Goal: Transaction & Acquisition: Book appointment/travel/reservation

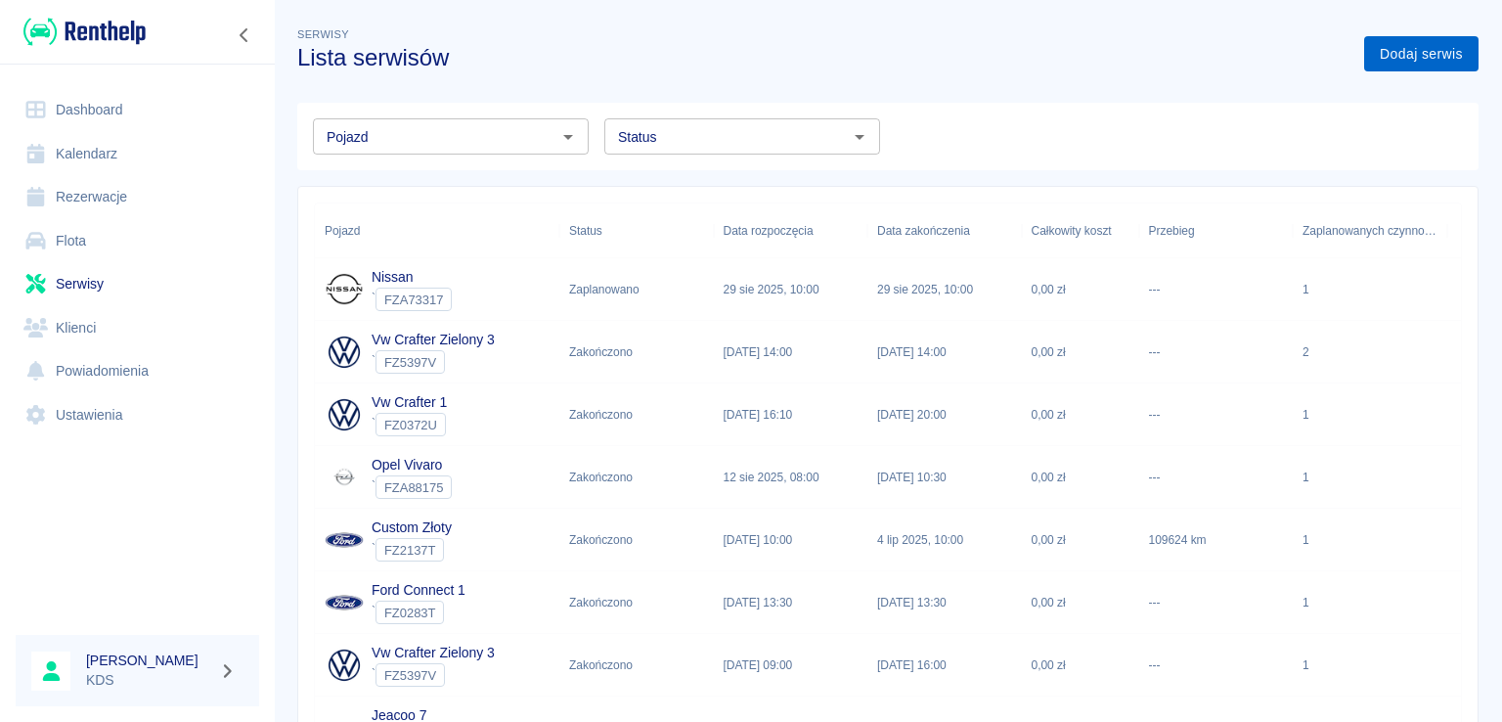
click at [1405, 59] on link "Dodaj serwis" at bounding box center [1421, 54] width 114 height 36
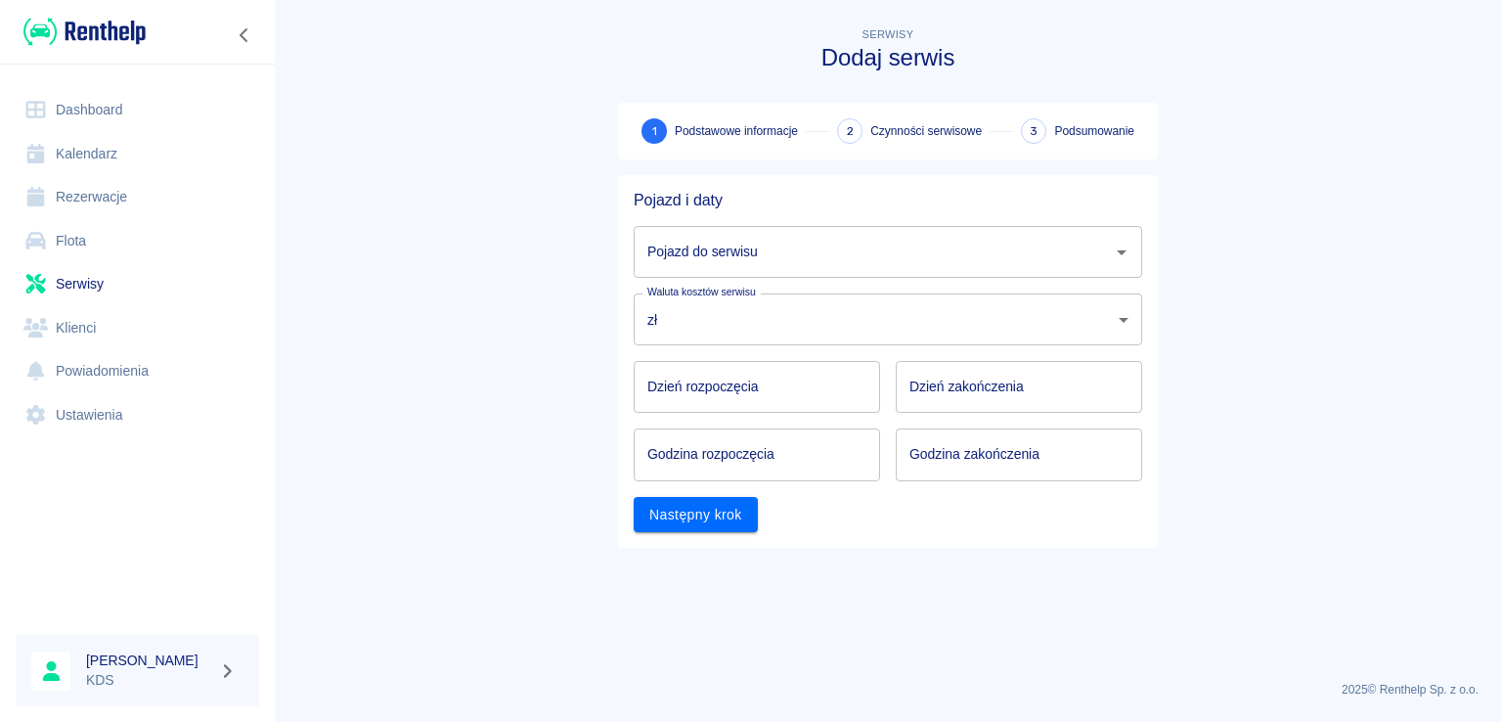
click at [808, 265] on input "Pojazd do serwisu" at bounding box center [873, 252] width 462 height 34
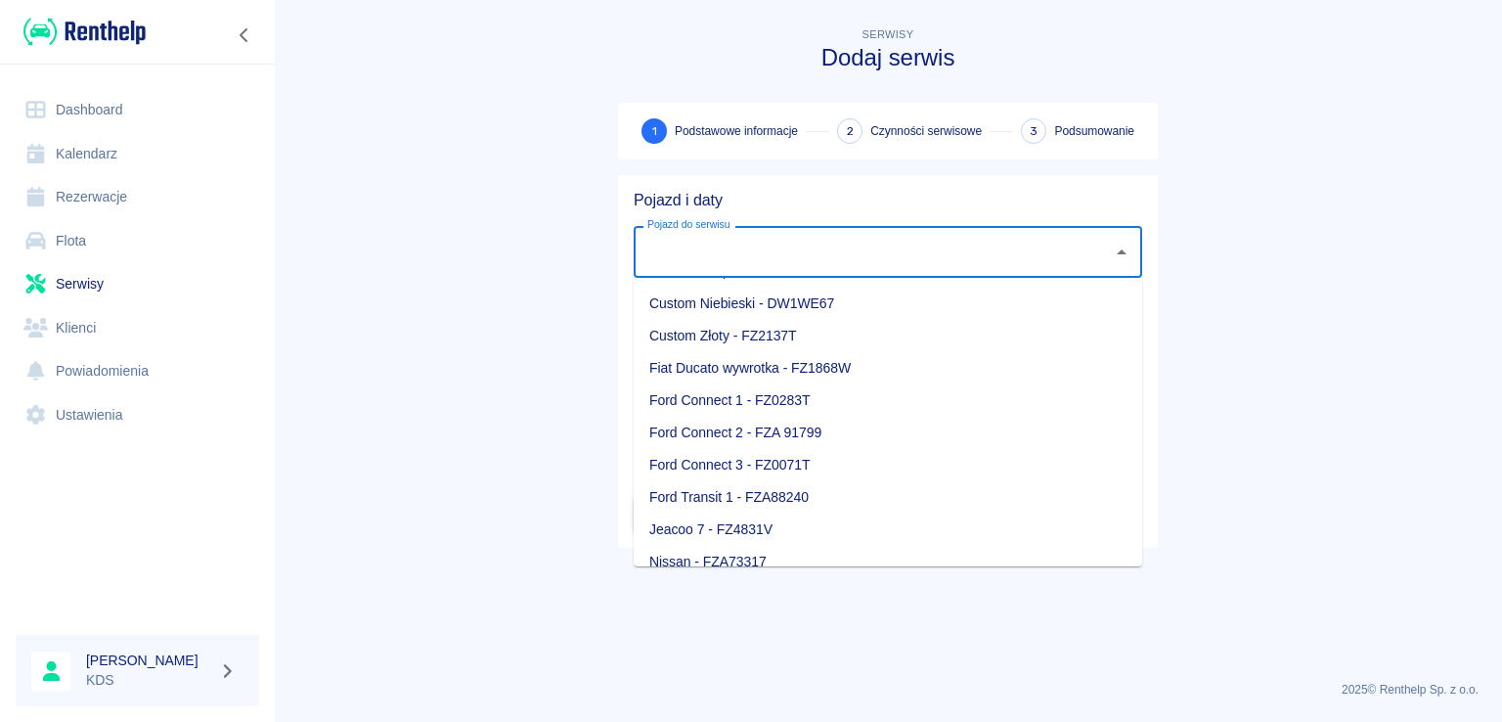
scroll to position [98, 0]
click at [729, 492] on li "Jeacoo 7 - FZ4831V" at bounding box center [888, 494] width 508 height 32
type input "Jeacoo 7 - FZ4831V"
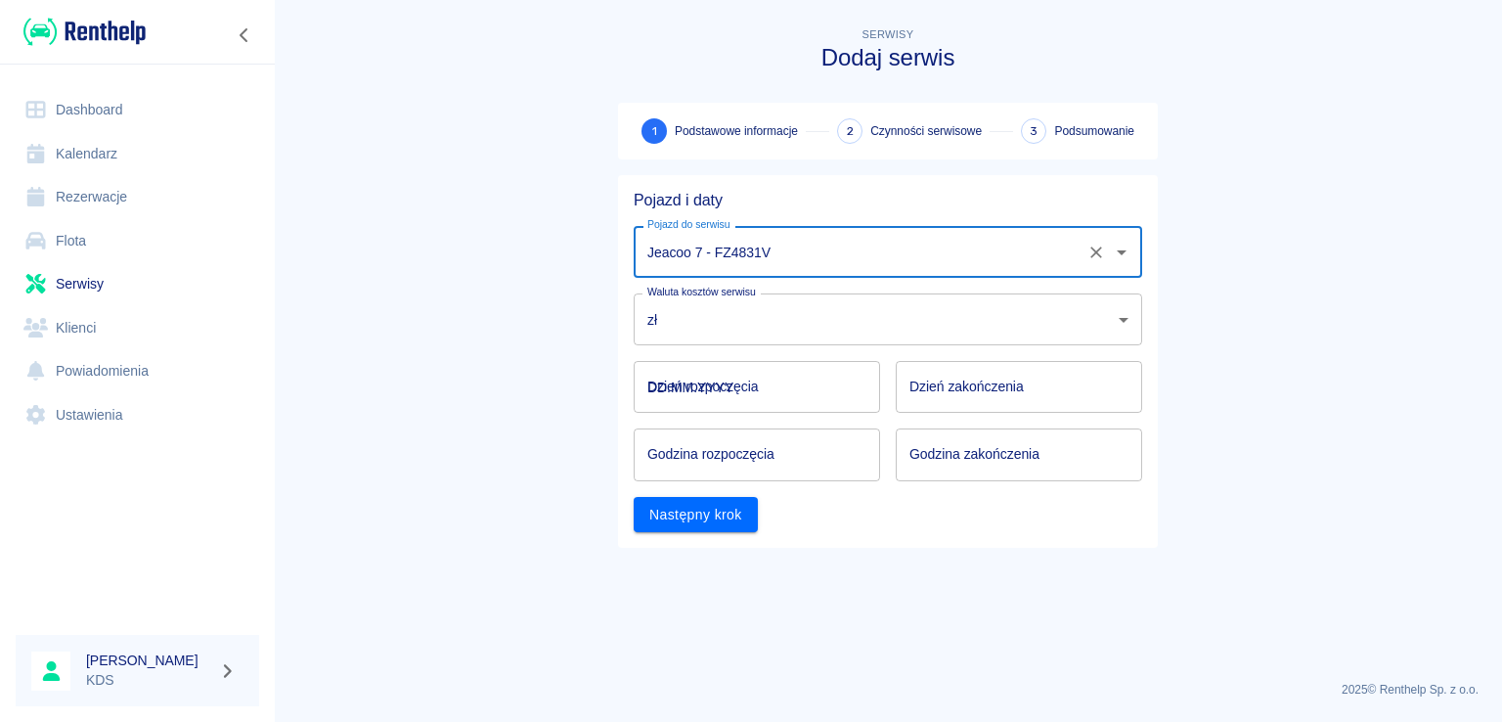
click at [807, 386] on input "DD.MM.YYYY" at bounding box center [757, 387] width 246 height 52
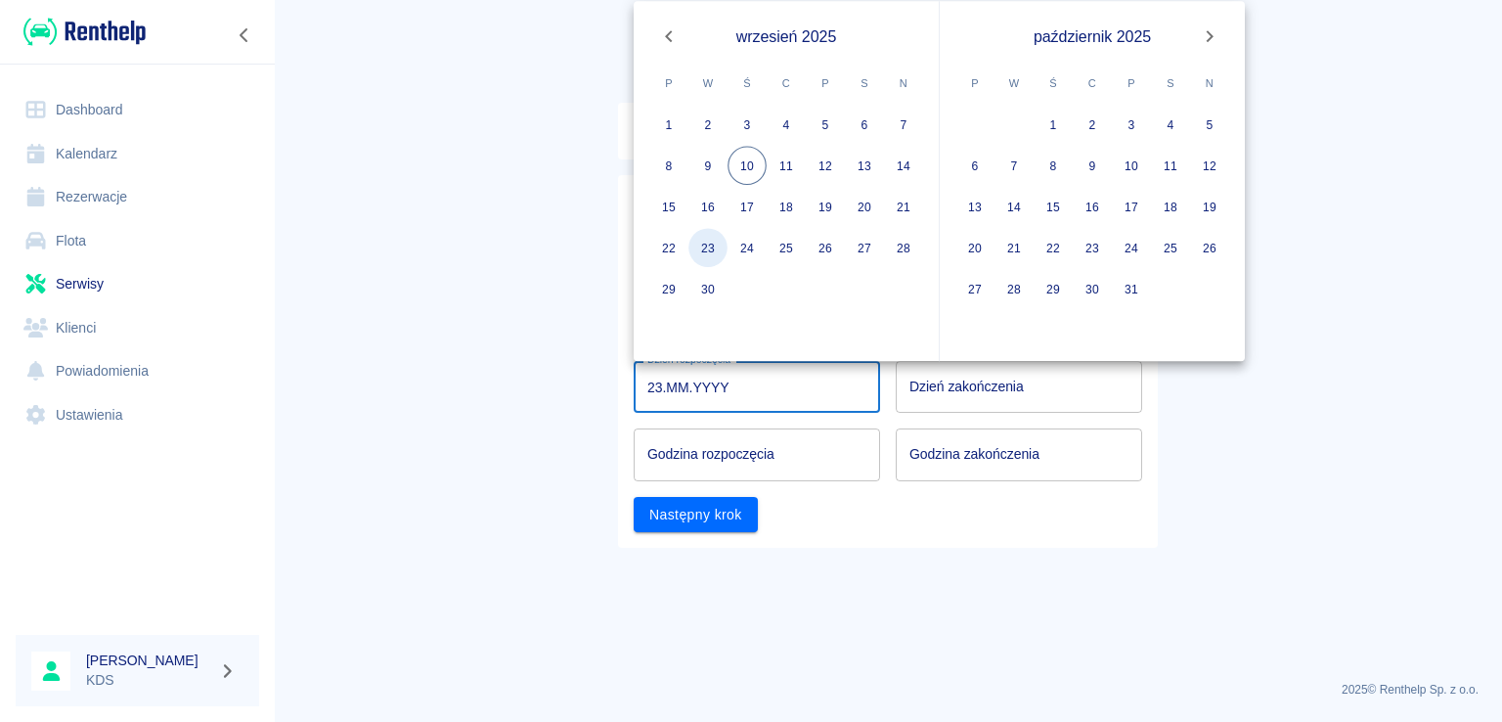
drag, startPoint x: 704, startPoint y: 242, endPoint x: 943, endPoint y: 377, distance: 274.6
click at [705, 243] on button "23" at bounding box center [707, 247] width 39 height 39
type input "[DATE]"
type input "DD.MM.YYYY"
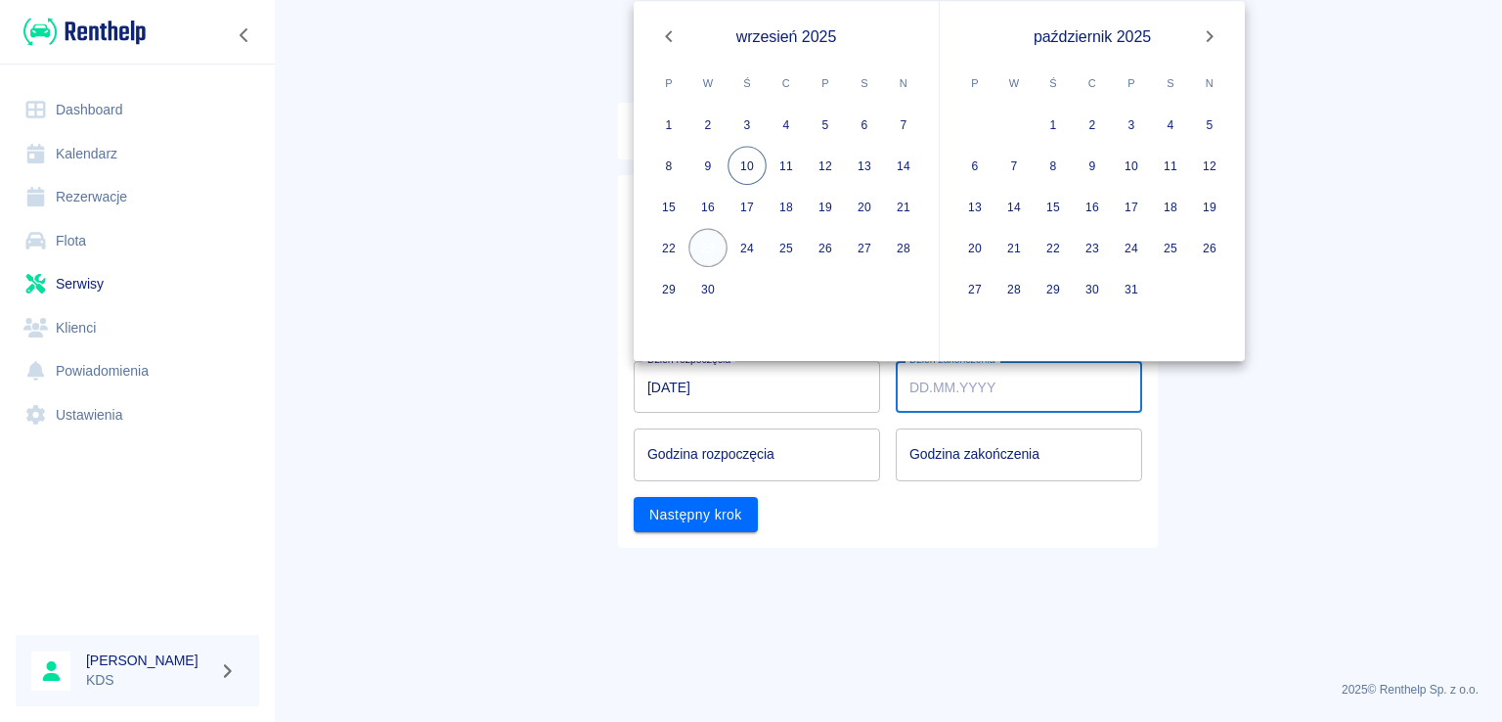
drag, startPoint x: 712, startPoint y: 236, endPoint x: 844, endPoint y: 406, distance: 215.4
click at [712, 237] on button "23" at bounding box center [707, 247] width 39 height 39
type input "[DATE]"
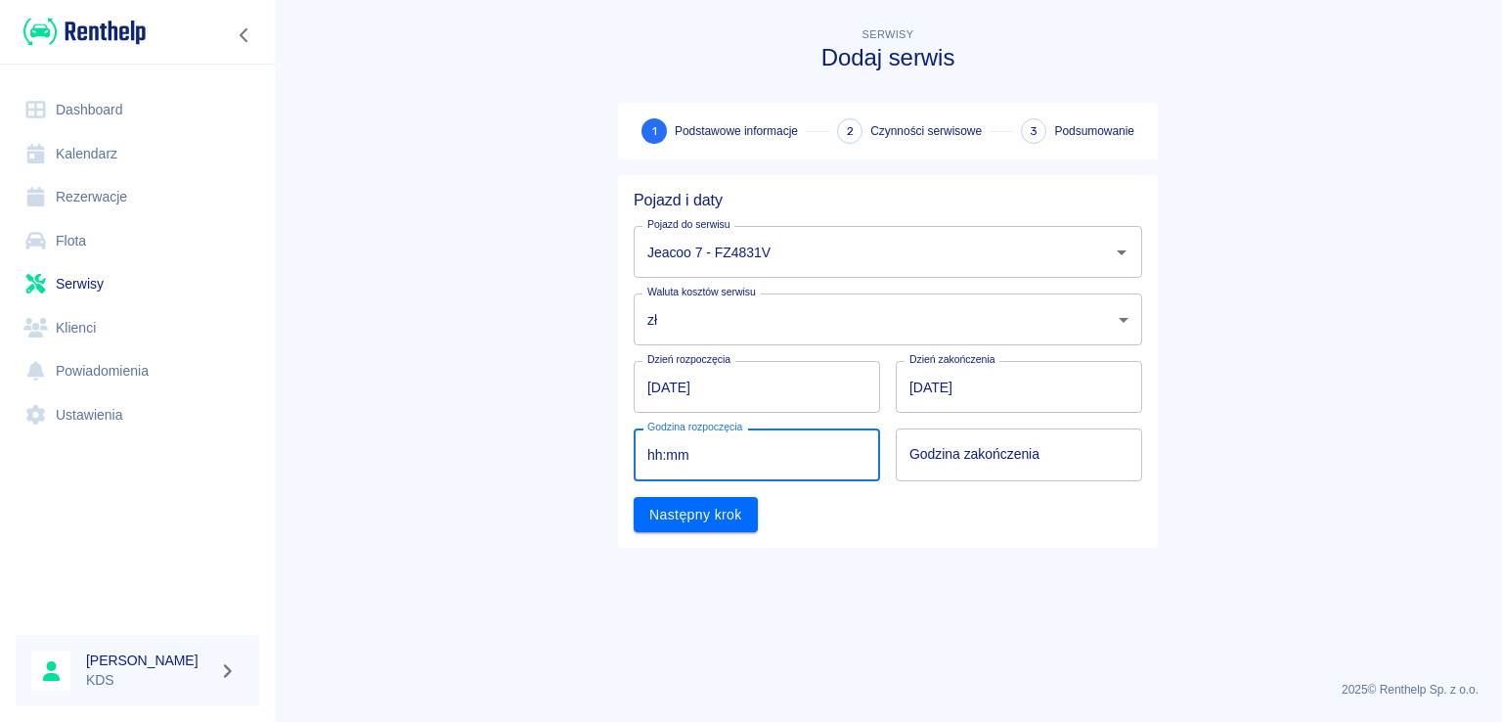
click at [805, 454] on input "hh:mm" at bounding box center [750, 454] width 233 height 52
type input "08:10"
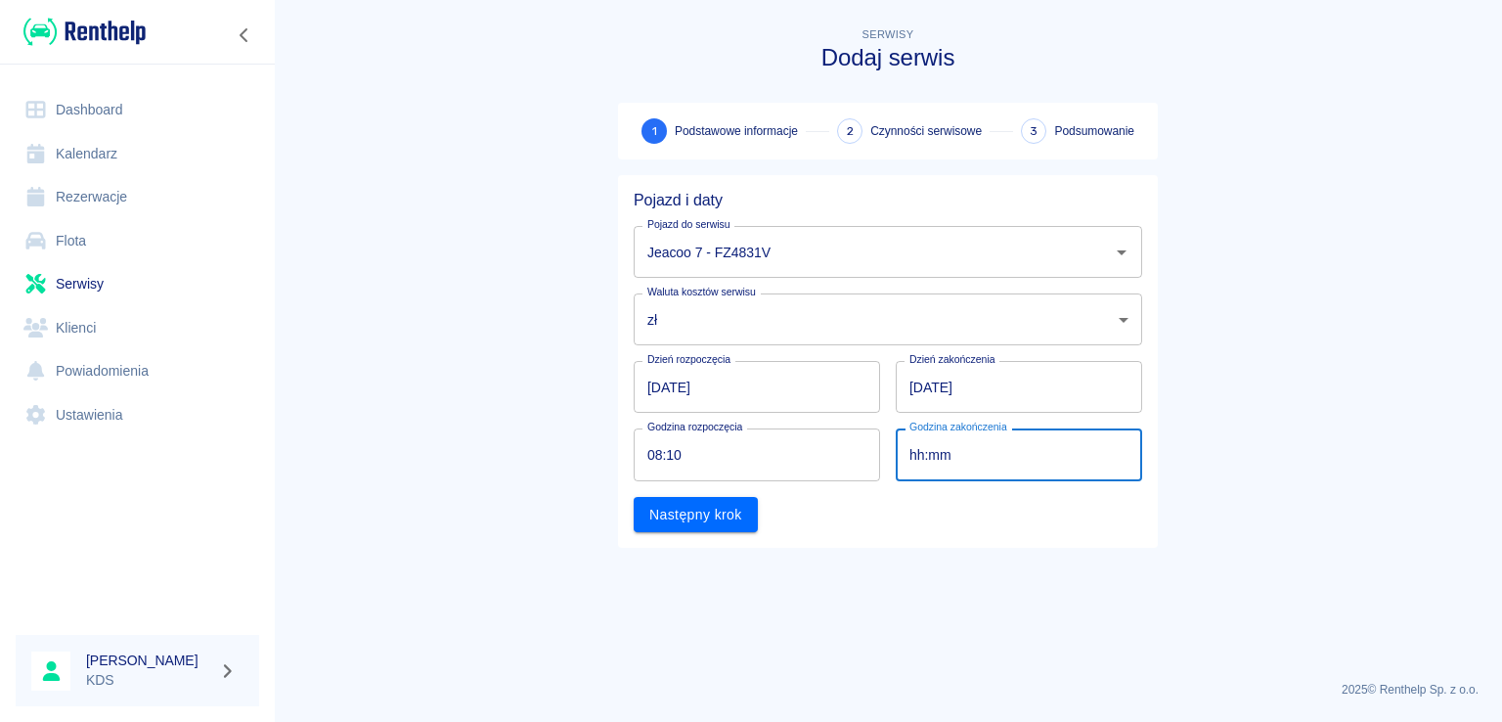
click at [1064, 454] on input "hh:mm" at bounding box center [1012, 454] width 233 height 52
type input "11:10"
click at [695, 514] on button "Następny krok" at bounding box center [696, 515] width 124 height 36
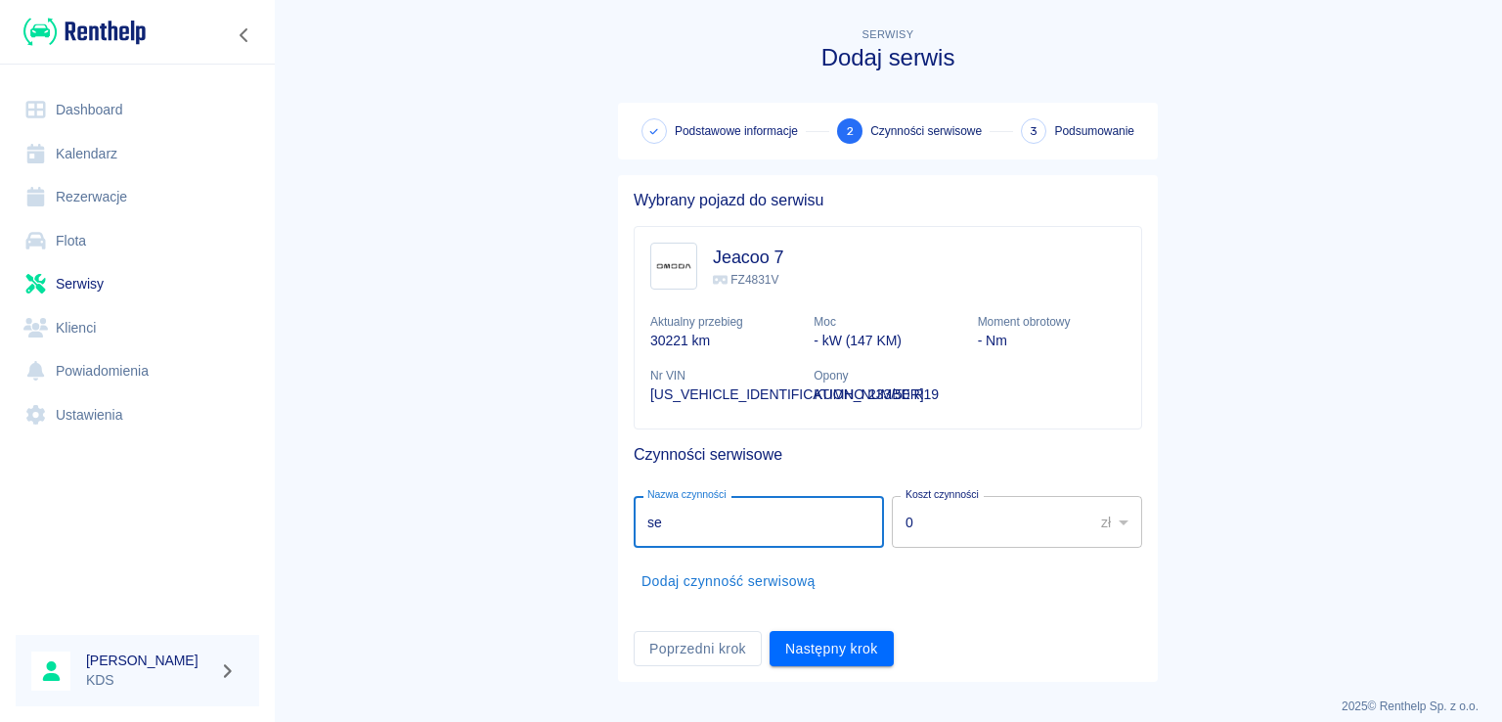
type input "s"
type input "wymiana oleju"
click at [841, 655] on button "Następny krok" at bounding box center [832, 649] width 124 height 36
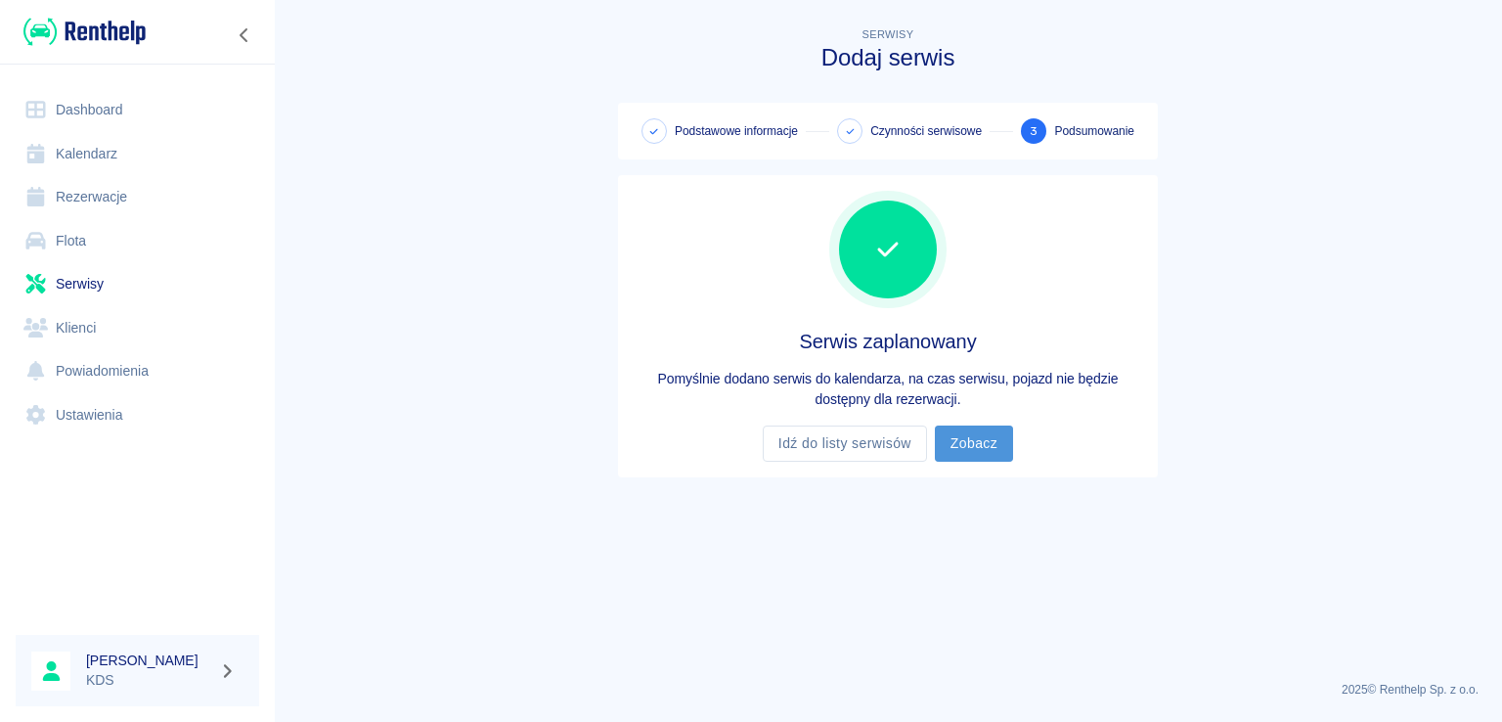
click at [954, 441] on link "Zobacz" at bounding box center [974, 443] width 78 height 36
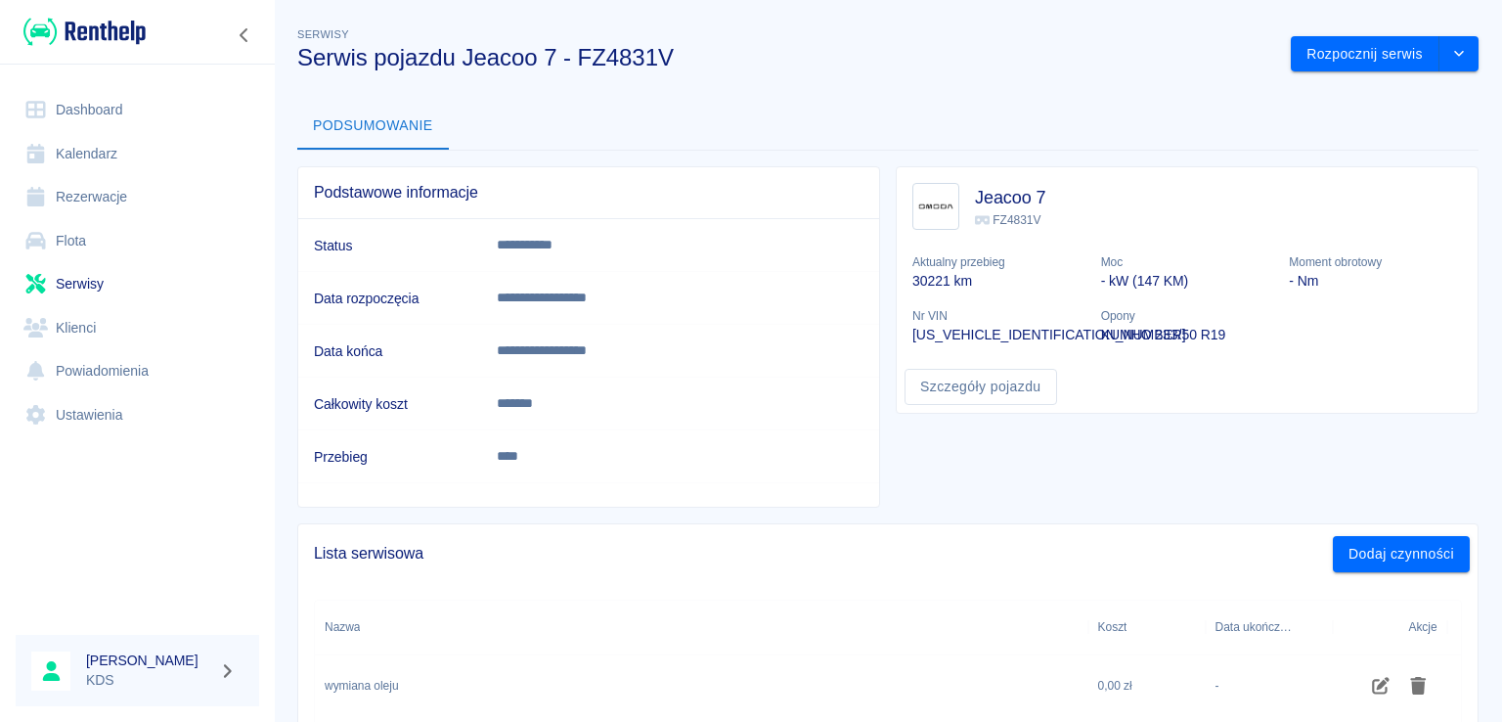
click at [93, 194] on link "Rezerwacje" at bounding box center [137, 197] width 243 height 44
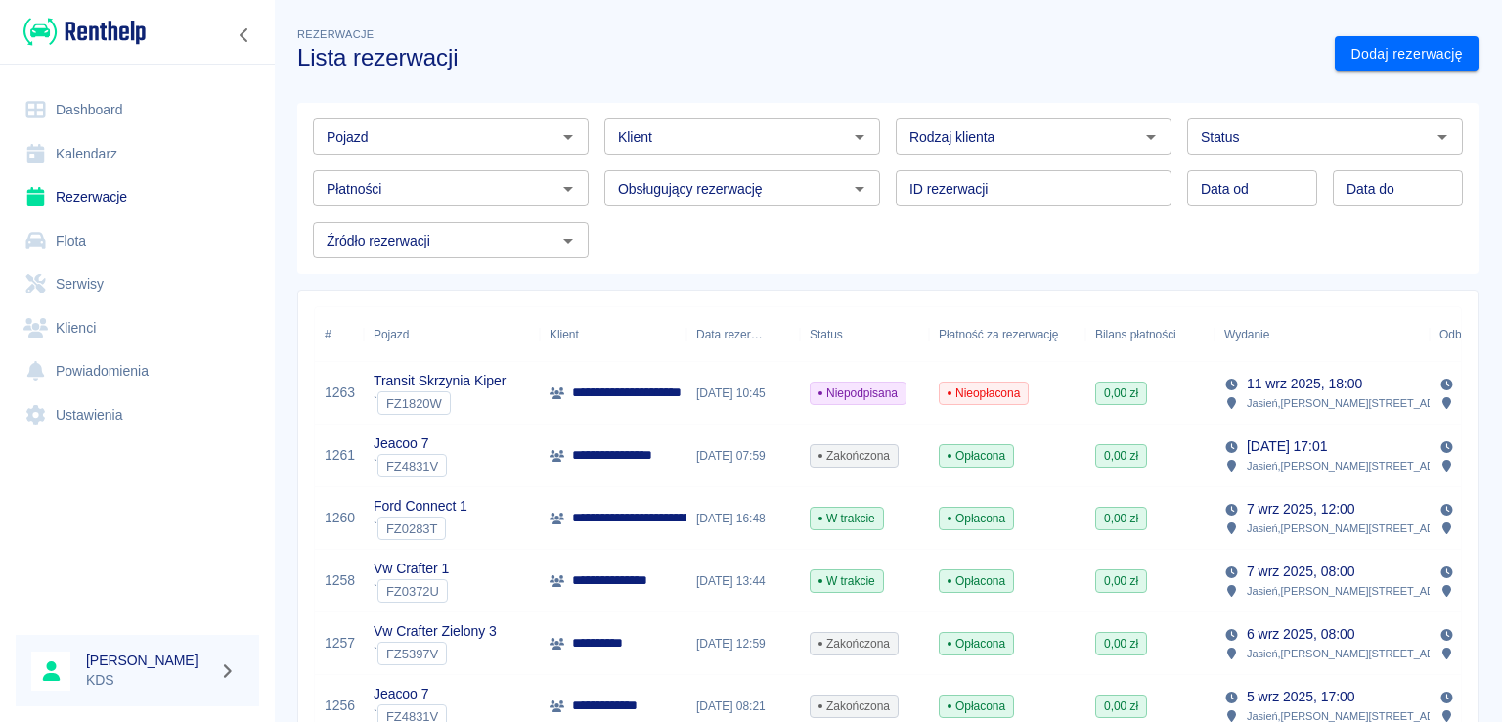
click at [91, 162] on link "Kalendarz" at bounding box center [137, 154] width 243 height 44
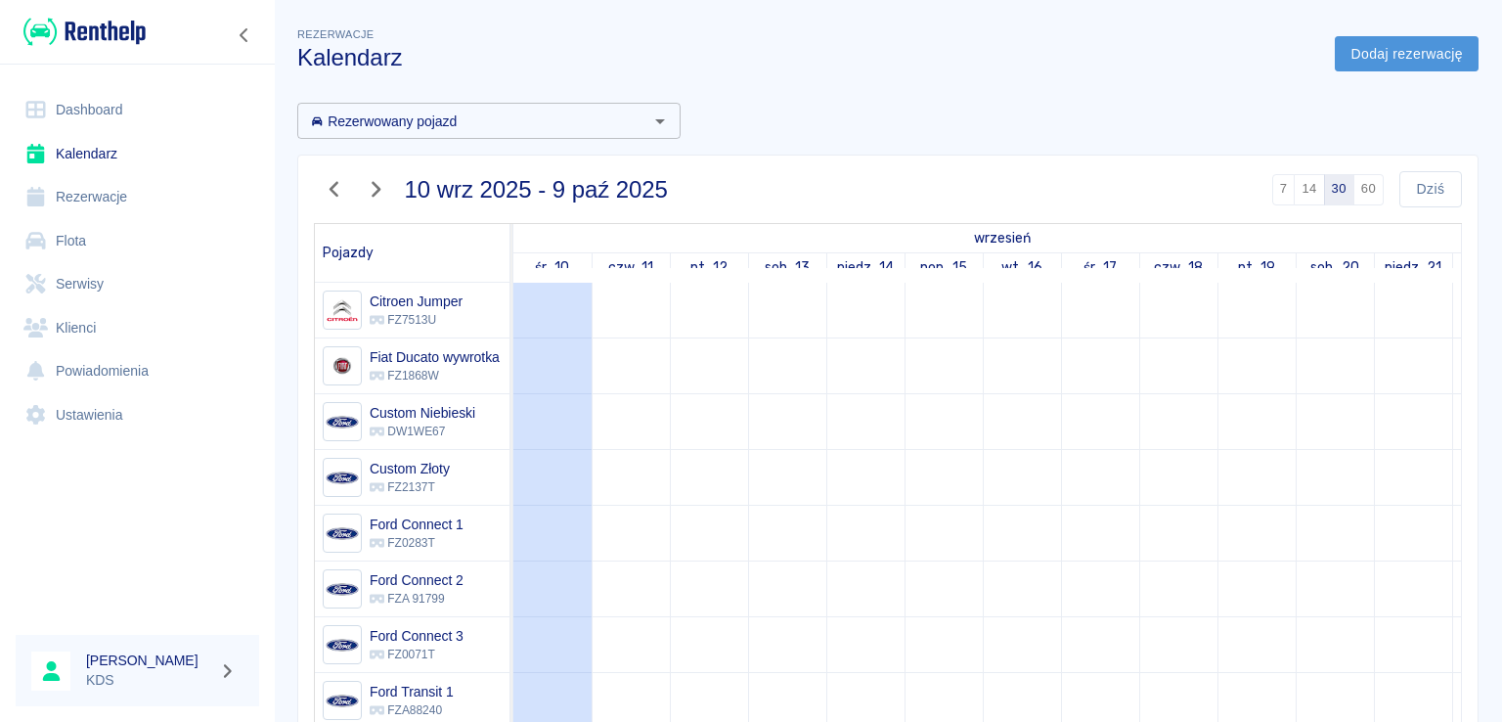
click at [1424, 51] on link "Dodaj rezerwację" at bounding box center [1407, 54] width 144 height 36
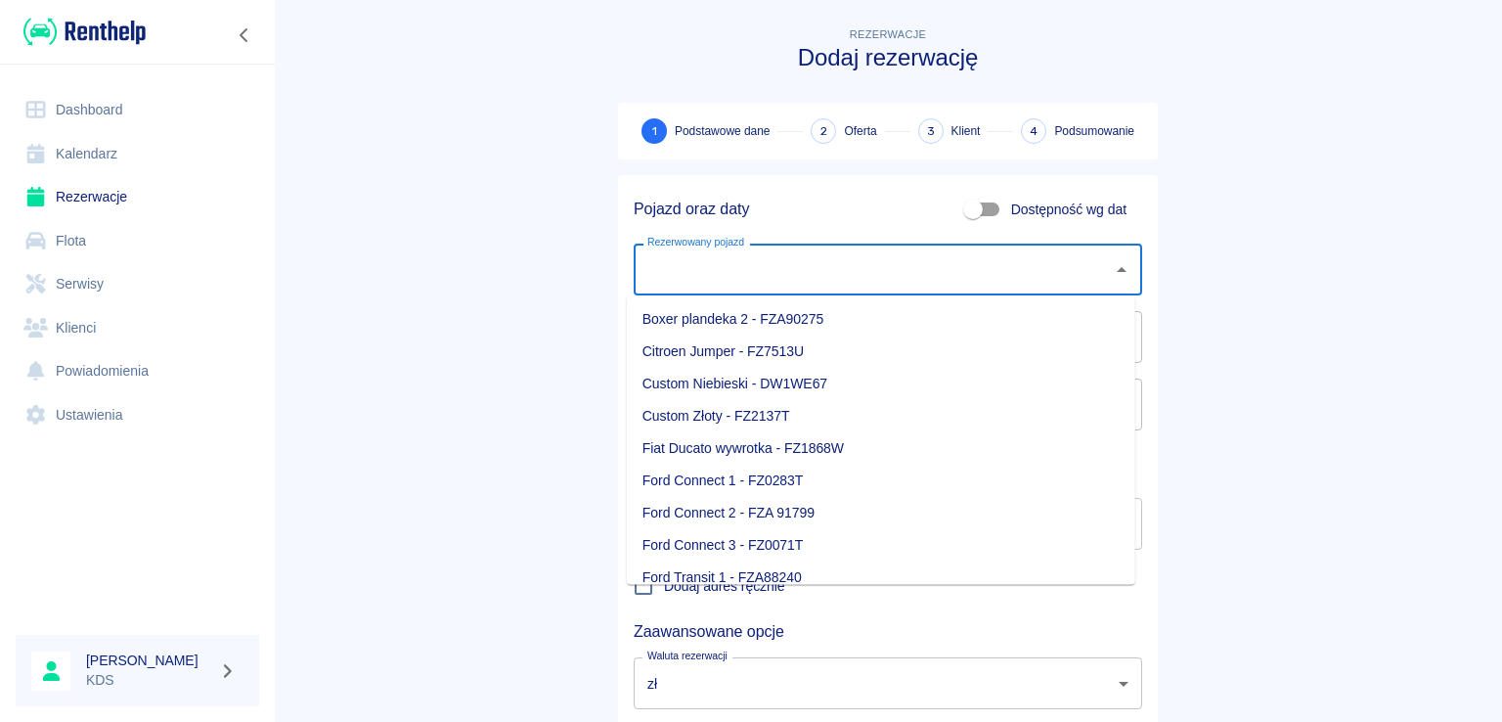
click at [839, 276] on input "Rezerwowany pojazd" at bounding box center [873, 269] width 462 height 34
click at [746, 348] on li "Citroen Jumper - FZ7513U" at bounding box center [881, 351] width 508 height 32
type input "Citroen Jumper - FZ7513U"
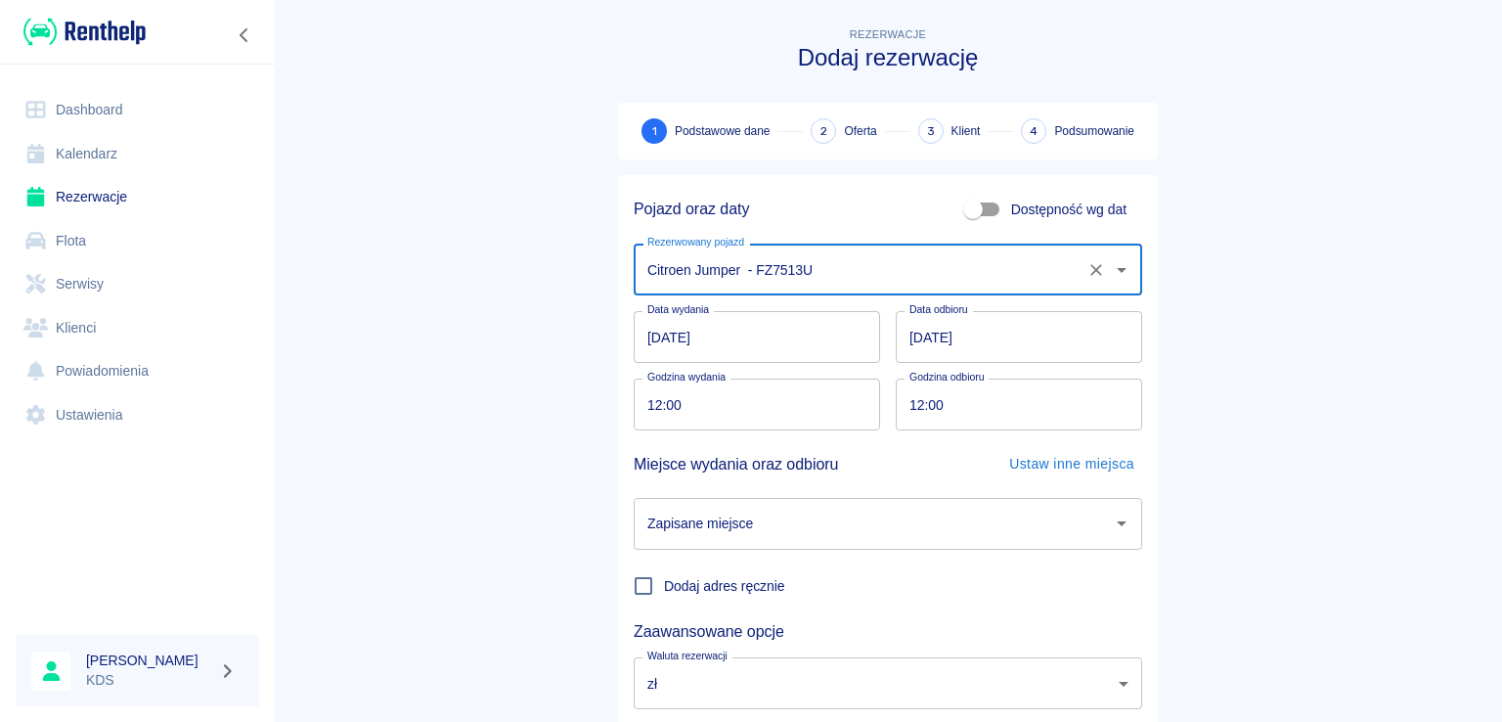
click at [772, 345] on input "[DATE]" at bounding box center [757, 337] width 246 height 52
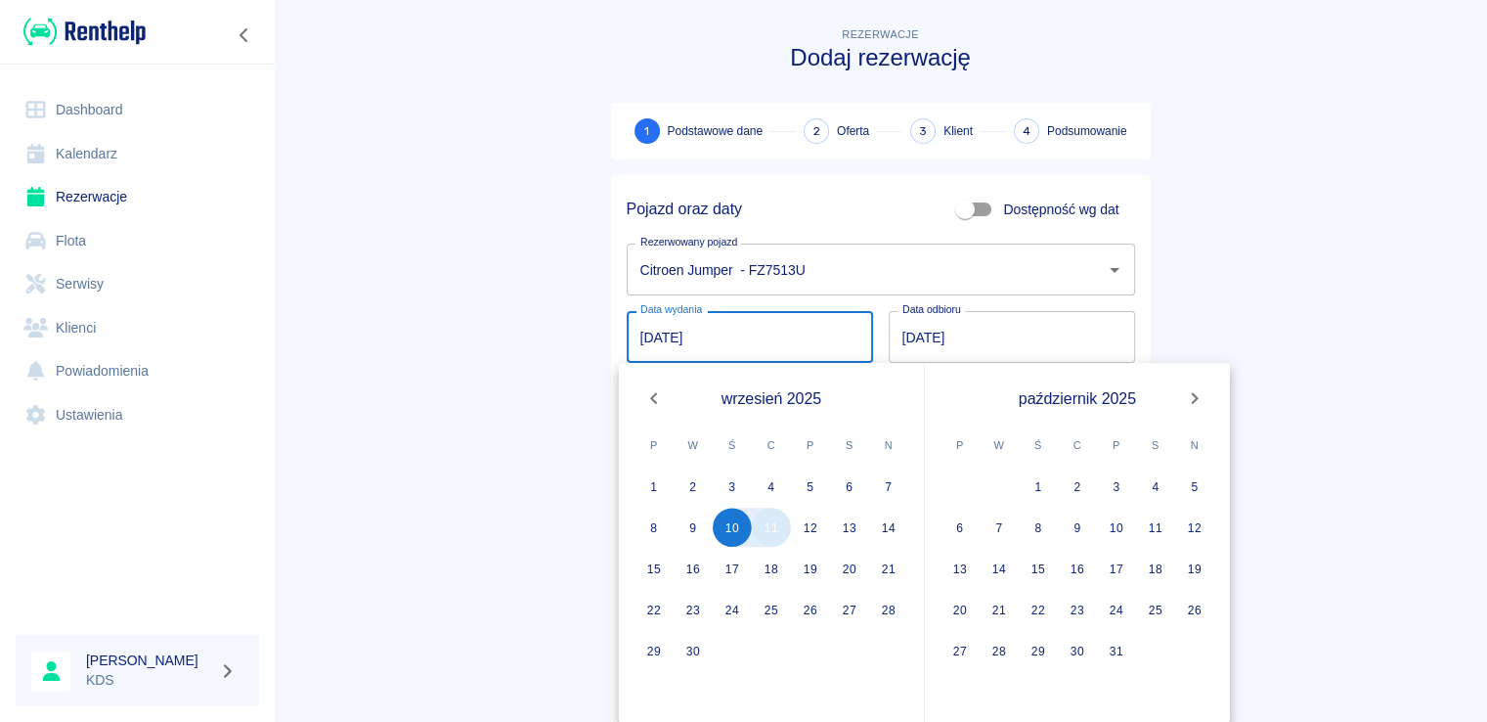
click at [773, 526] on button "11" at bounding box center [771, 527] width 39 height 39
type input "[DATE]"
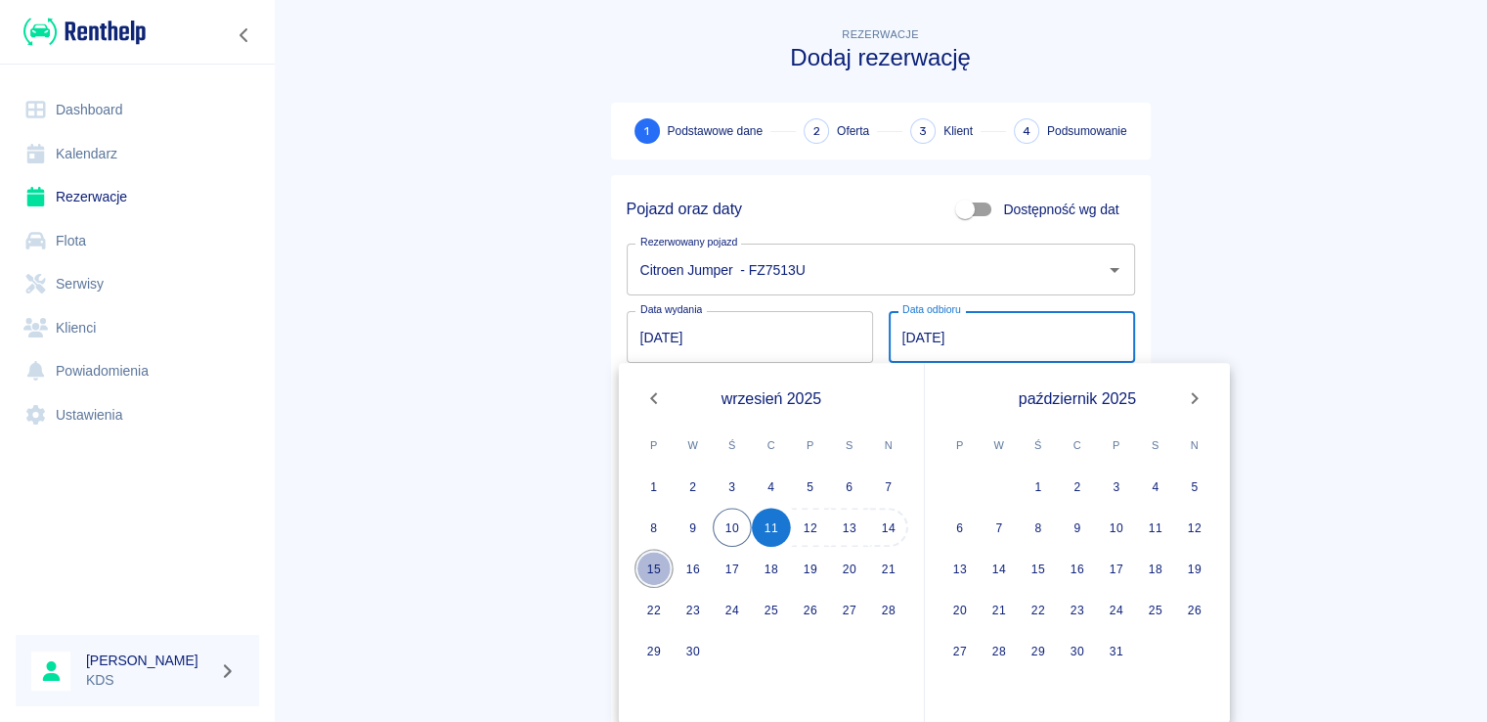
click at [658, 560] on button "15" at bounding box center [654, 568] width 39 height 39
type input "[DATE]"
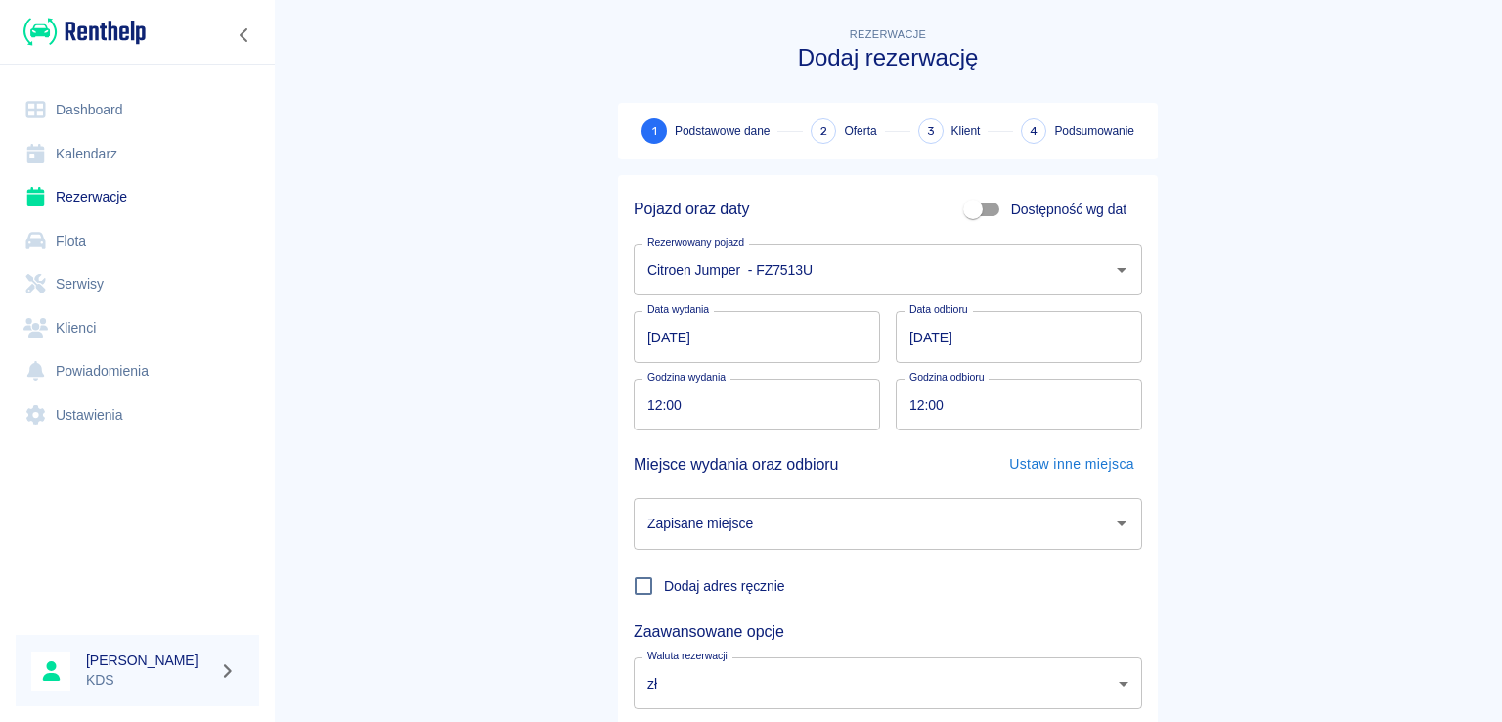
click at [770, 408] on input "12:00" at bounding box center [750, 404] width 233 height 52
type input "10:00"
click at [963, 400] on input "12:00" at bounding box center [1012, 404] width 233 height 52
type input "10:00"
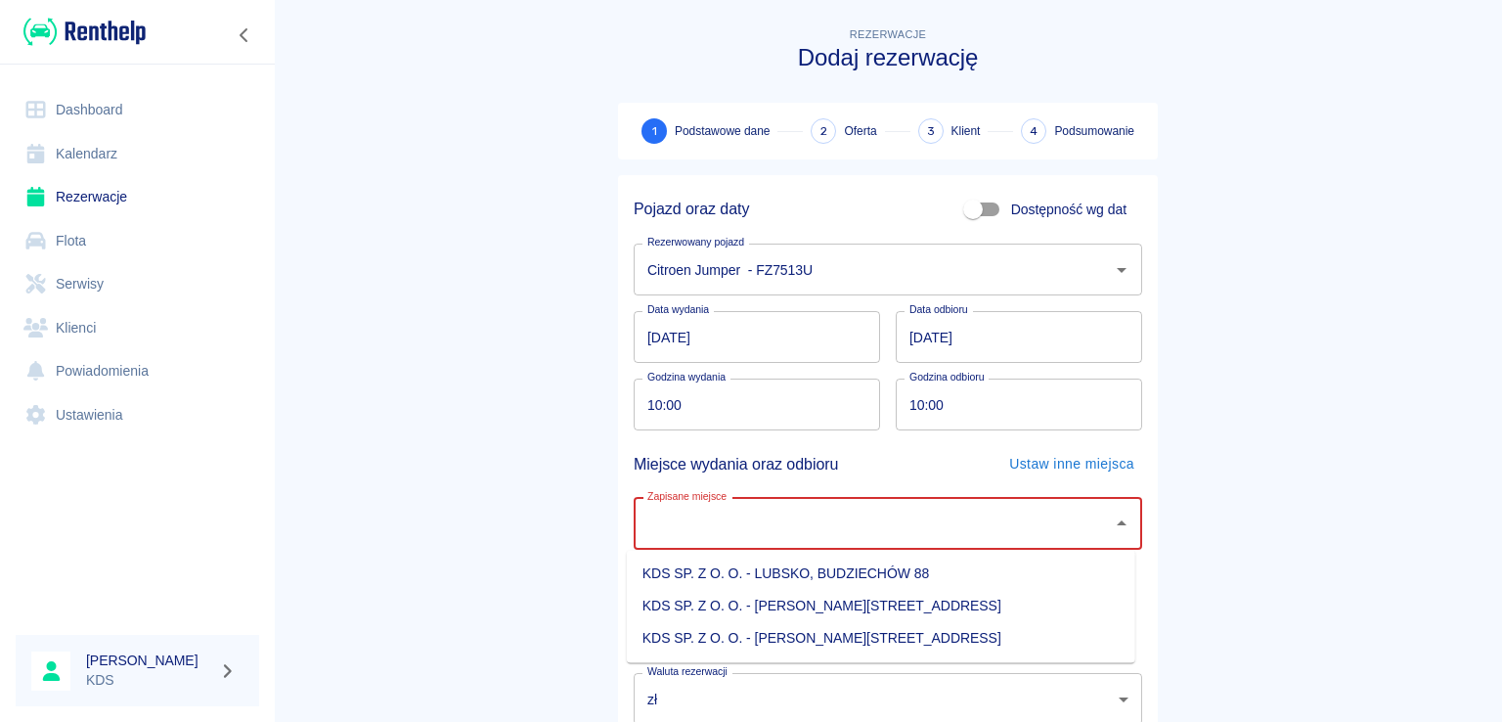
click at [920, 524] on input "Zapisane miejsce" at bounding box center [873, 524] width 462 height 34
click at [865, 639] on li "KDS SP. Z O. O. - [PERSON_NAME][STREET_ADDRESS]" at bounding box center [881, 638] width 508 height 32
type input "KDS SP. Z O. O. - [PERSON_NAME][STREET_ADDRESS]"
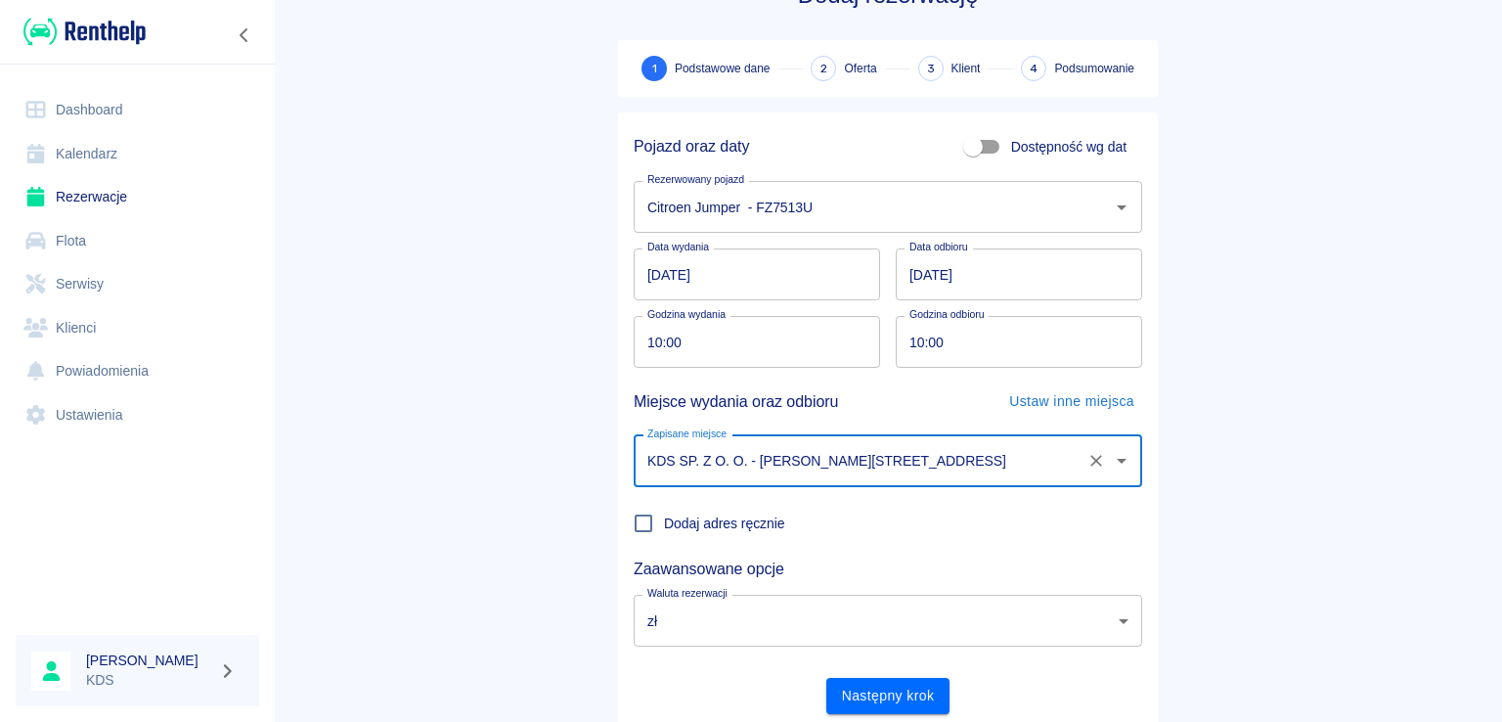
scroll to position [127, 0]
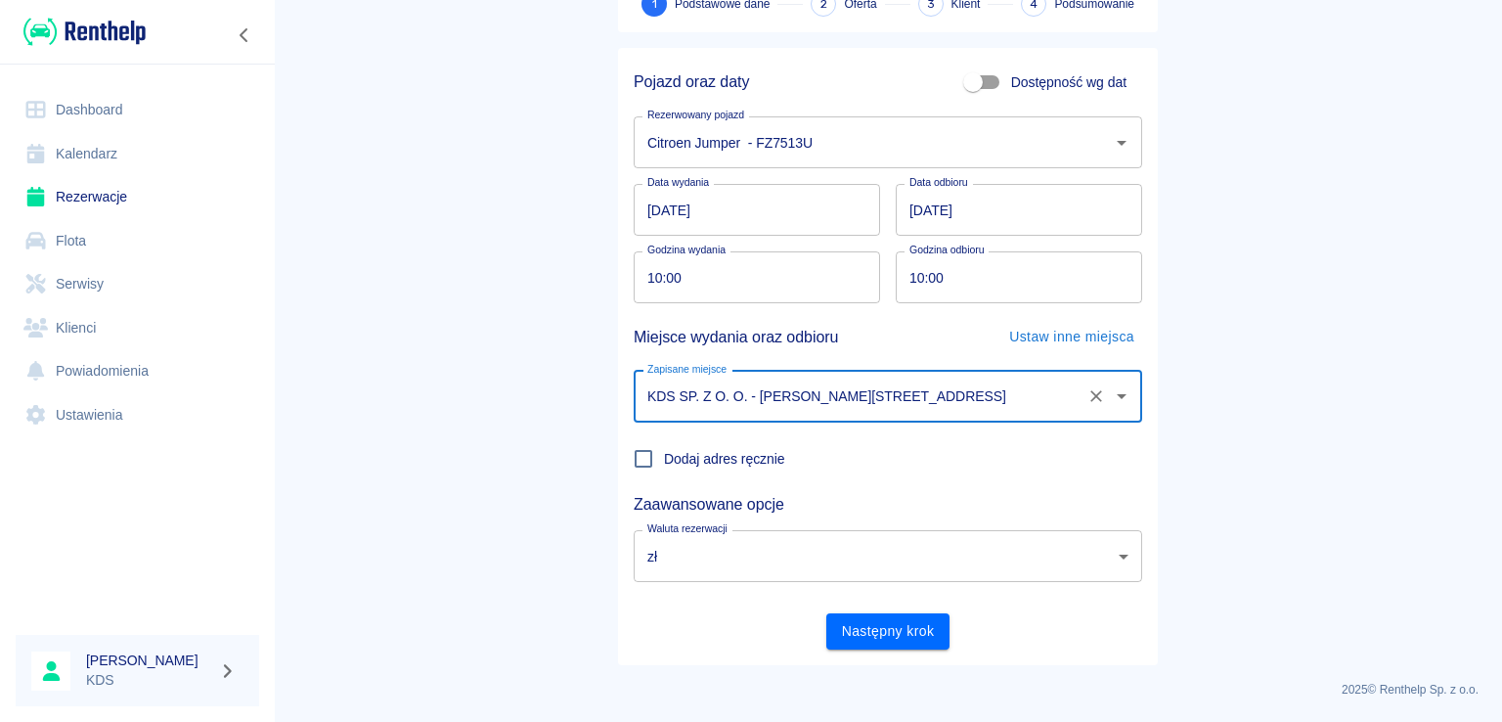
click at [883, 641] on button "Następny krok" at bounding box center [888, 631] width 124 height 36
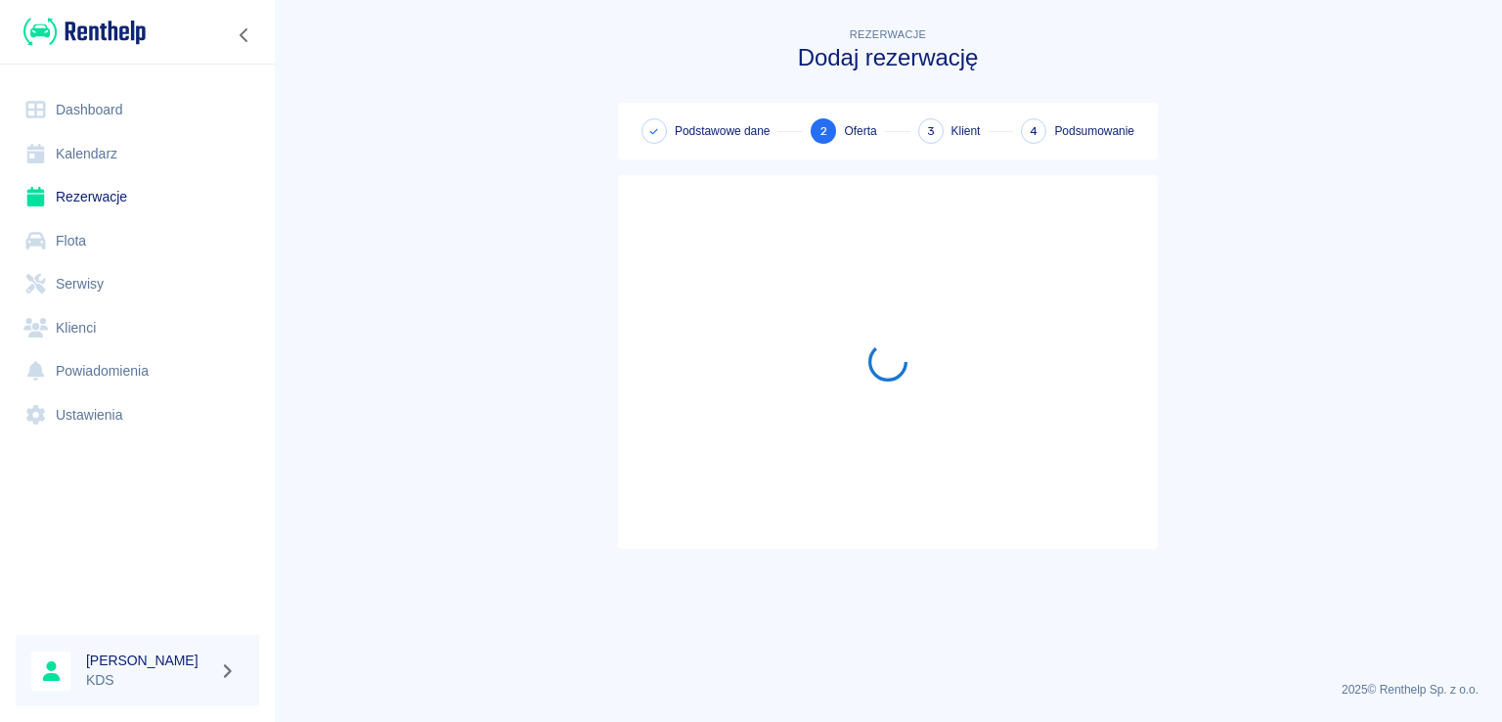
scroll to position [0, 0]
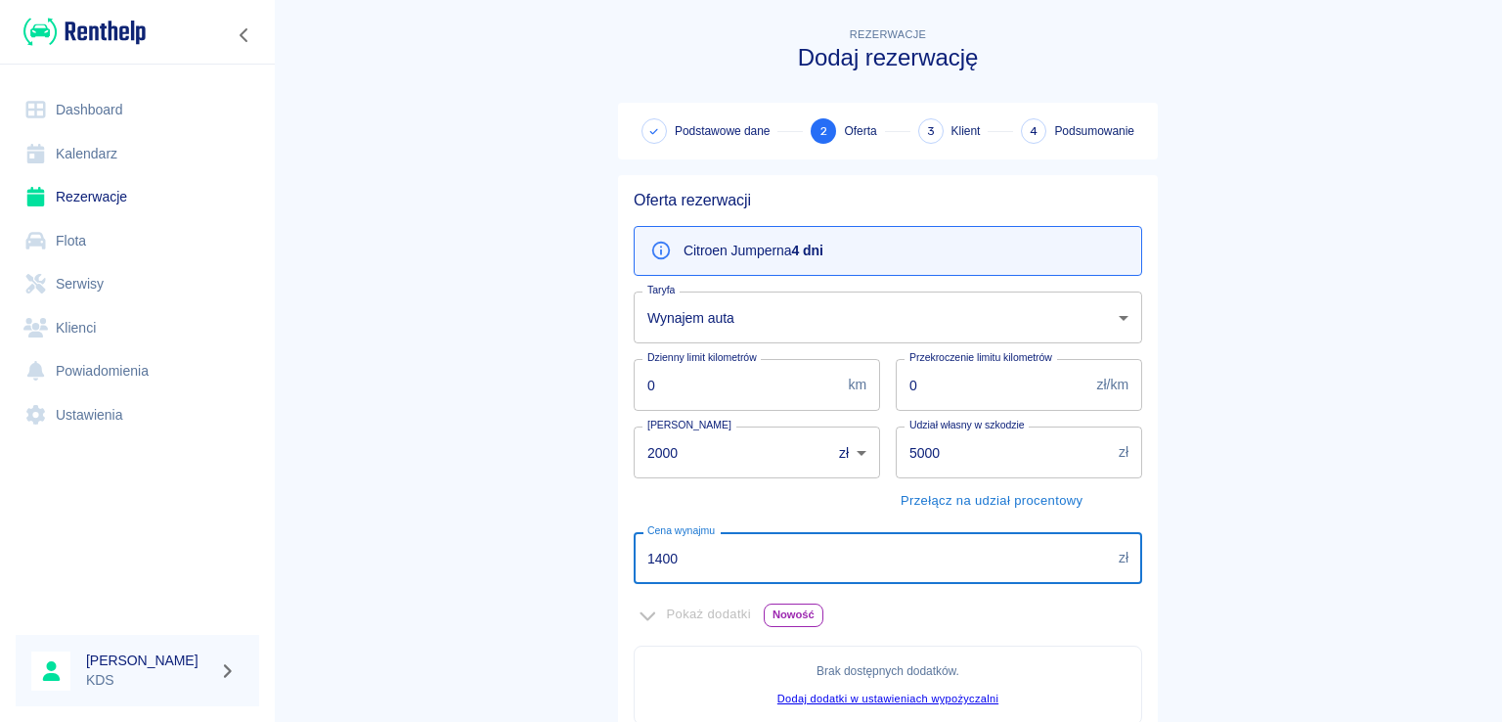
click at [764, 561] on input "1400" at bounding box center [872, 558] width 477 height 52
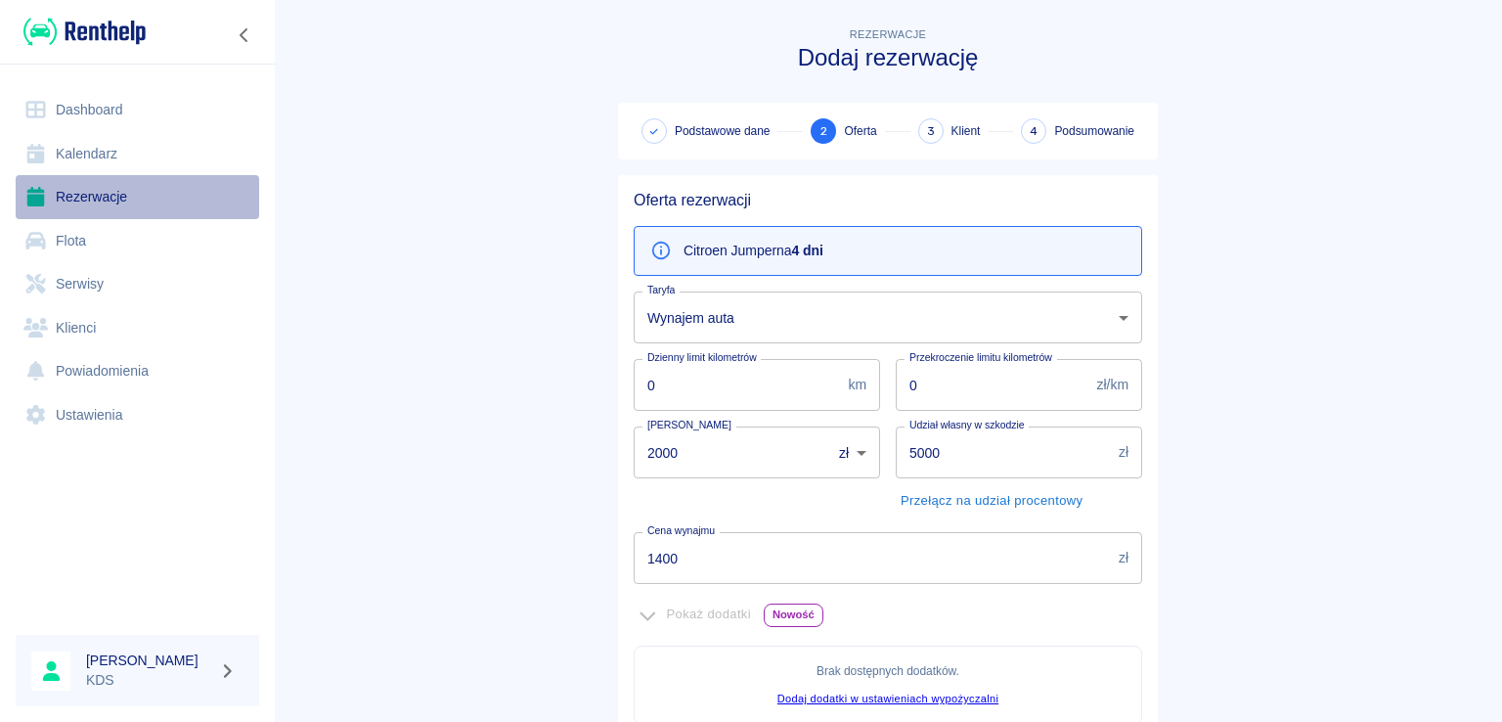
click at [113, 198] on link "Rezerwacje" at bounding box center [137, 197] width 243 height 44
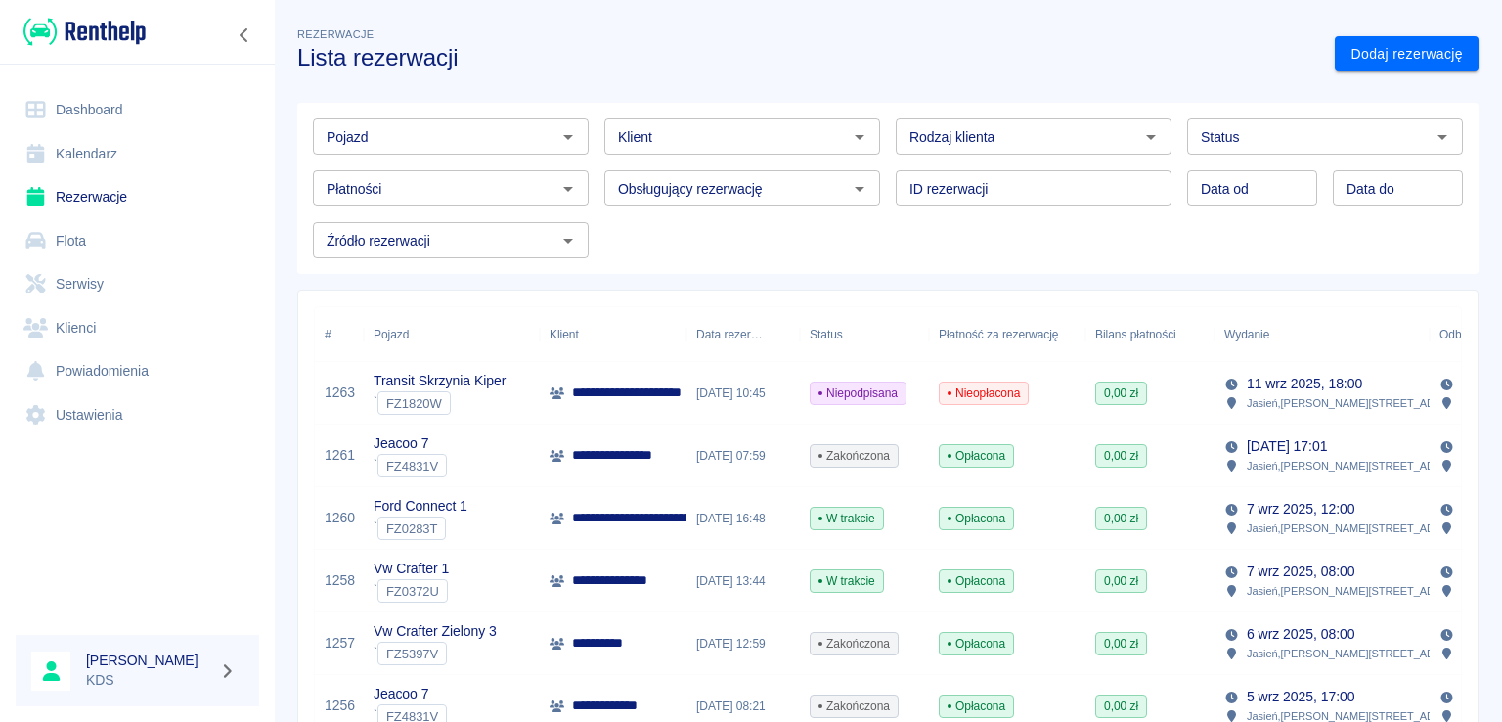
click at [62, 31] on img at bounding box center [84, 32] width 122 height 32
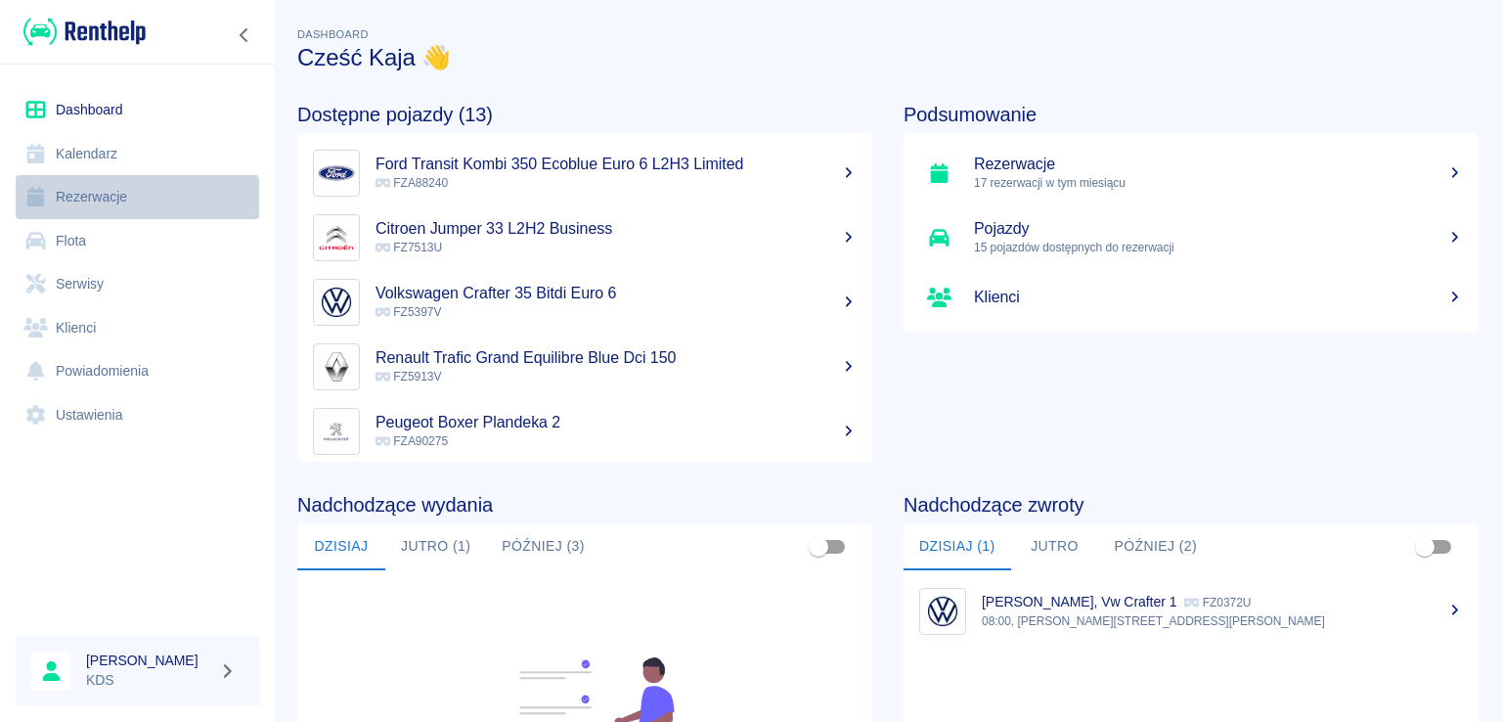
click at [123, 192] on link "Rezerwacje" at bounding box center [137, 197] width 243 height 44
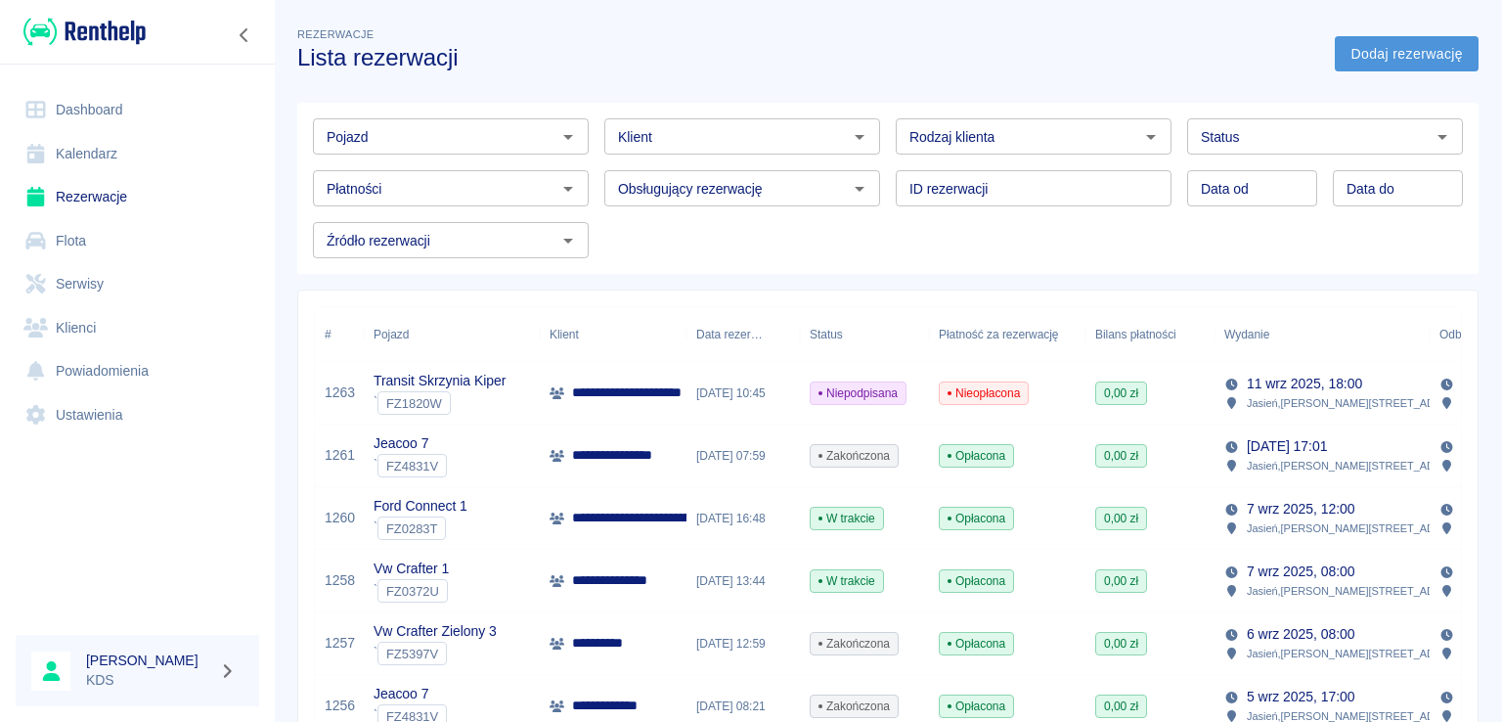
click at [1382, 61] on link "Dodaj rezerwację" at bounding box center [1407, 54] width 144 height 36
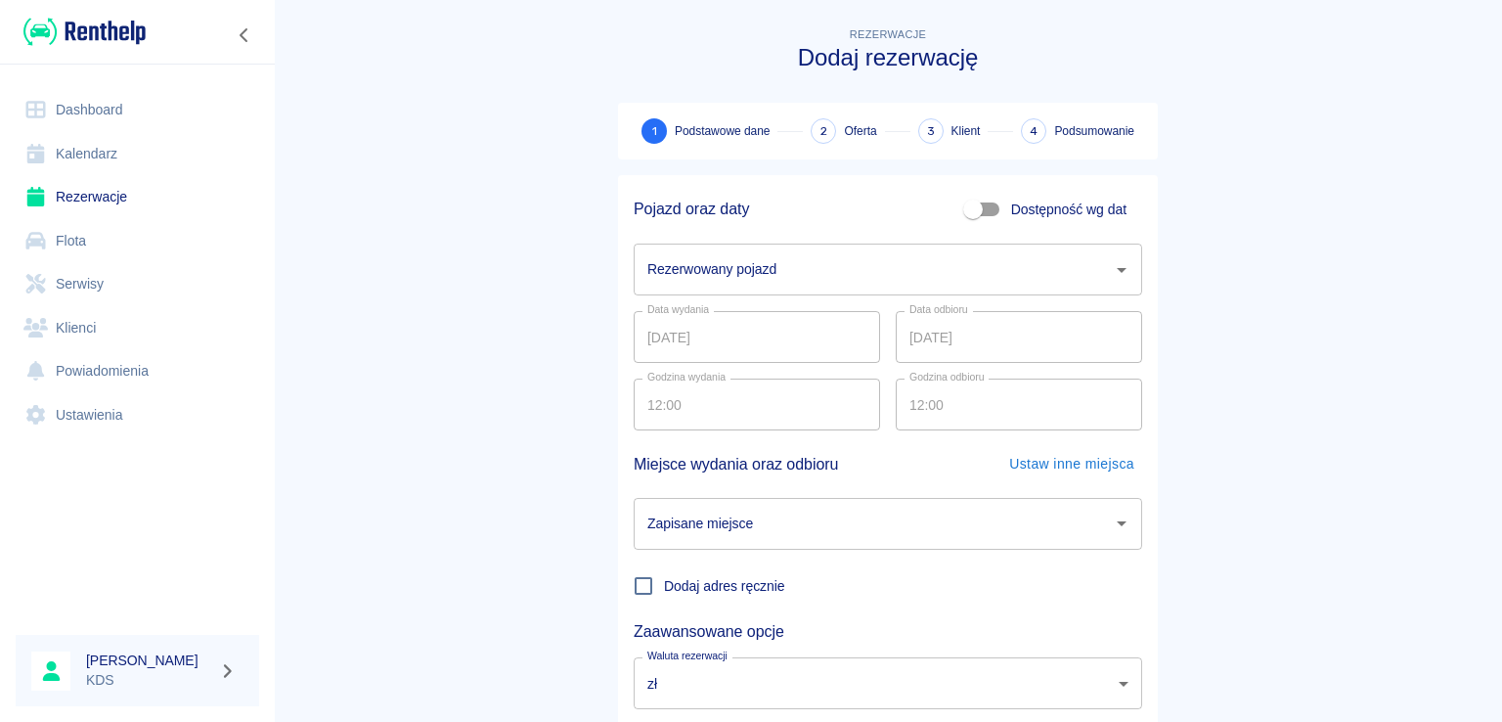
click at [78, 198] on link "Rezerwacje" at bounding box center [137, 197] width 243 height 44
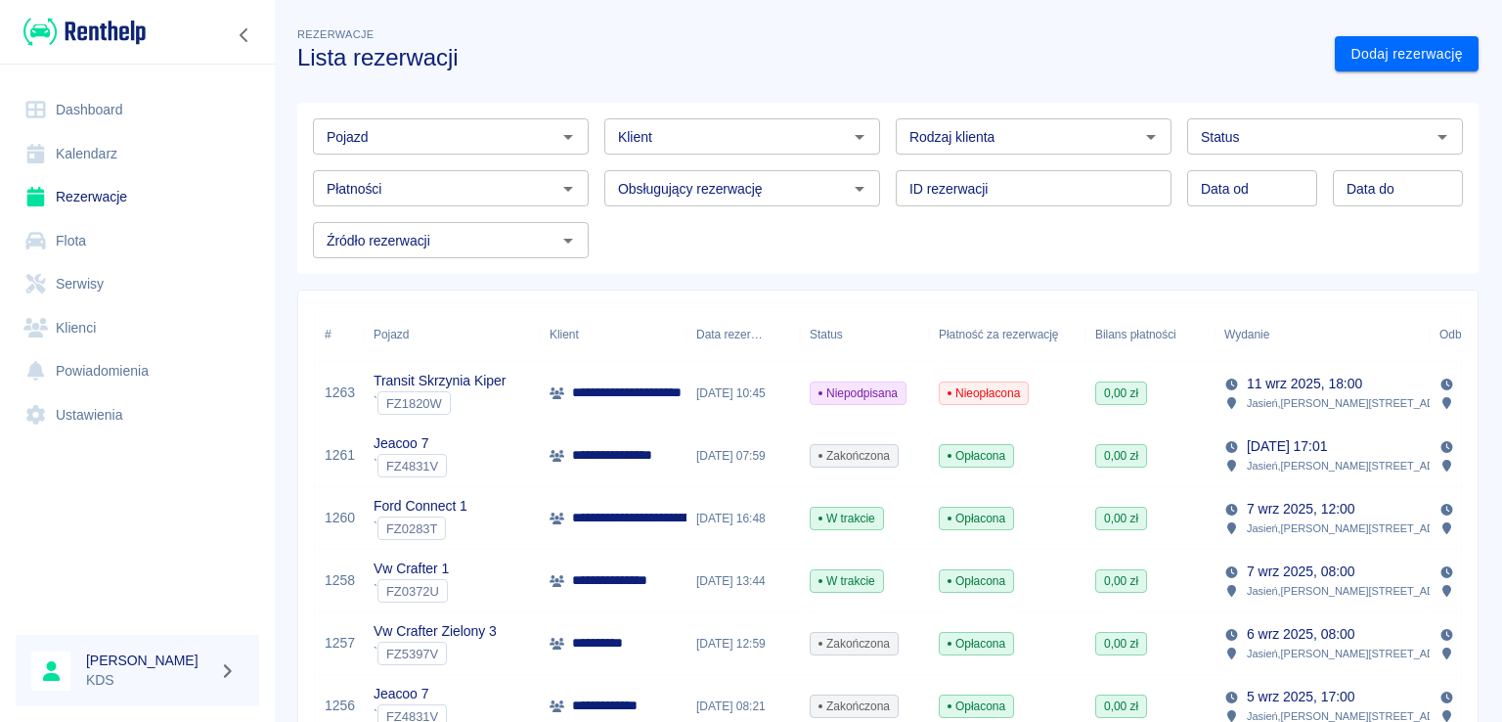
click at [731, 142] on input "Klient" at bounding box center [726, 136] width 232 height 24
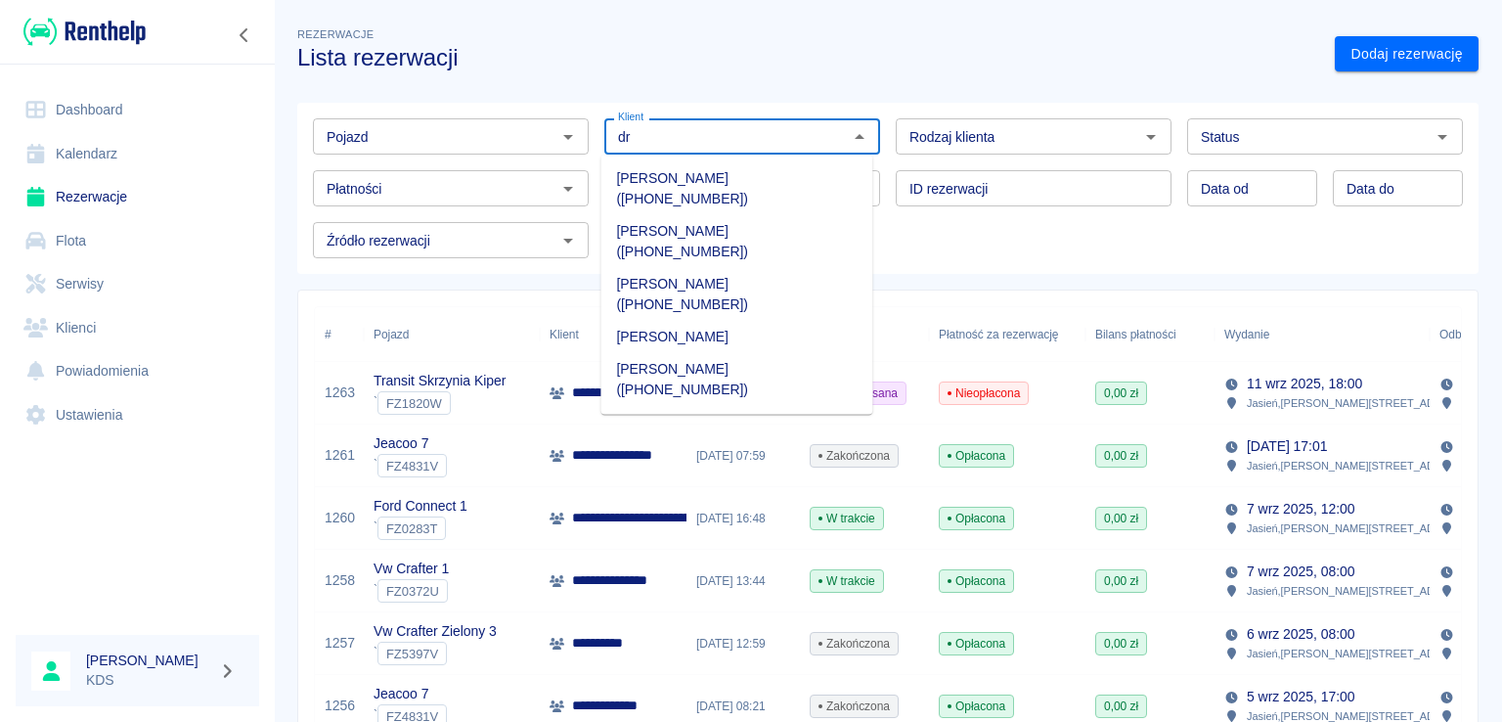
type input "d"
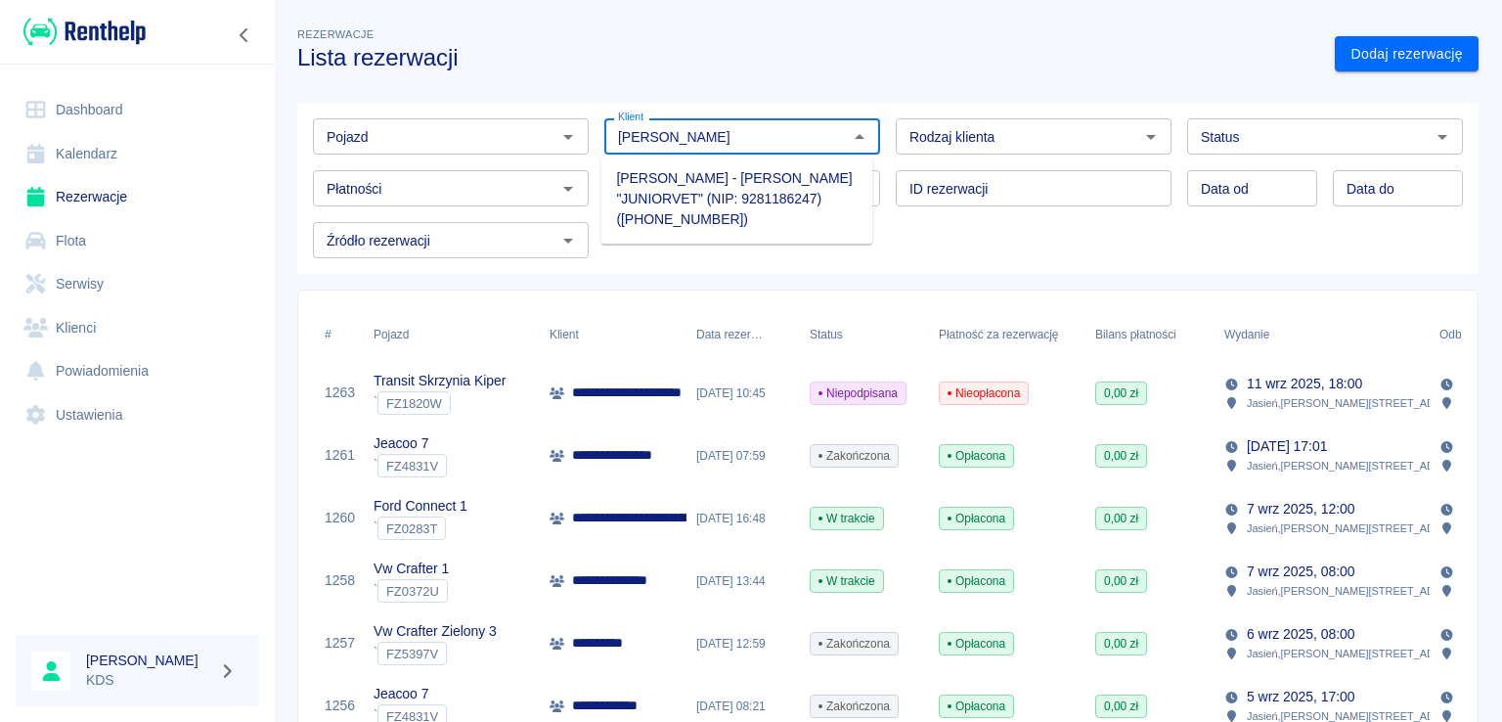
click at [695, 208] on li "[PERSON_NAME] - [PERSON_NAME] "JUNIORVET" (NIP: 9281186247) ([PHONE_NUMBER])" at bounding box center [736, 198] width 272 height 73
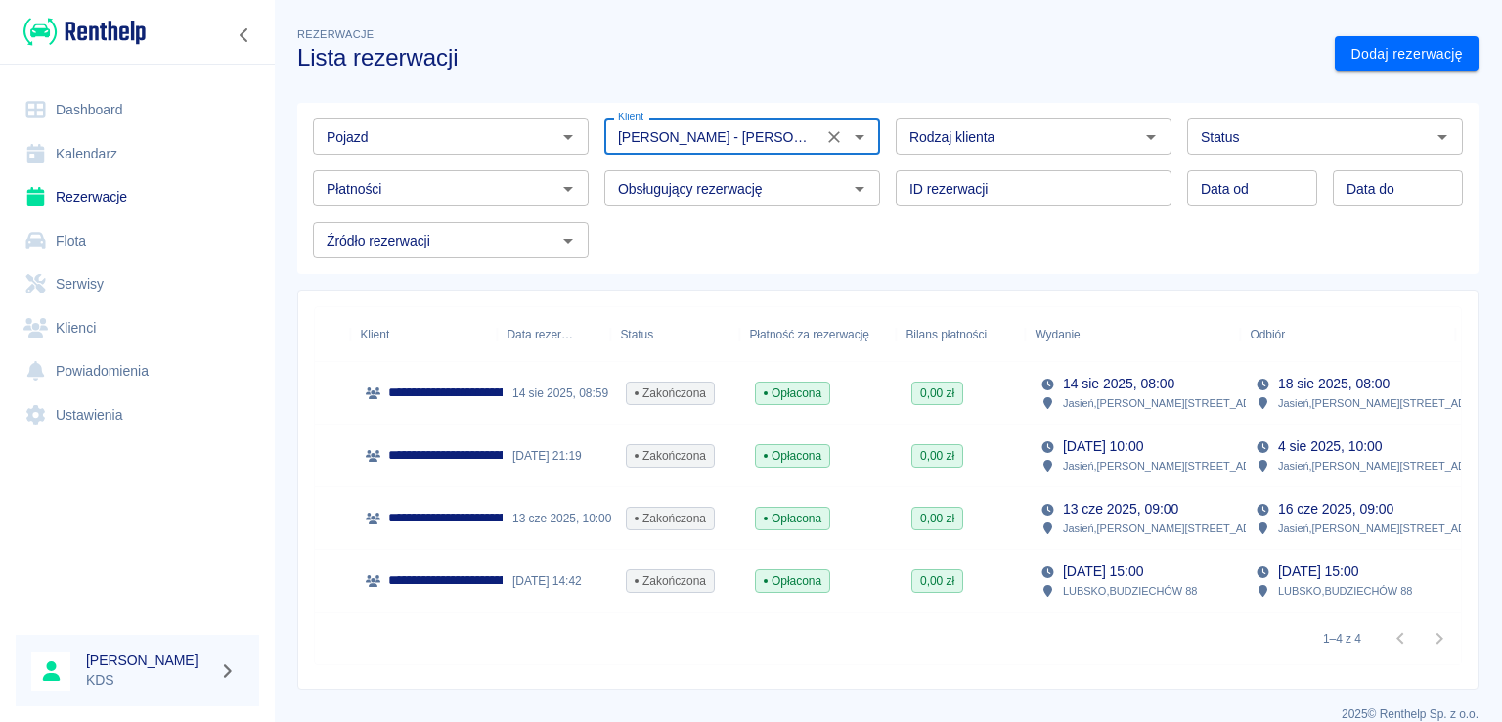
scroll to position [0, 190]
type input "[PERSON_NAME] - [PERSON_NAME] "JUNIORVET" (NIP: 9281186247) ([PHONE_NUMBER])"
click at [866, 580] on div "Opłacona" at bounding box center [823, 581] width 156 height 63
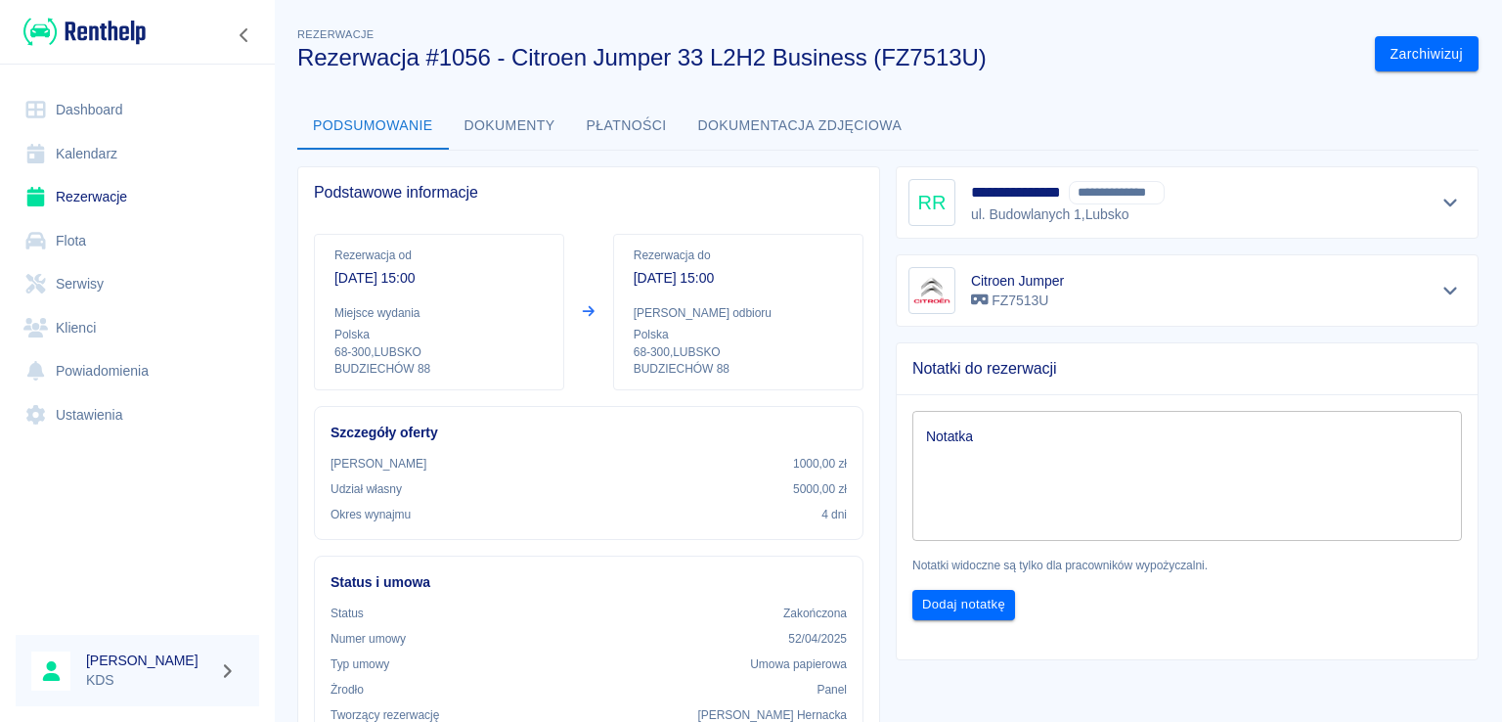
click at [107, 168] on link "Kalendarz" at bounding box center [137, 154] width 243 height 44
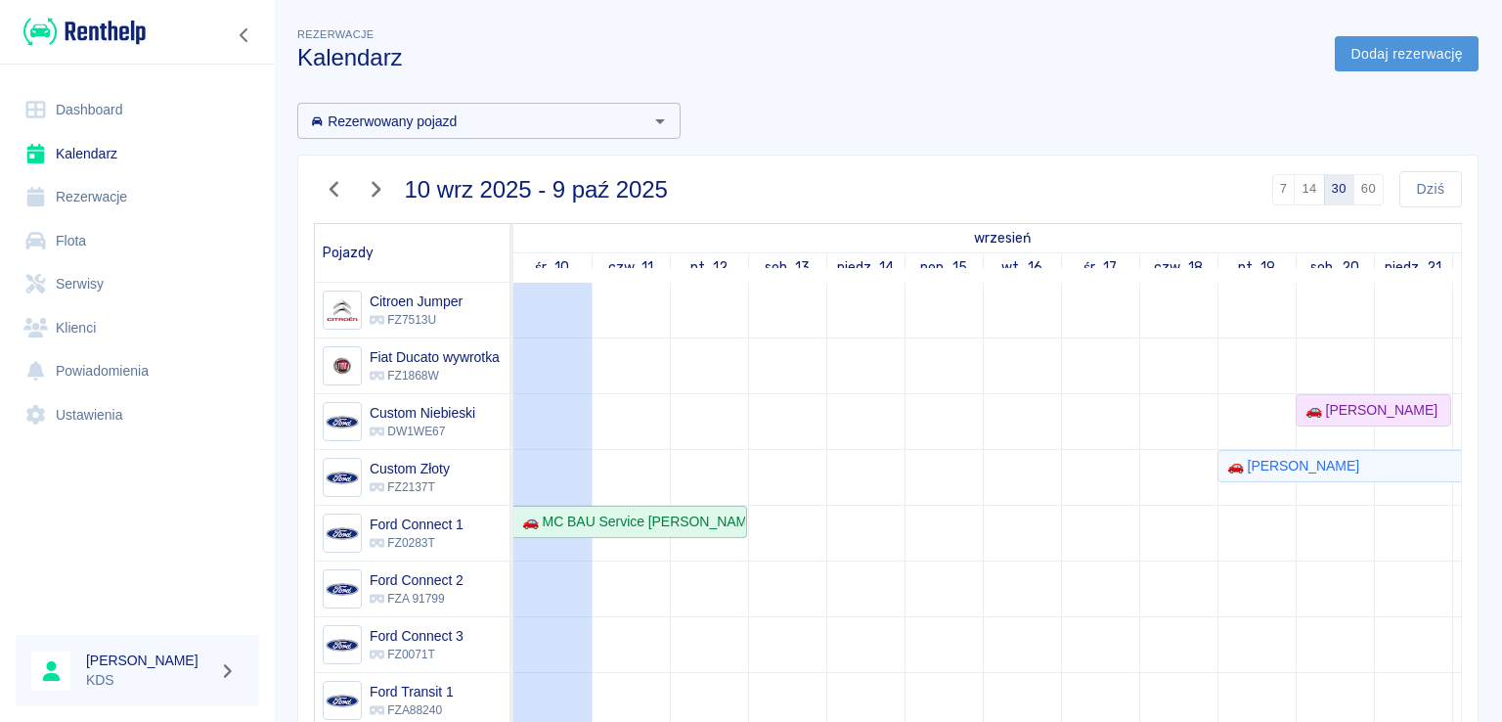
click at [1396, 68] on link "Dodaj rezerwację" at bounding box center [1407, 54] width 144 height 36
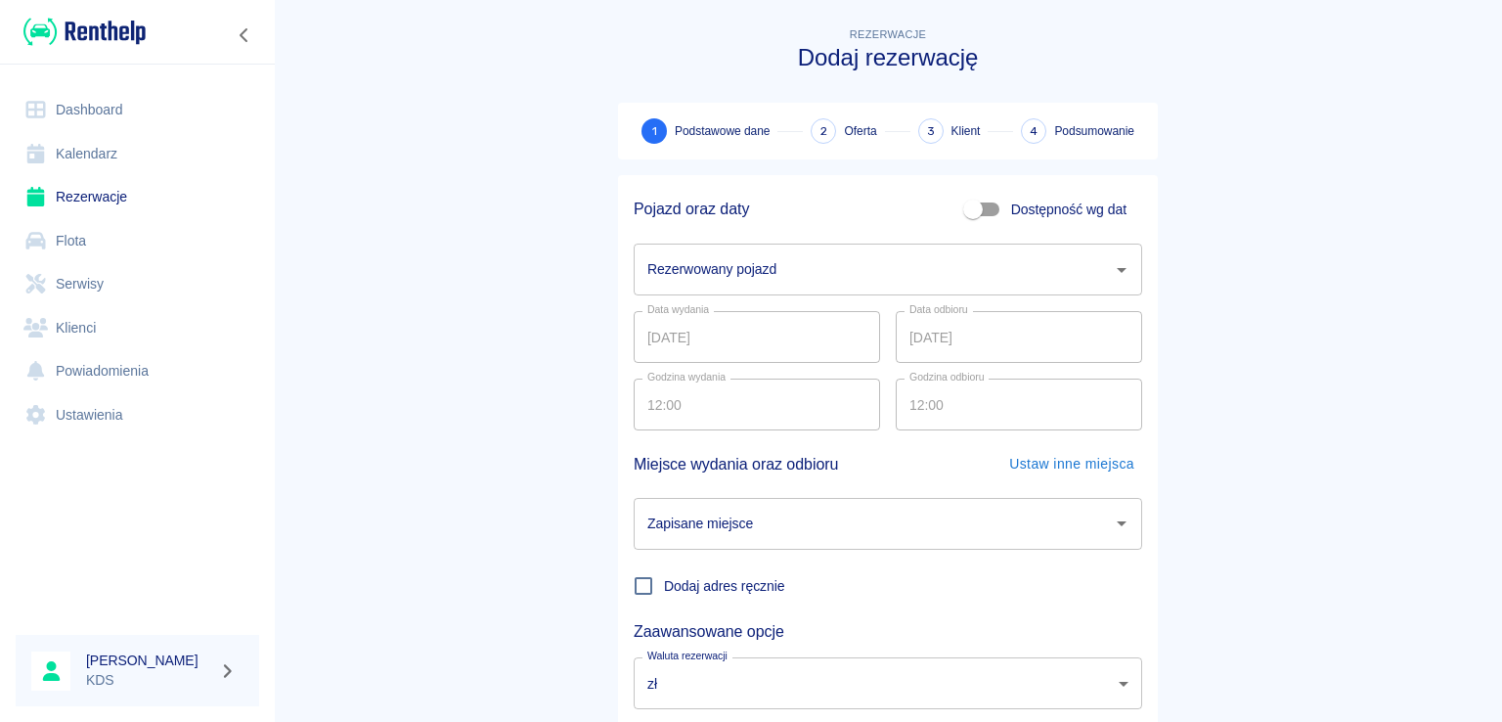
click at [880, 265] on input "Rezerwowany pojazd" at bounding box center [873, 269] width 462 height 34
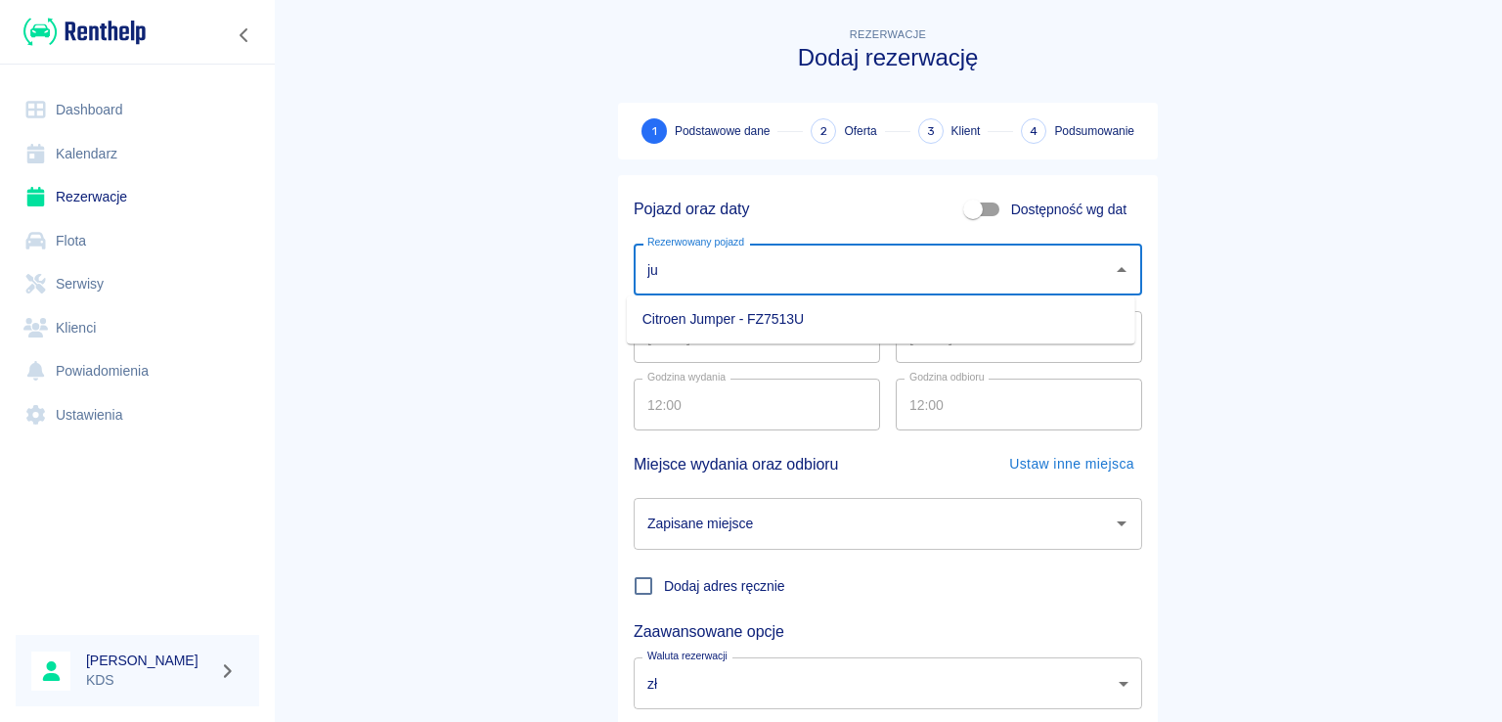
click at [751, 319] on li "Citroen Jumper - FZ7513U" at bounding box center [881, 319] width 508 height 32
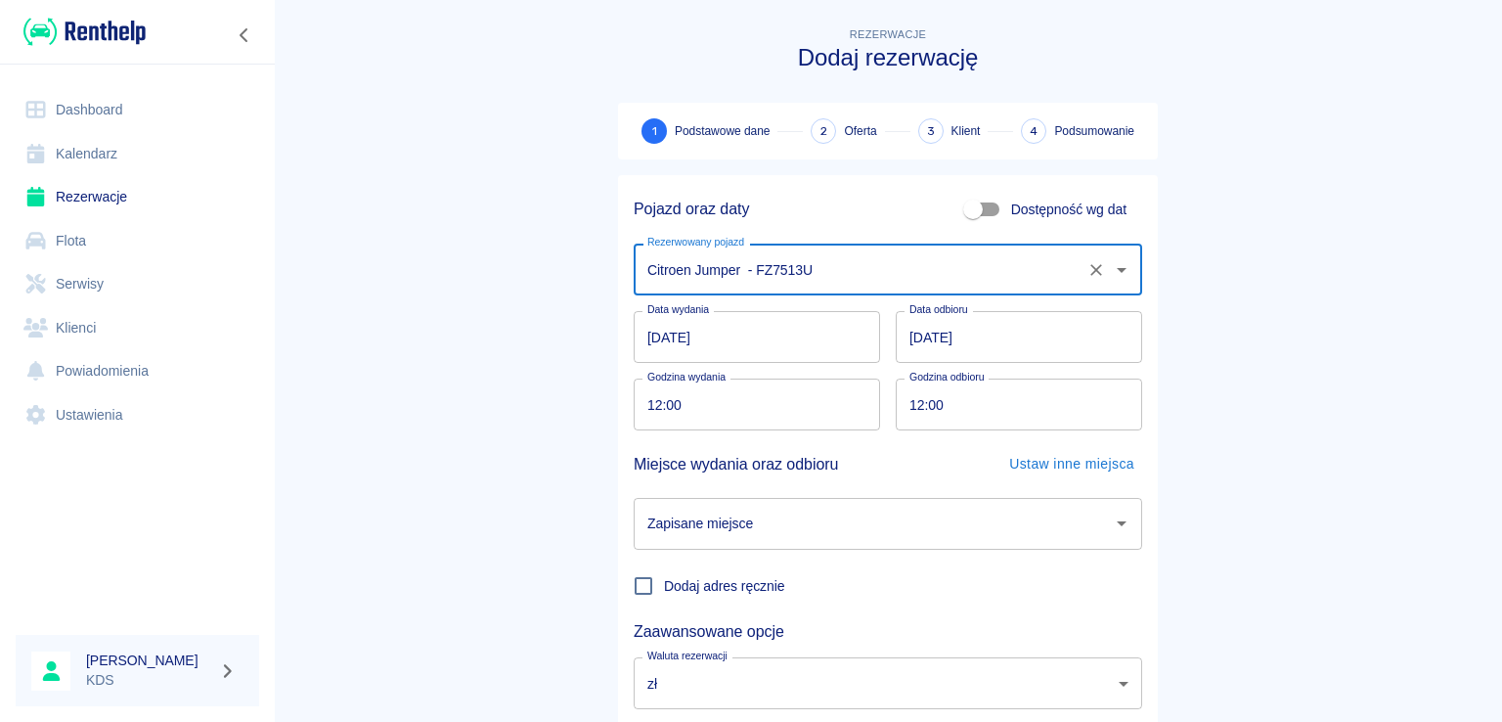
type input "Citroen Jumper - FZ7513U"
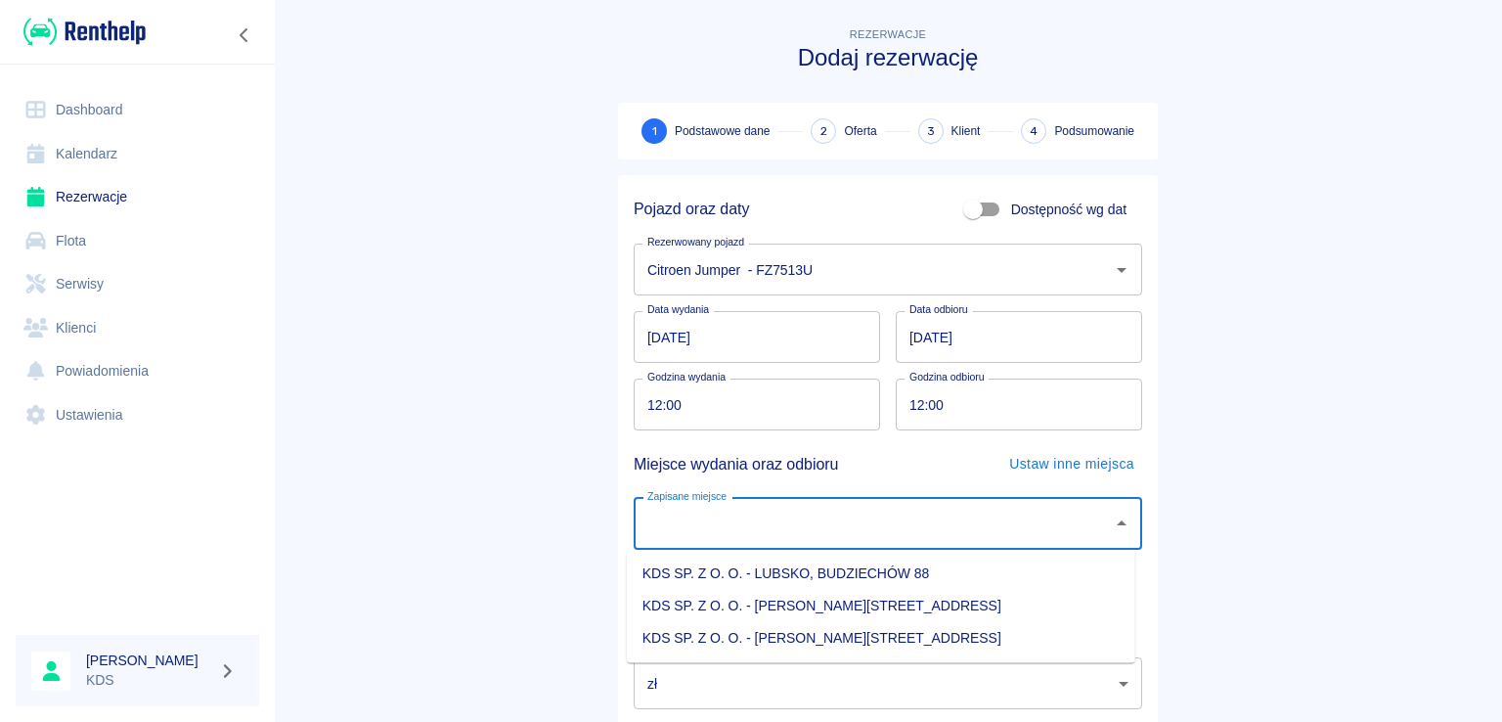
click at [774, 529] on input "Zapisane miejsce" at bounding box center [873, 524] width 462 height 34
click at [836, 637] on li "KDS SP. Z O. O. - [PERSON_NAME][STREET_ADDRESS]" at bounding box center [881, 638] width 508 height 32
type input "KDS SP. Z O. O. - [PERSON_NAME][STREET_ADDRESS]"
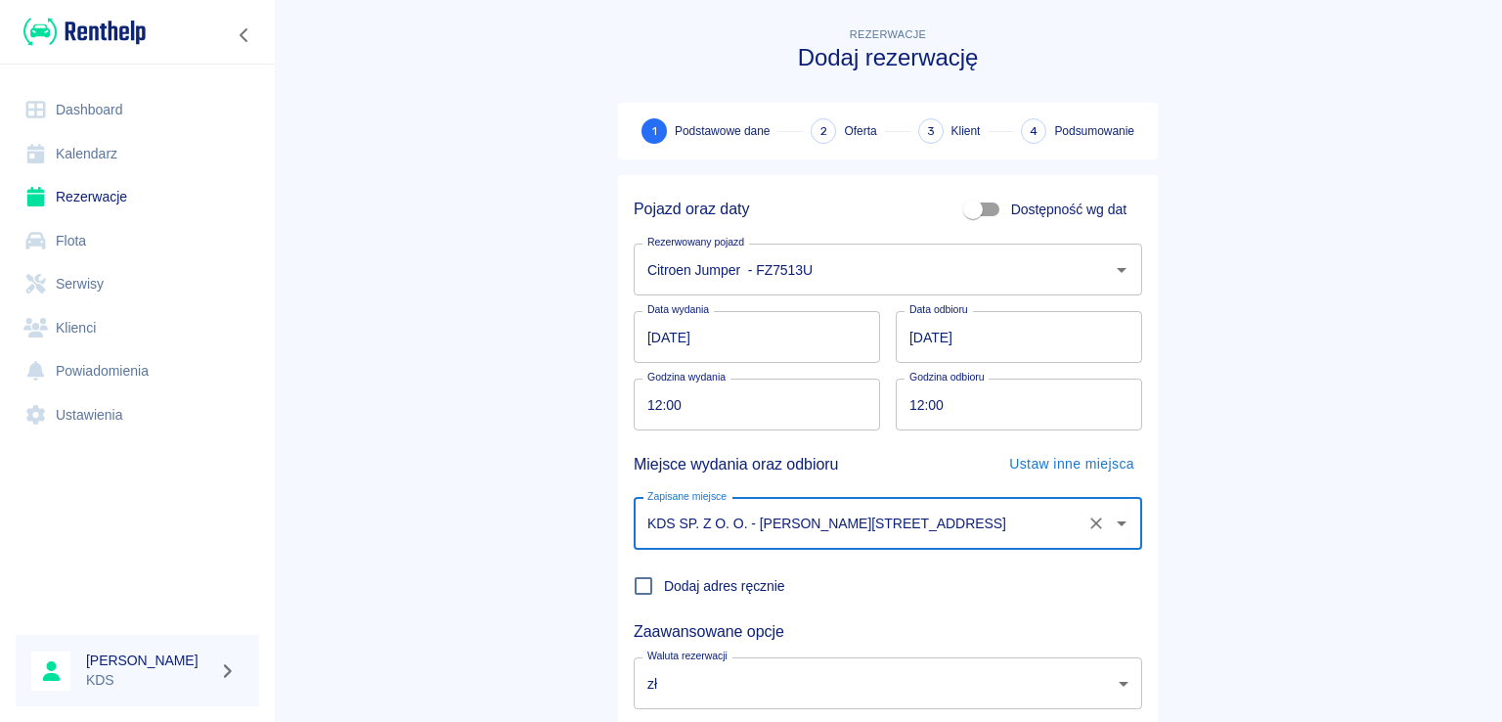
click at [778, 330] on input "[DATE]" at bounding box center [757, 337] width 246 height 52
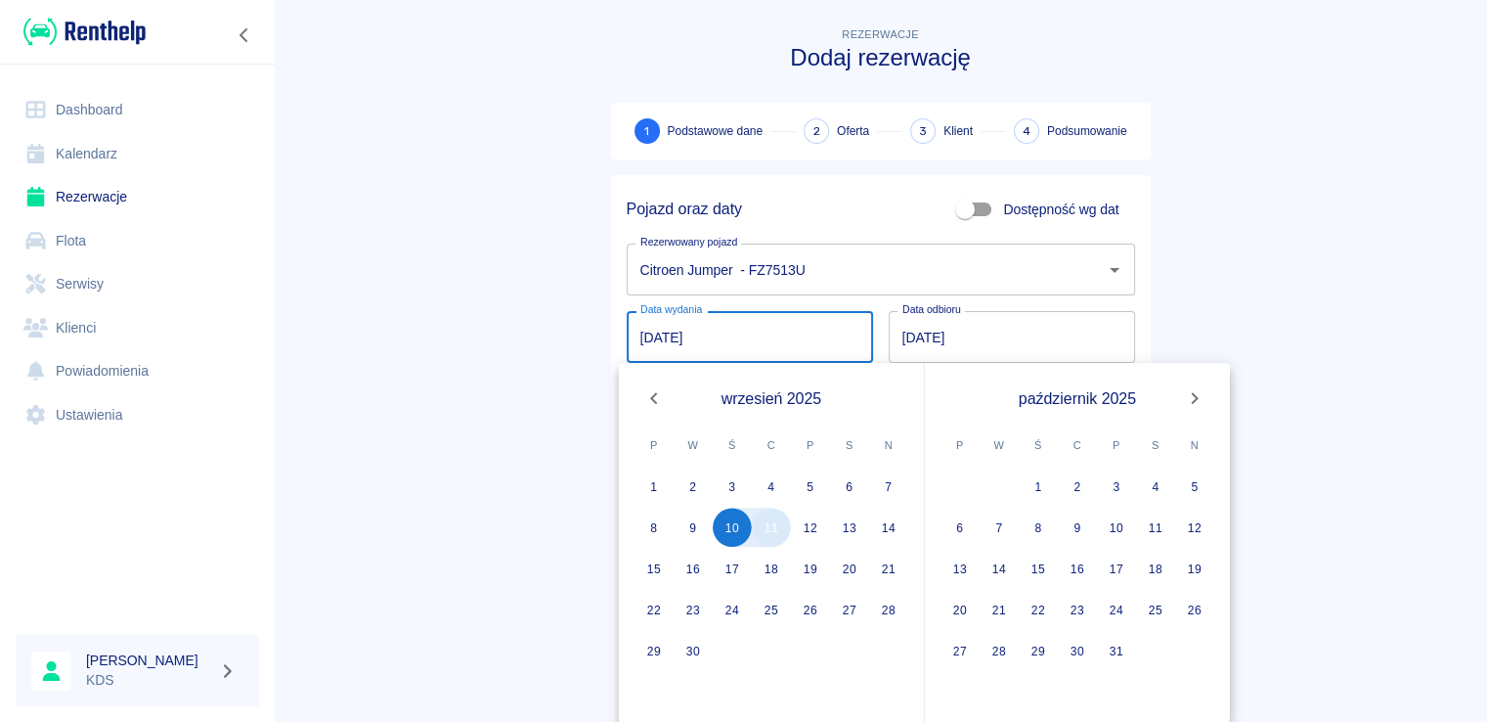
click at [779, 529] on button "11" at bounding box center [771, 527] width 39 height 39
type input "[DATE]"
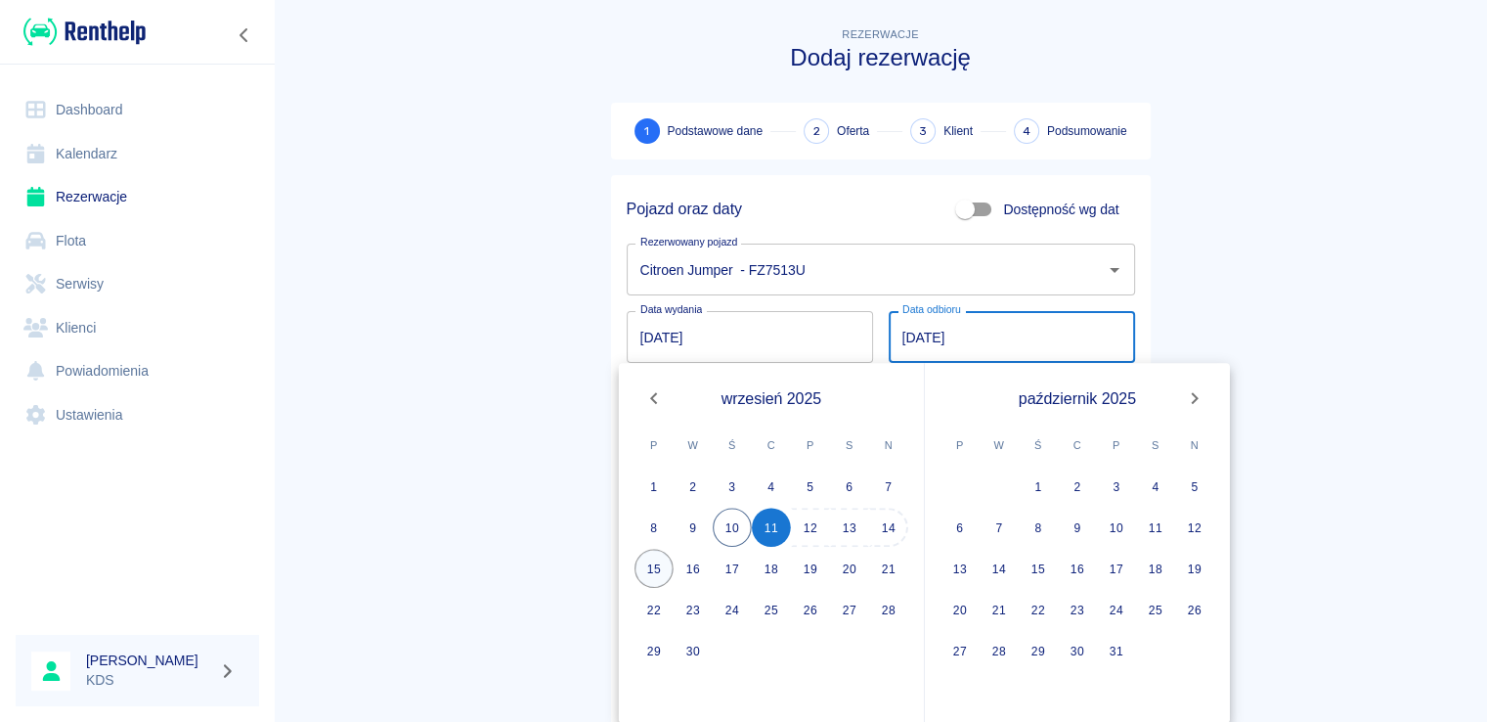
drag, startPoint x: 674, startPoint y: 573, endPoint x: 665, endPoint y: 568, distance: 10.1
click at [669, 573] on button "15" at bounding box center [654, 568] width 39 height 39
type input "[DATE]"
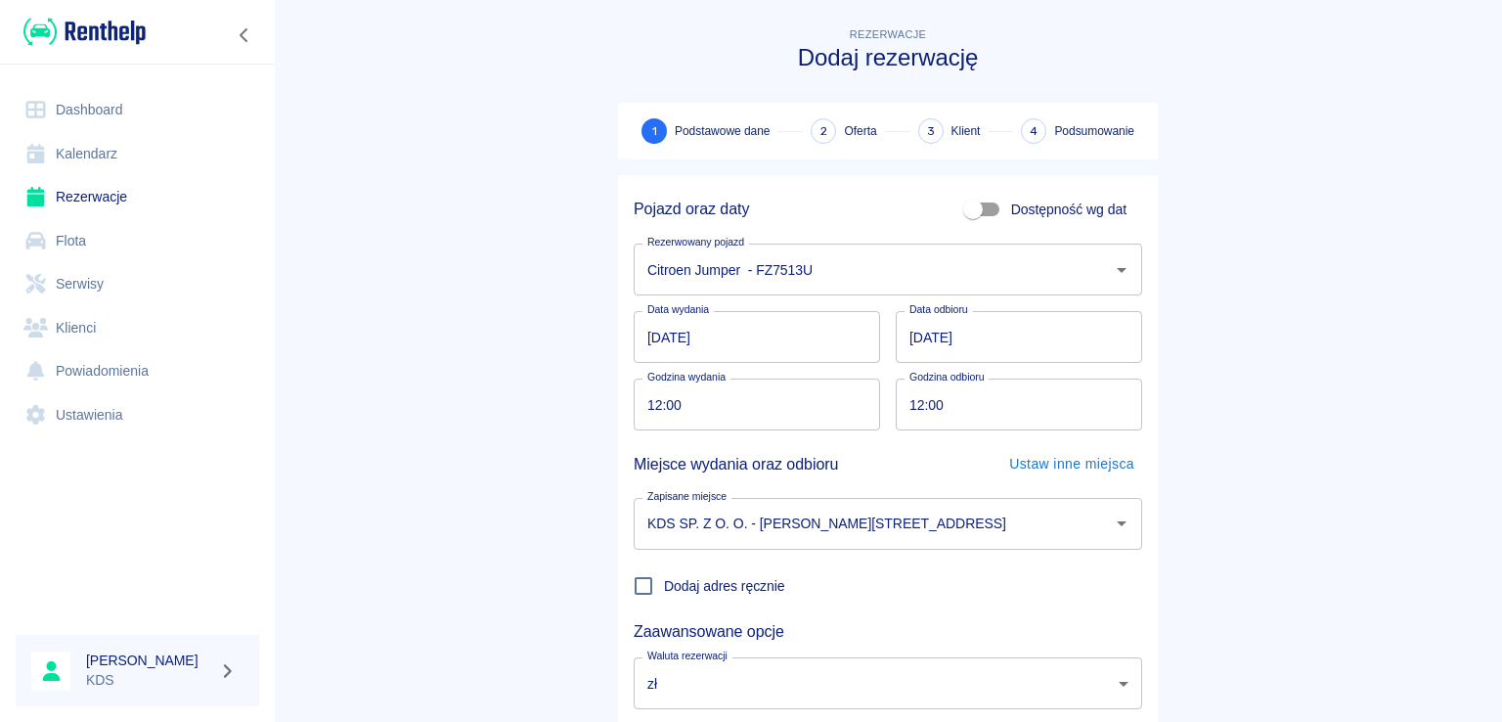
click at [985, 352] on input "[DATE]" at bounding box center [1019, 337] width 246 height 52
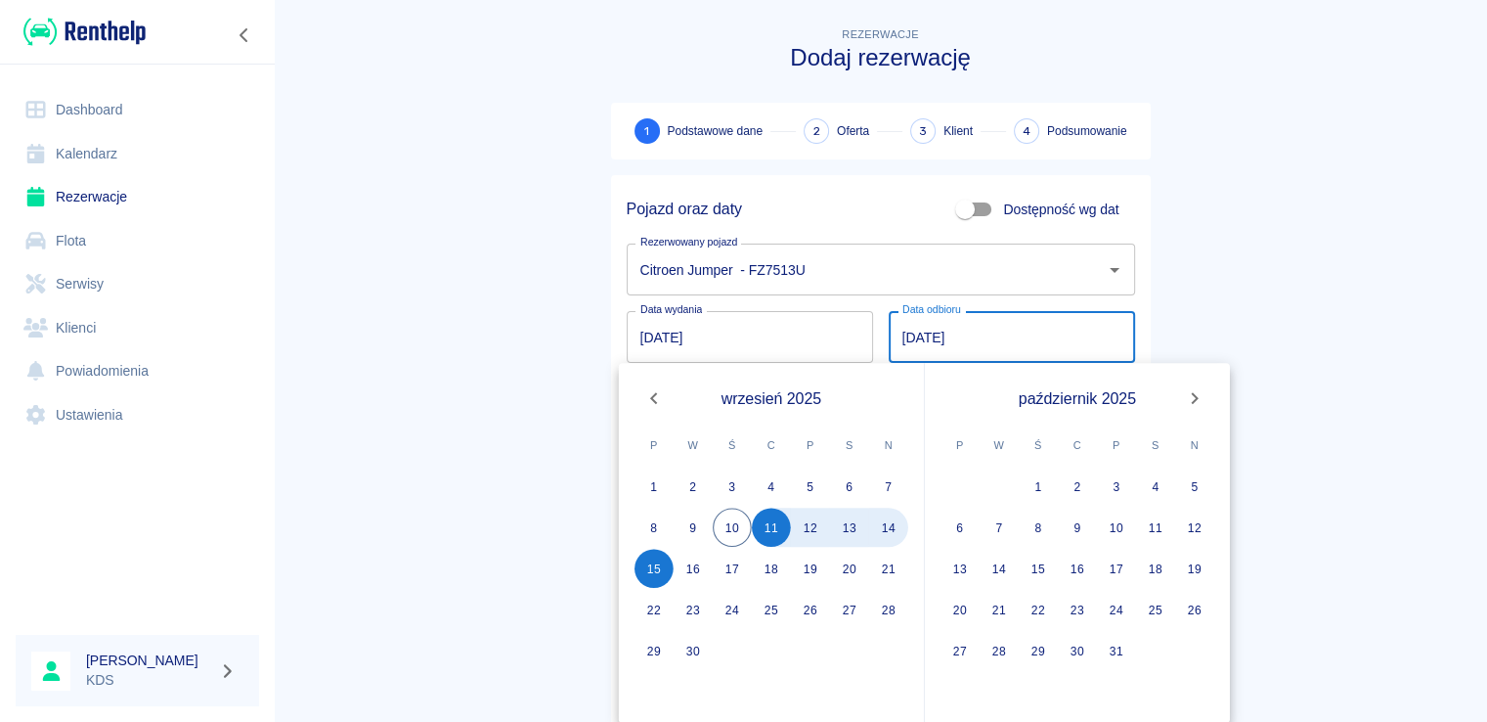
click at [572, 443] on main "Rezerwacje Dodaj rezerwację 1 Podstawowe dane 2 Oferta 3 Klient 4 Podsumowanie …" at bounding box center [881, 407] width 1214 height 769
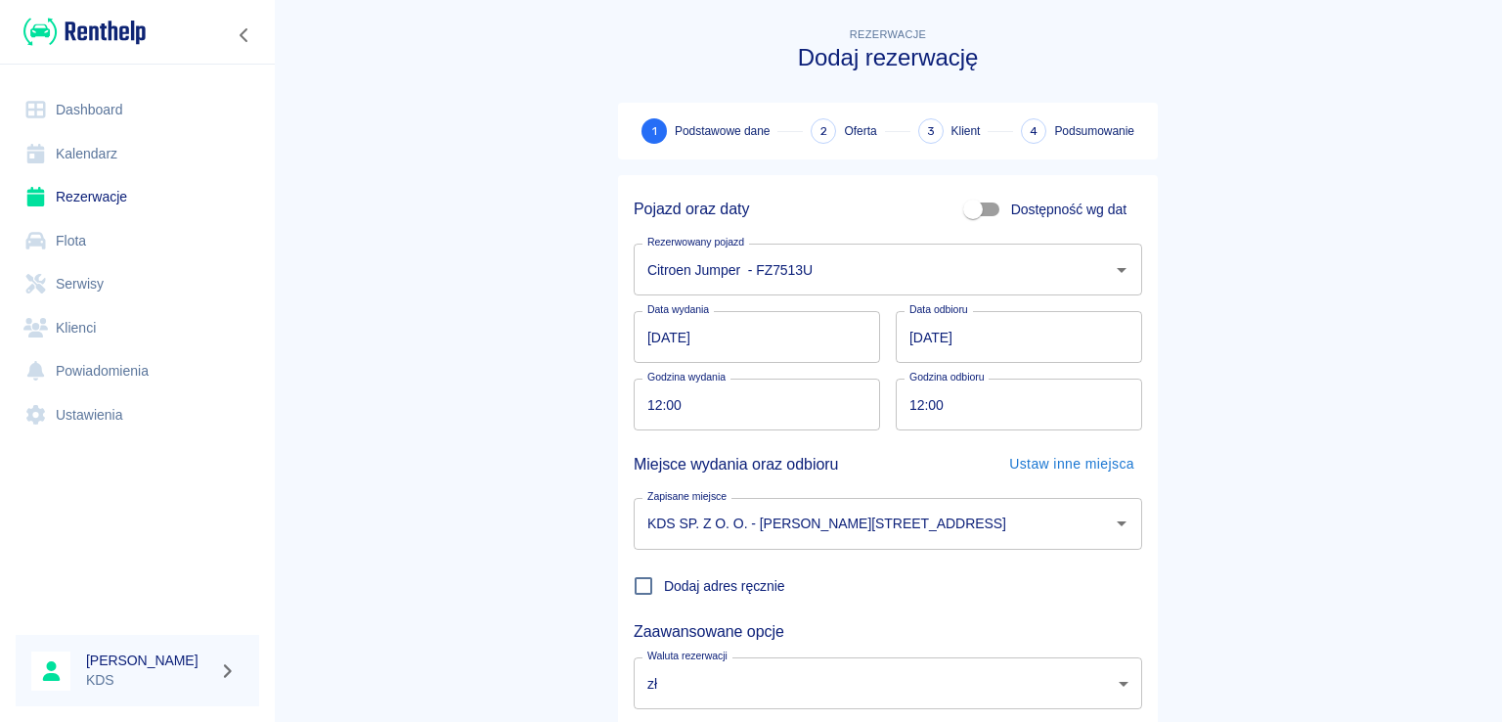
click at [780, 404] on input "12:00" at bounding box center [750, 404] width 233 height 52
type input "10:00"
click at [1004, 407] on input "12:00" at bounding box center [1012, 404] width 233 height 52
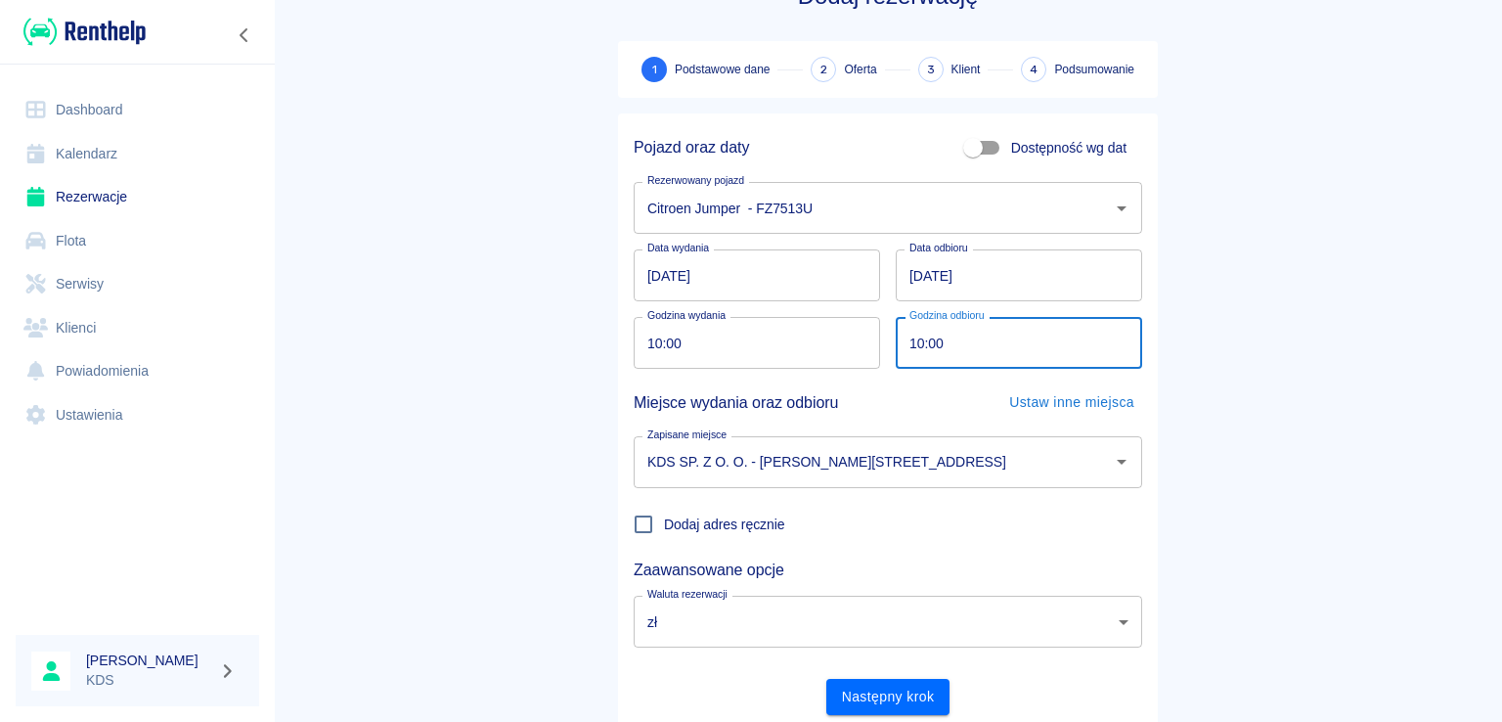
scroll to position [127, 0]
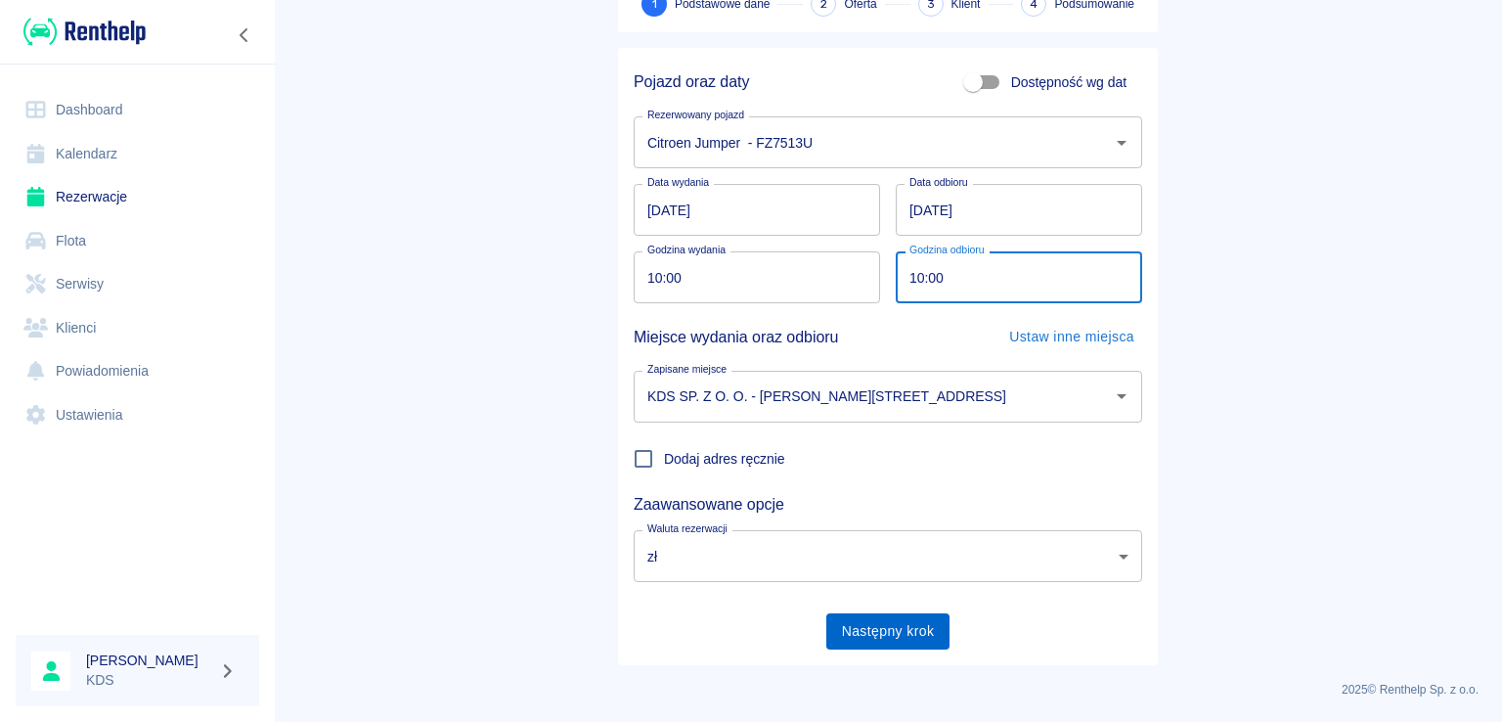
type input "10:00"
click at [872, 623] on button "Następny krok" at bounding box center [888, 631] width 124 height 36
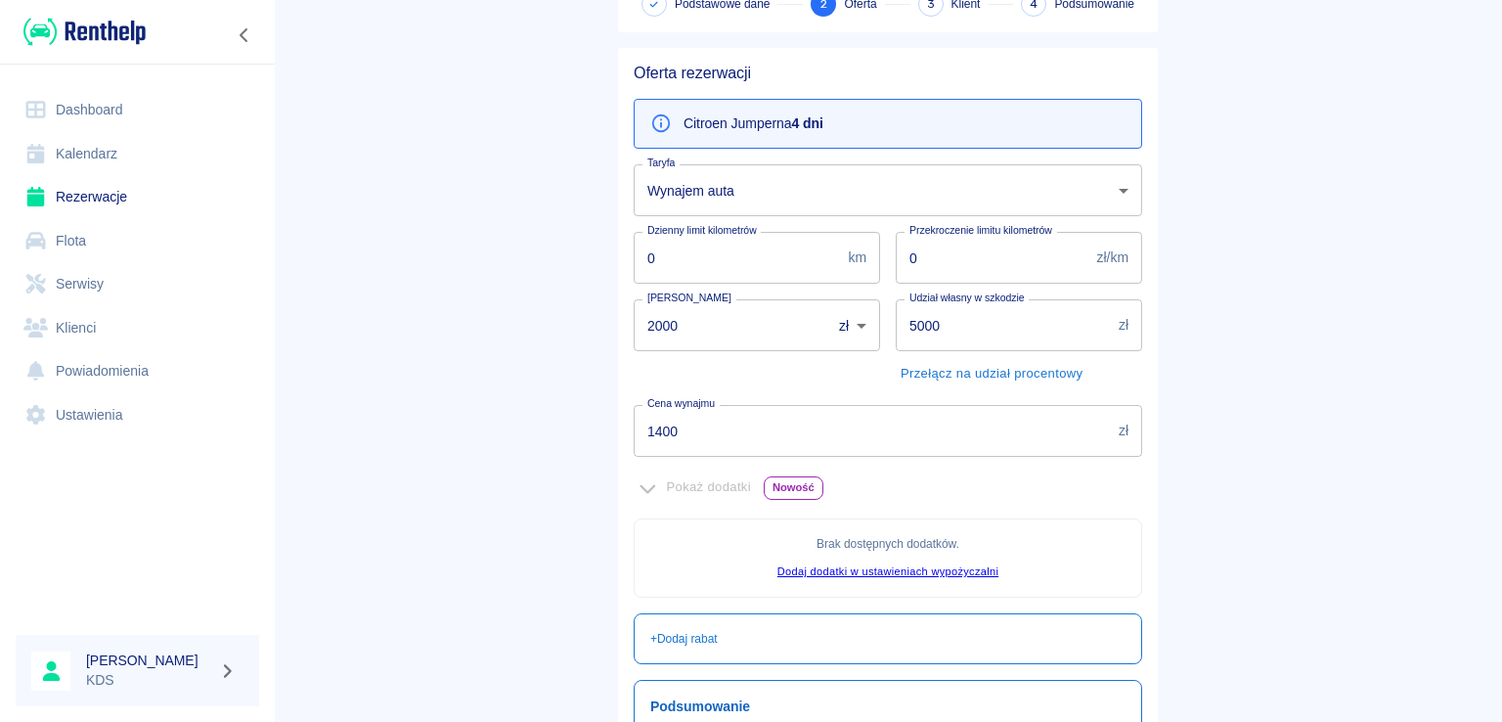
scroll to position [128, 0]
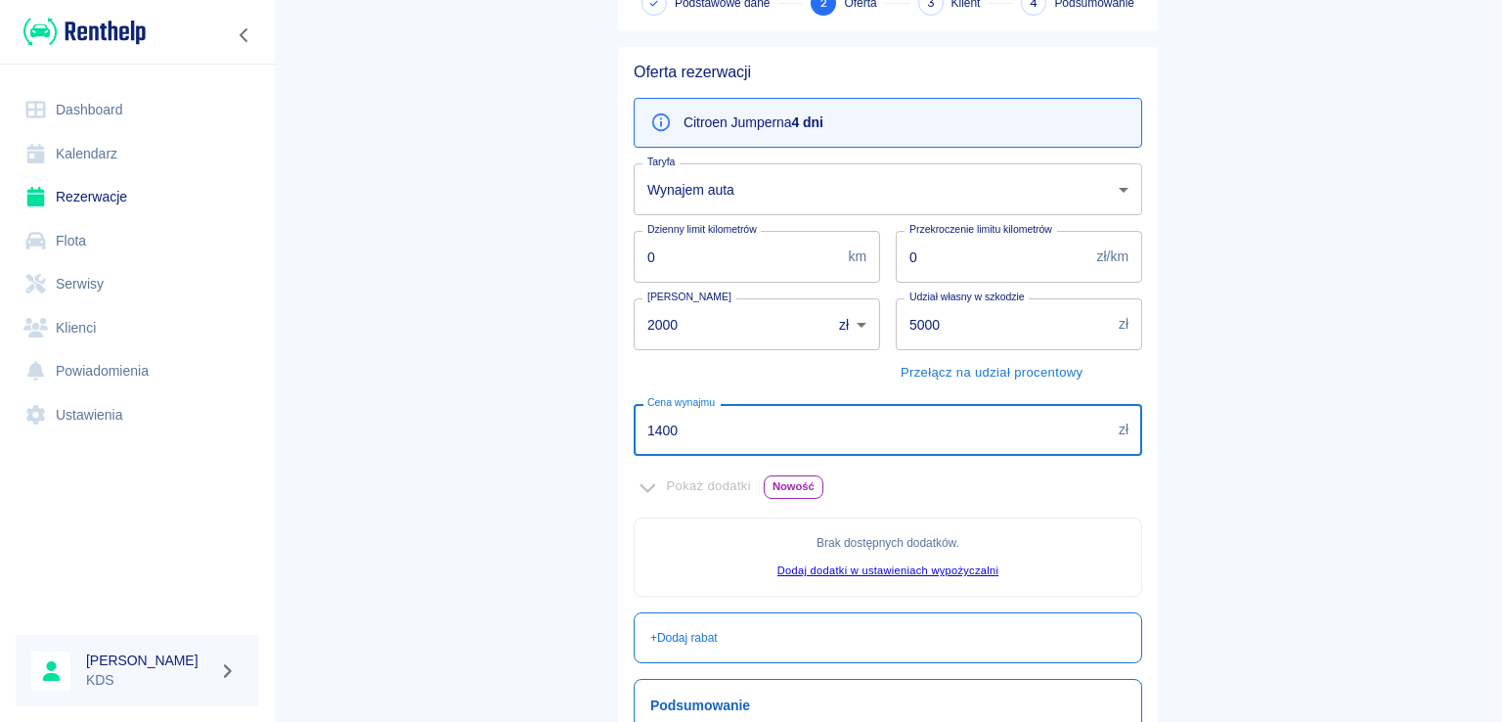
click at [729, 430] on input "1400" at bounding box center [872, 430] width 477 height 52
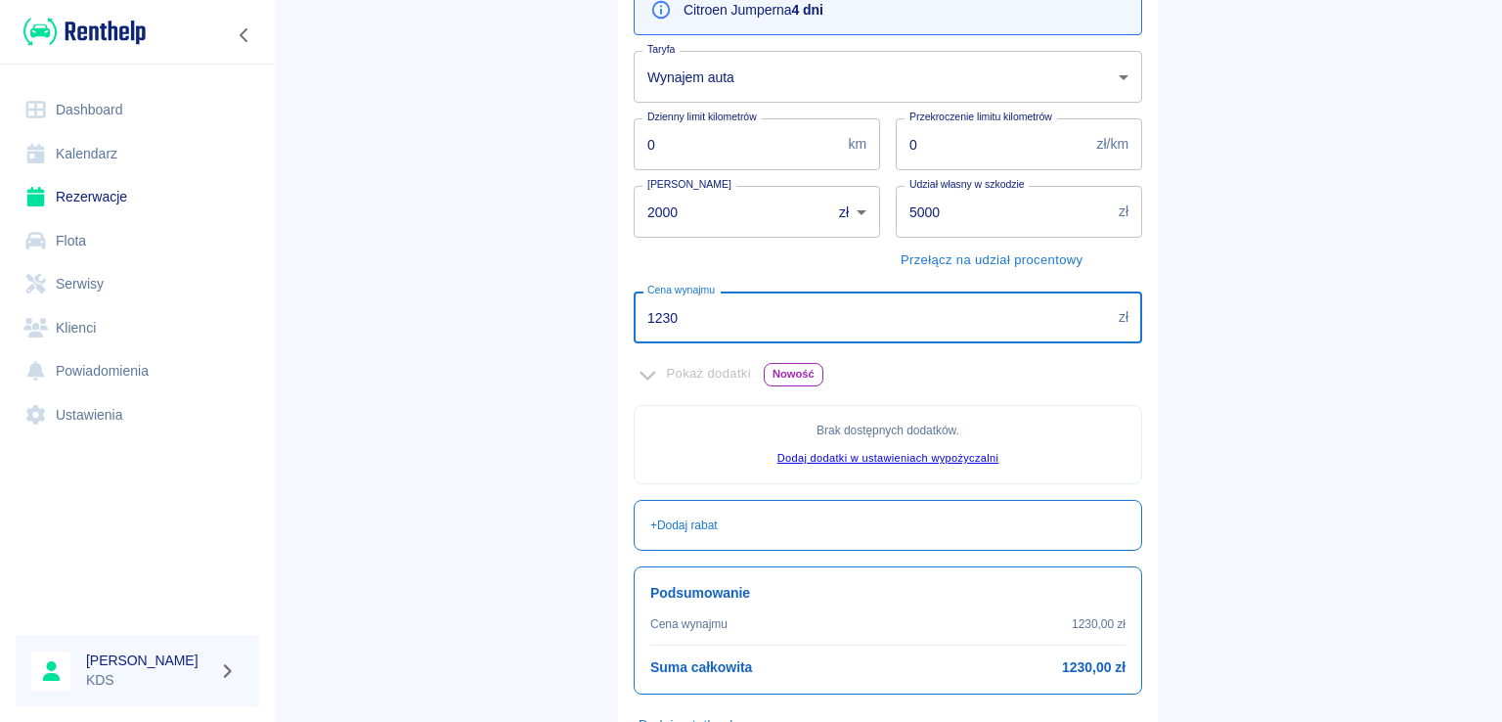
scroll to position [324, 0]
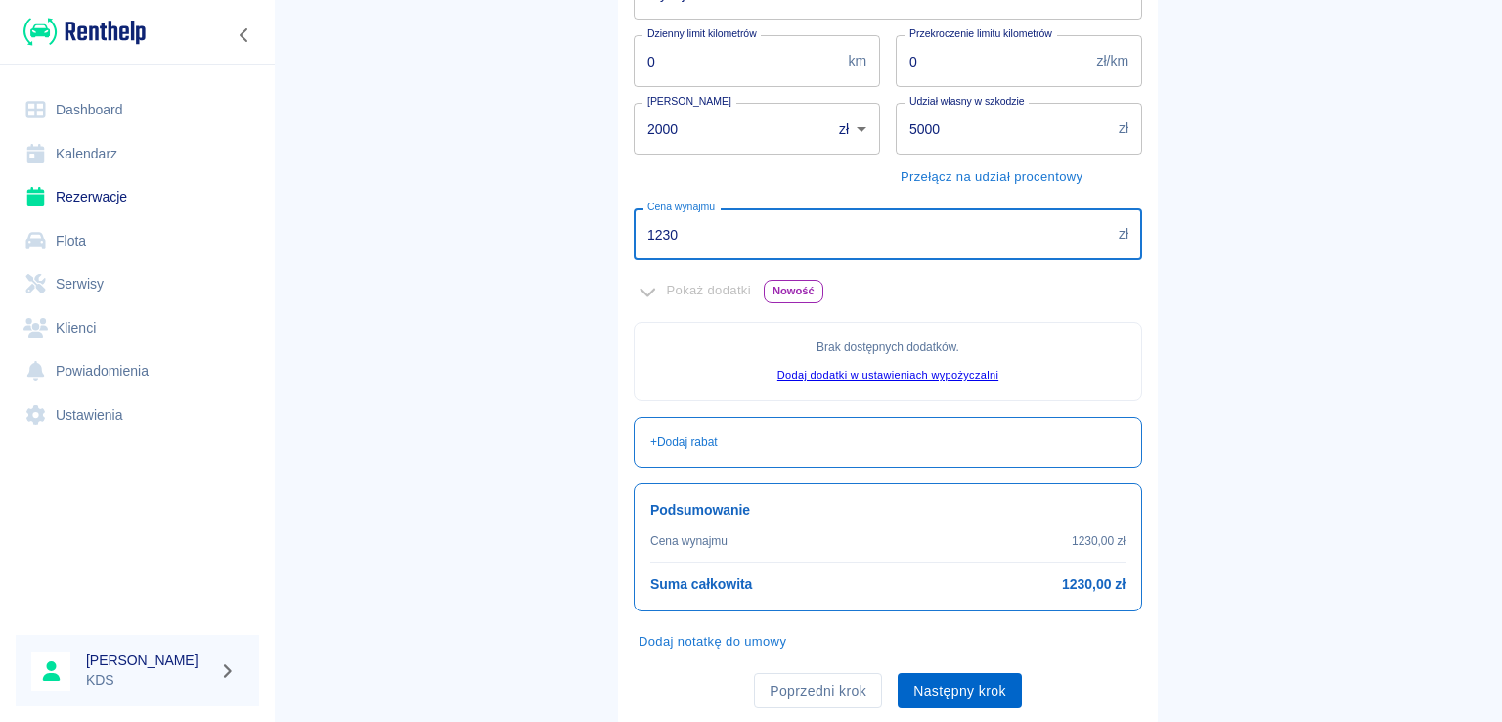
type input "1230"
click at [1003, 688] on button "Następny krok" at bounding box center [960, 691] width 124 height 36
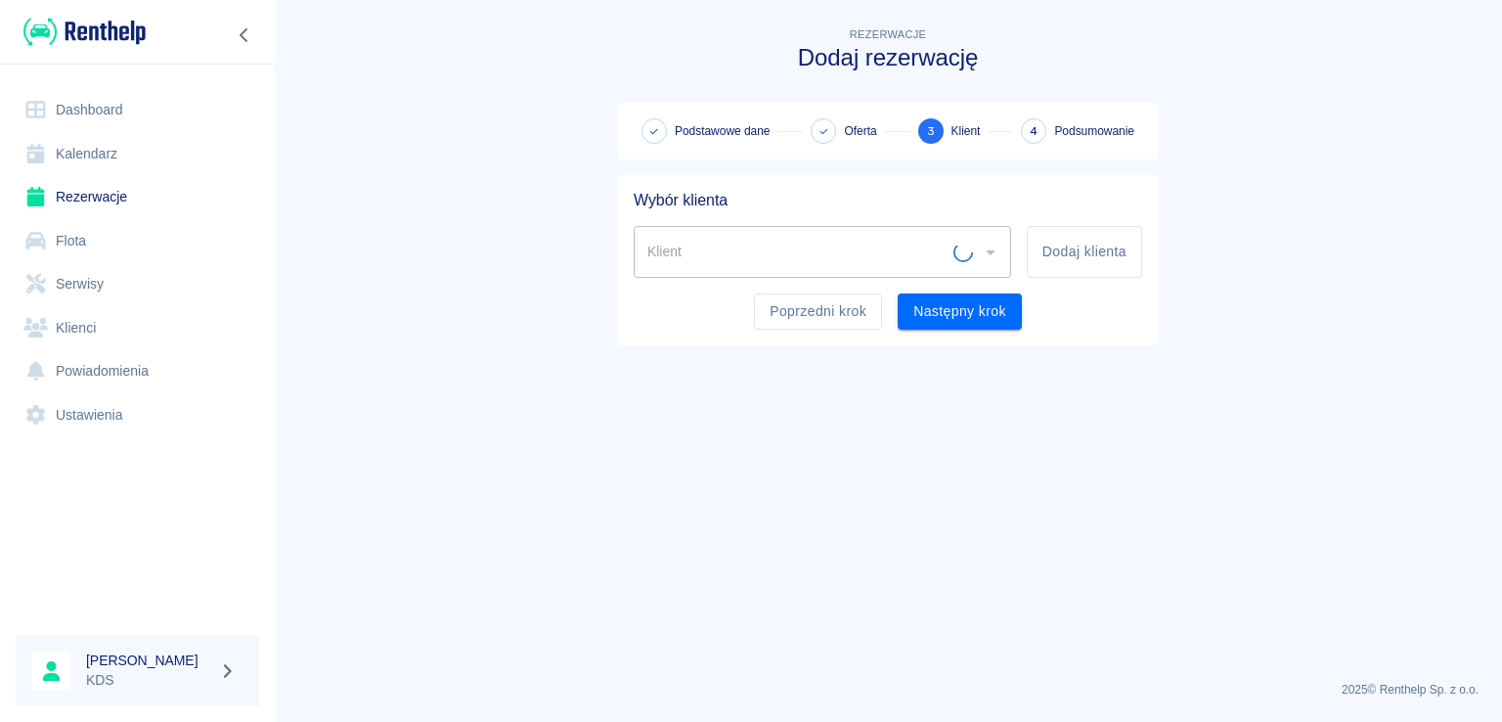
scroll to position [0, 0]
click at [994, 246] on icon "Otwórz" at bounding box center [990, 252] width 23 height 23
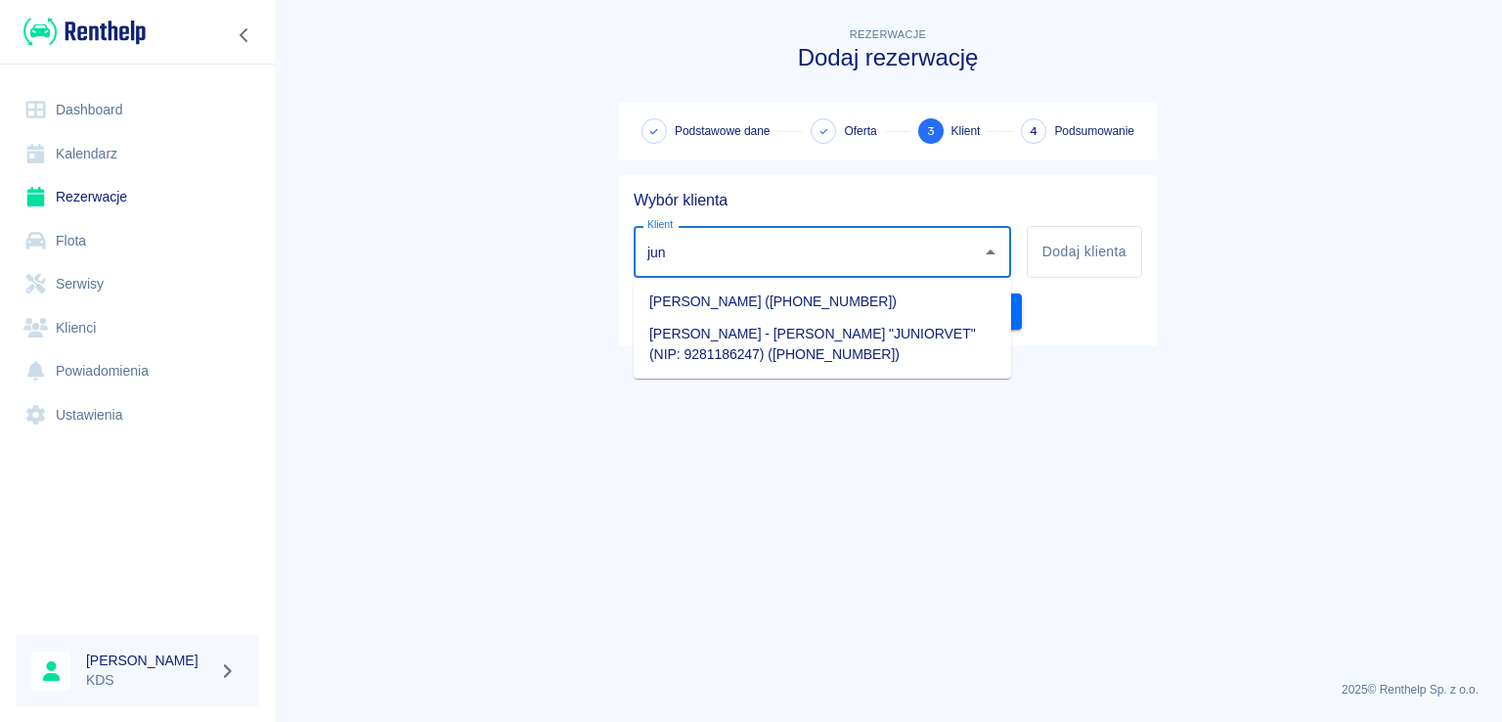
click at [781, 348] on li "[PERSON_NAME] - [PERSON_NAME] "JUNIORVET" (NIP: 9281186247) ([PHONE_NUMBER])" at bounding box center [822, 344] width 377 height 53
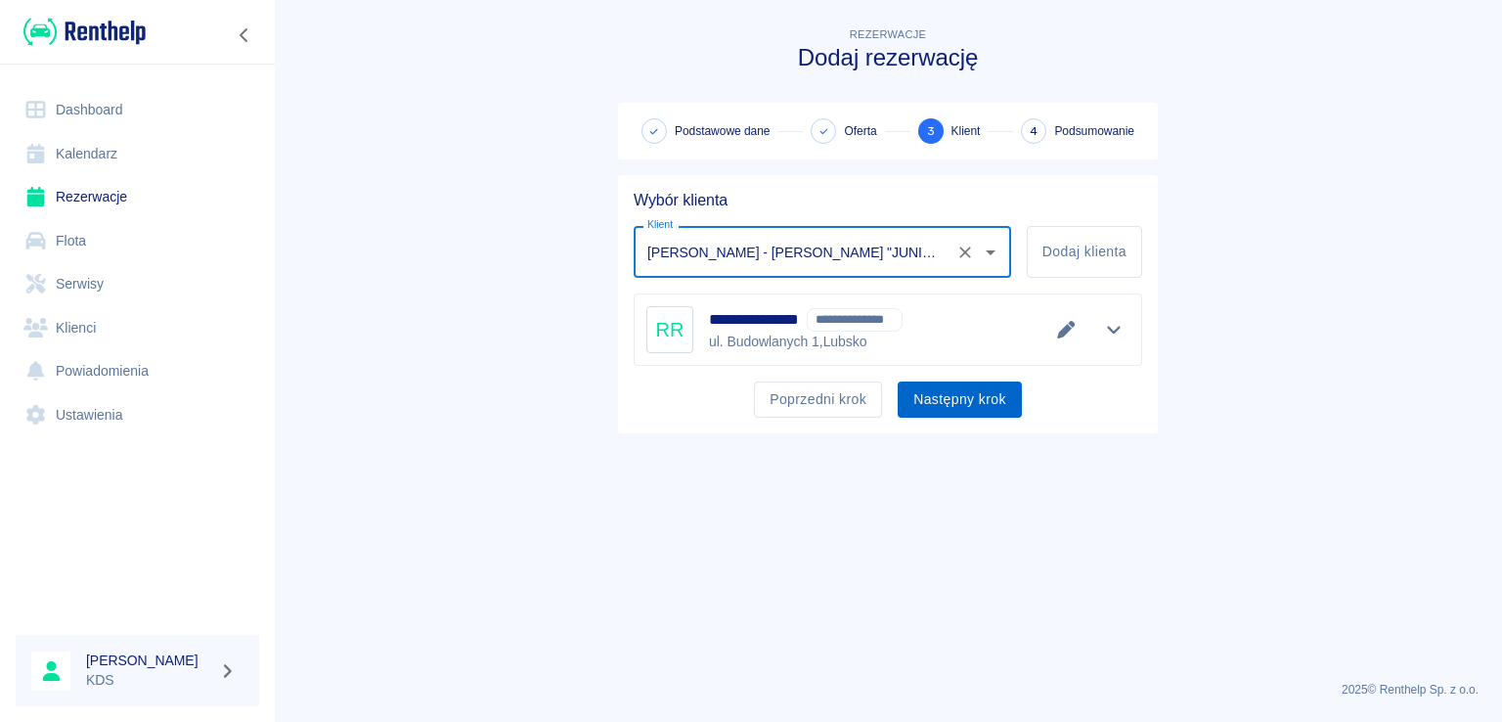
type input "[PERSON_NAME] - [PERSON_NAME] "JUNIORVET" (NIP: 9281186247) ([PHONE_NUMBER])"
click at [962, 400] on button "Następny krok" at bounding box center [960, 399] width 124 height 36
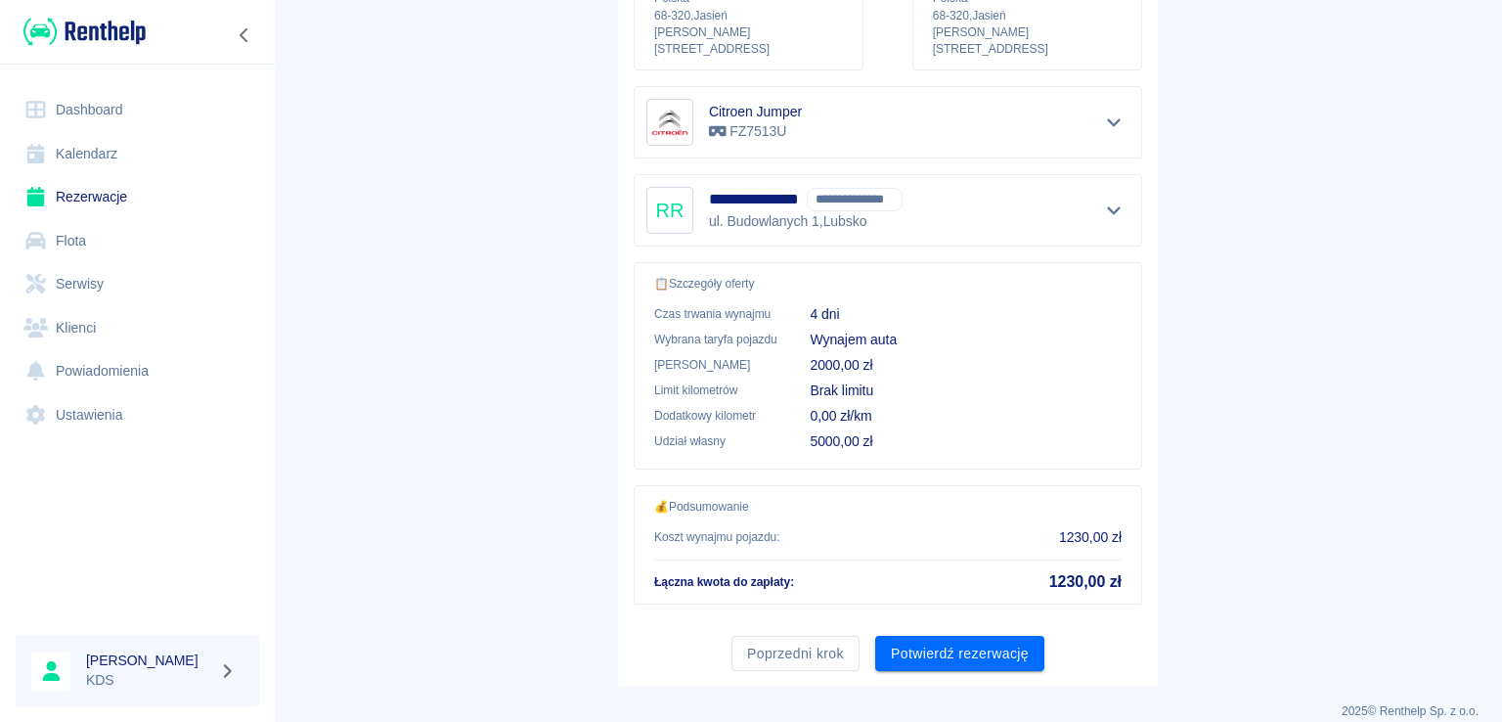
scroll to position [331, 0]
click at [957, 634] on button "Potwierdź rezerwację" at bounding box center [959, 652] width 169 height 36
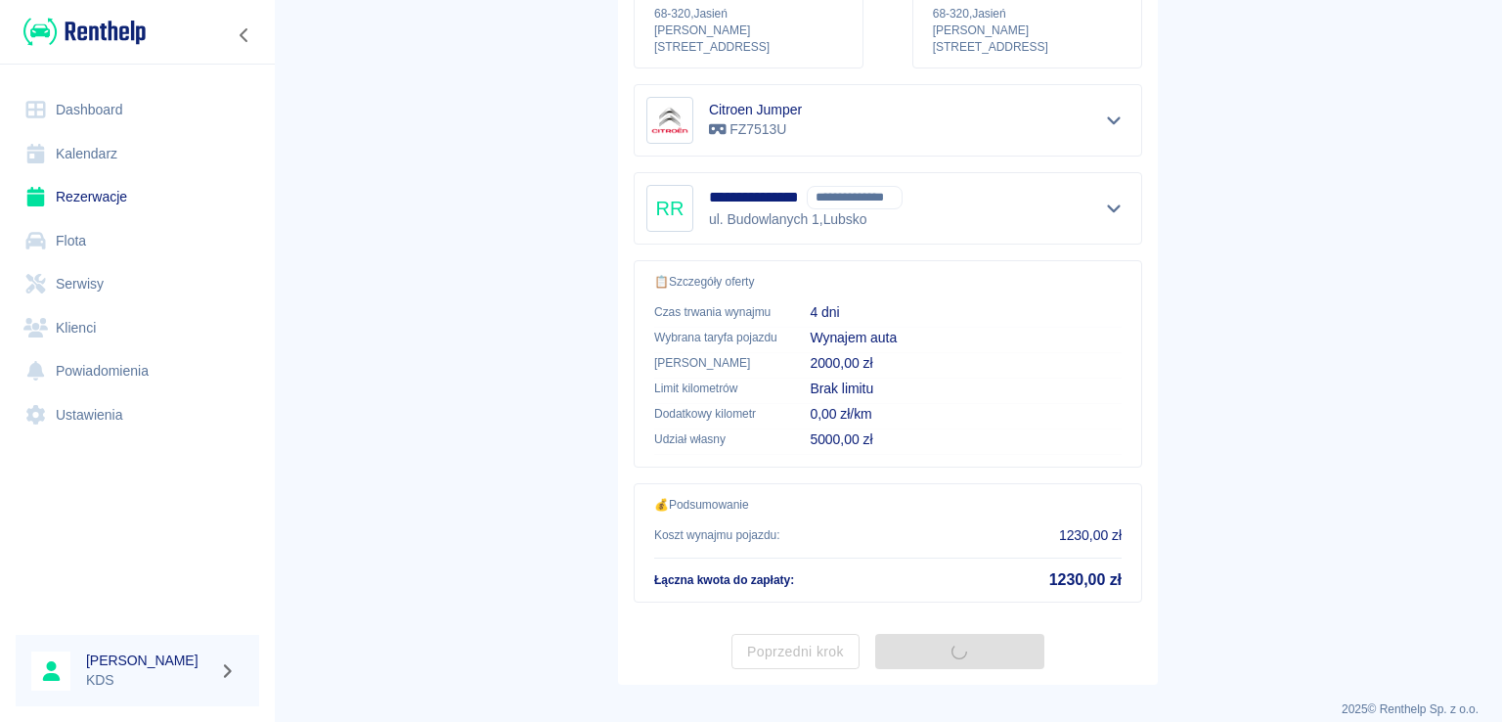
scroll to position [0, 0]
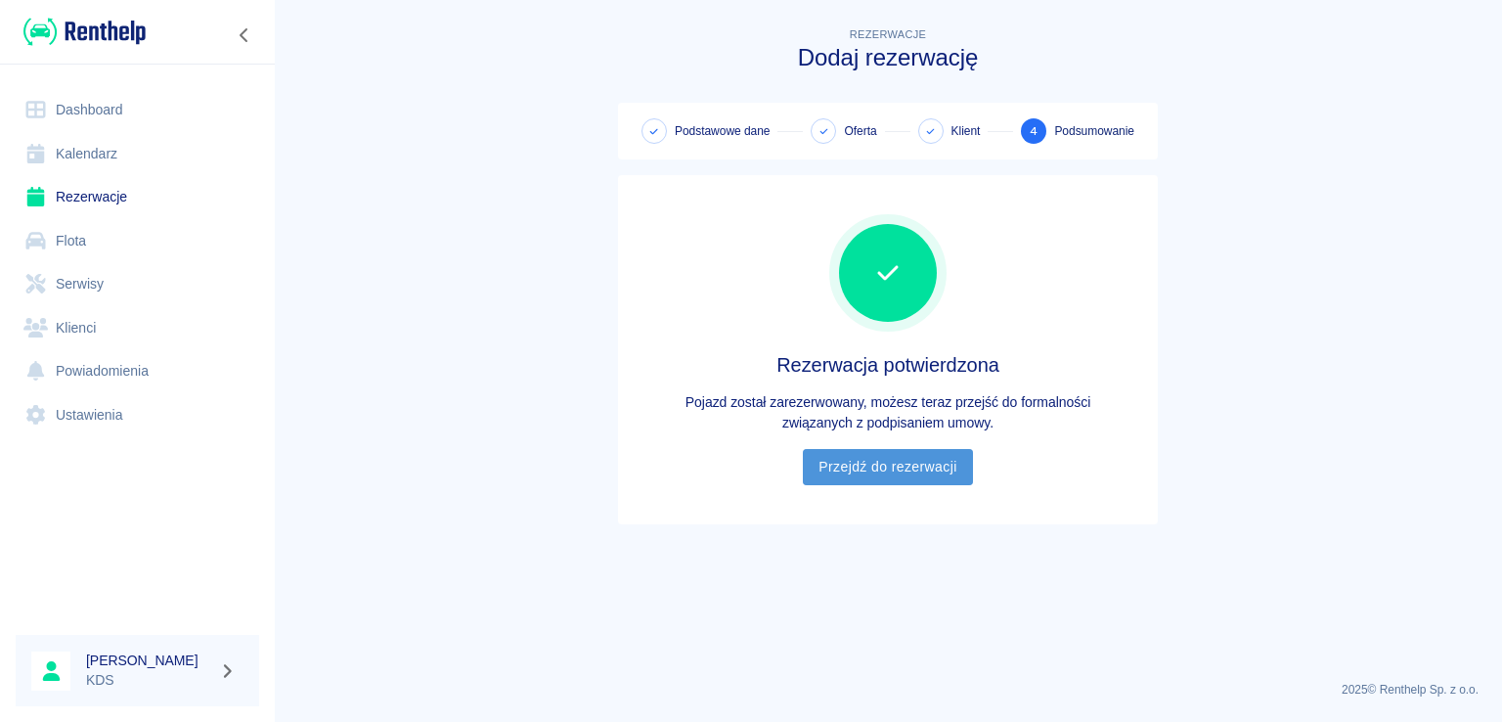
click at [910, 463] on link "Przejdź do rezerwacji" at bounding box center [887, 467] width 169 height 36
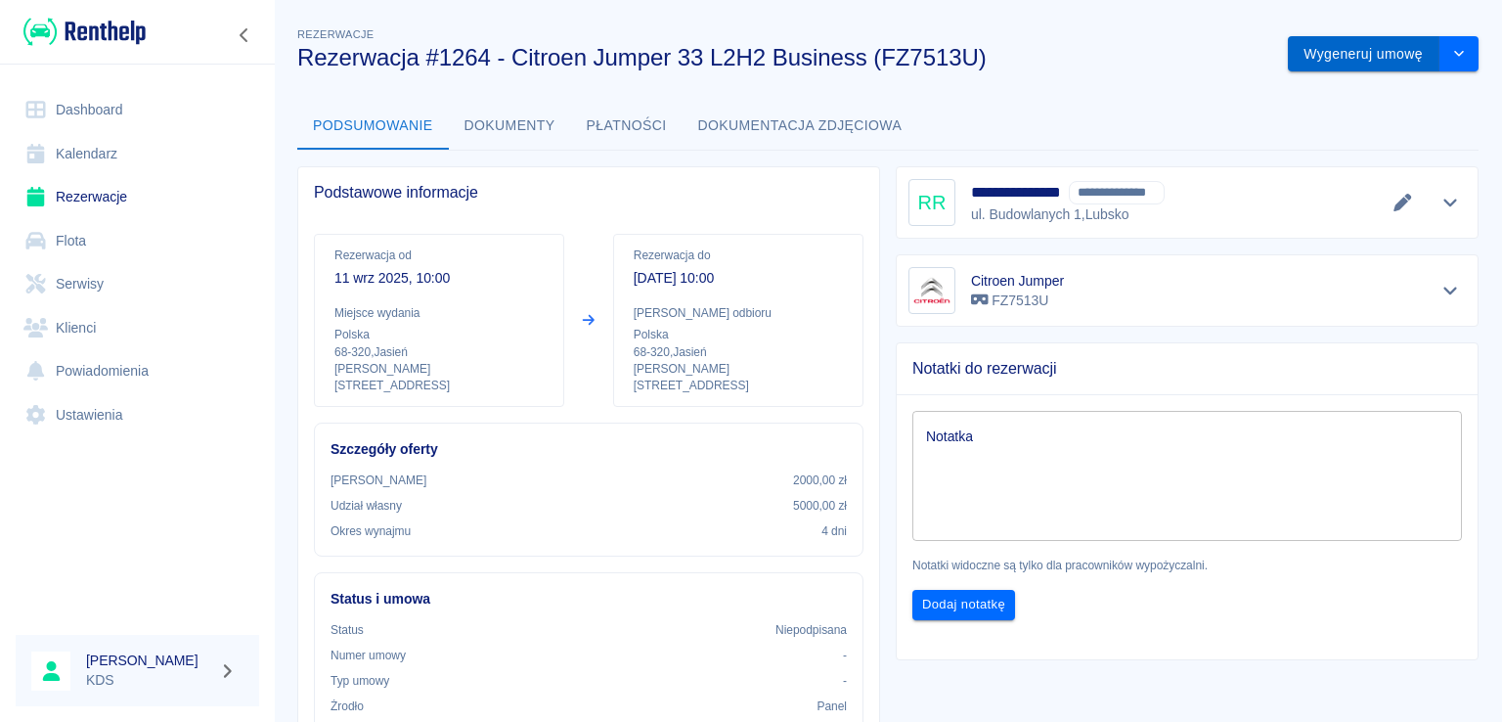
click at [1361, 56] on button "Wygeneruj umowę" at bounding box center [1364, 54] width 152 height 36
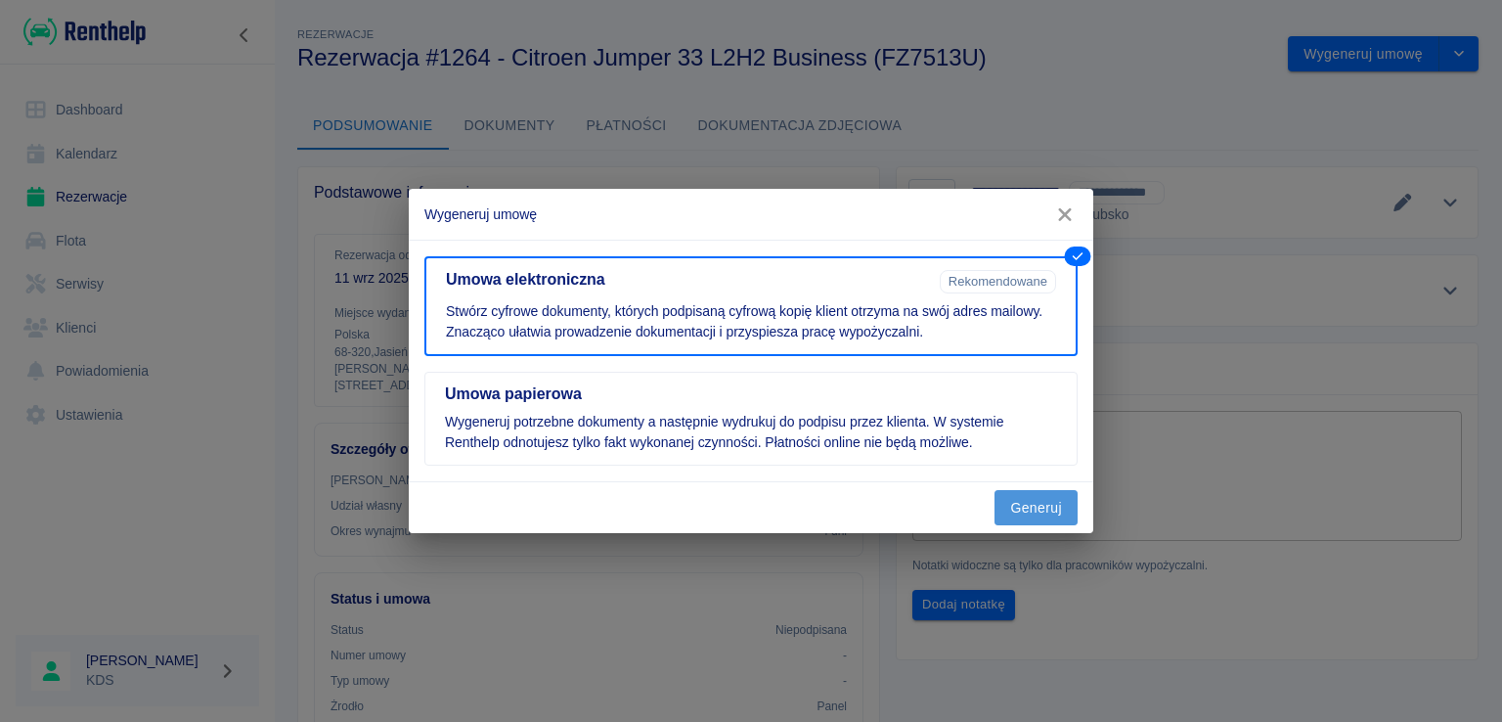
click at [1016, 504] on button "Generuj" at bounding box center [1035, 508] width 83 height 36
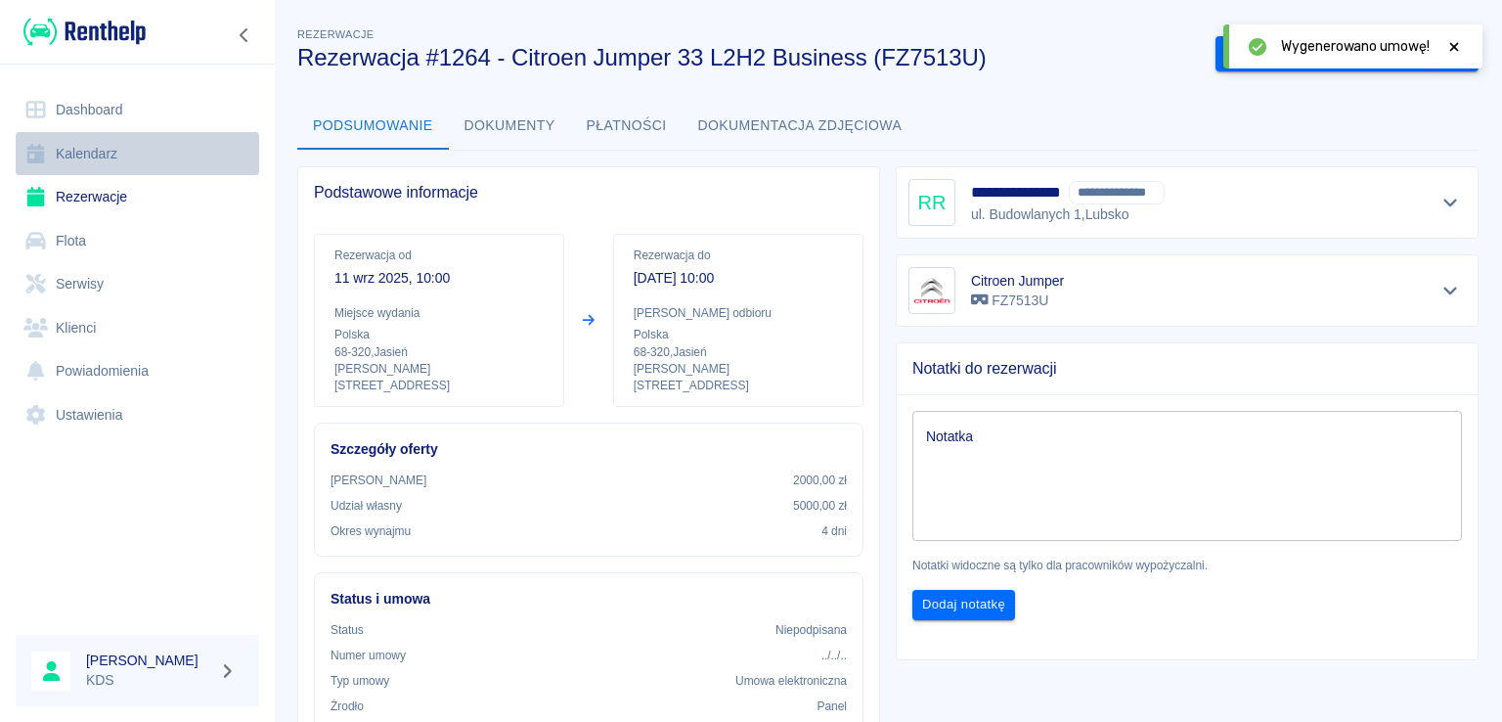
click at [67, 161] on link "Kalendarz" at bounding box center [137, 154] width 243 height 44
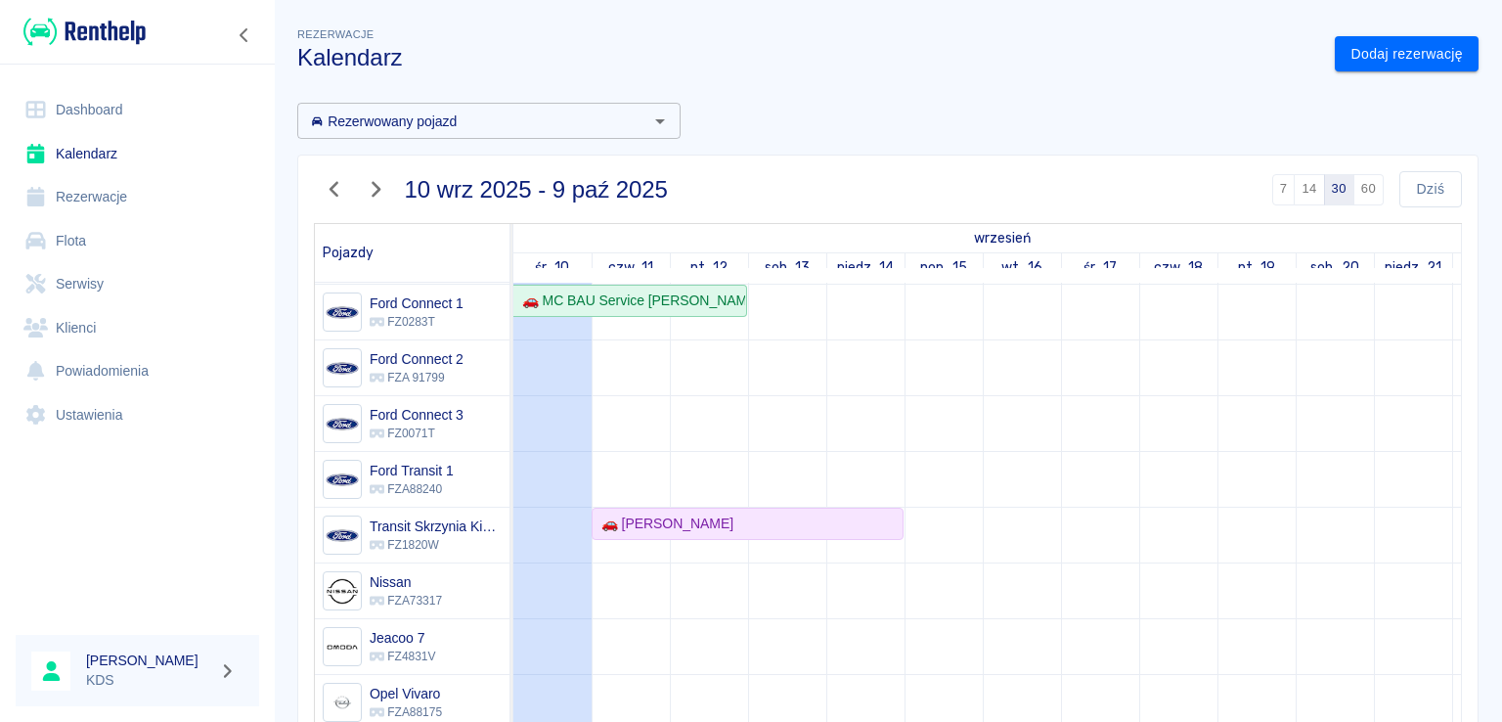
scroll to position [345, 0]
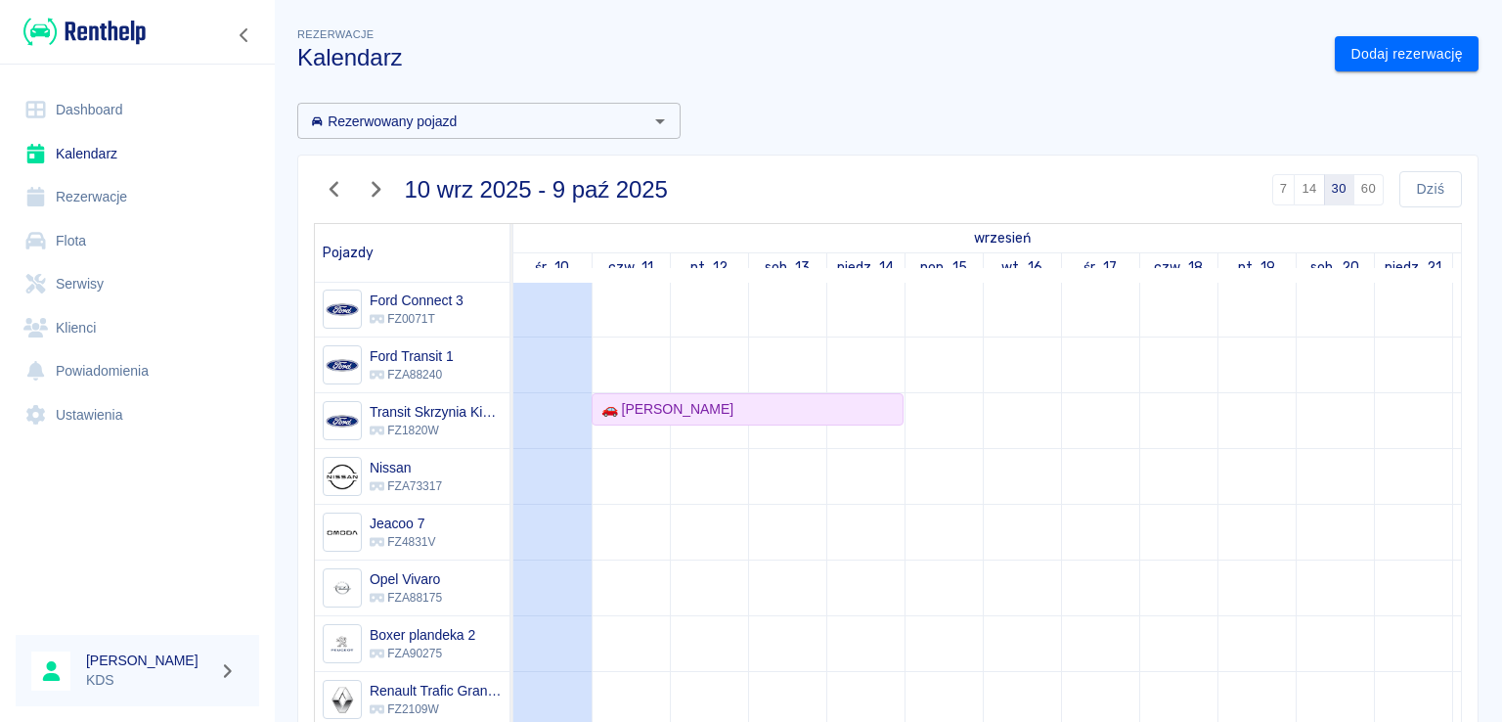
drag, startPoint x: 1467, startPoint y: 308, endPoint x: 1501, endPoint y: 369, distance: 69.6
click at [1501, 389] on div "Rezerwacje Kalendarz Dodaj rezerwację Rezerwowany pojazd Rezerwowany pojazd [DA…" at bounding box center [888, 361] width 1228 height 722
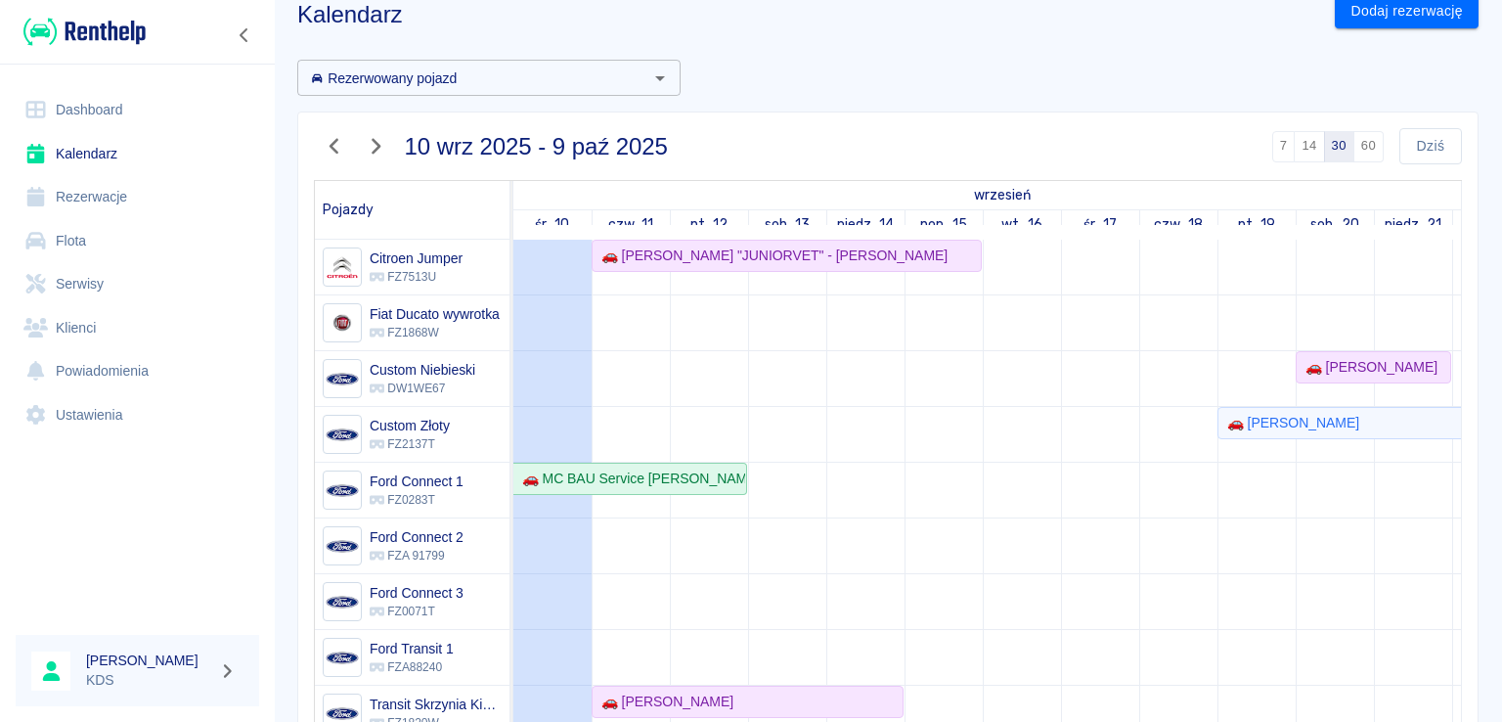
scroll to position [0, 0]
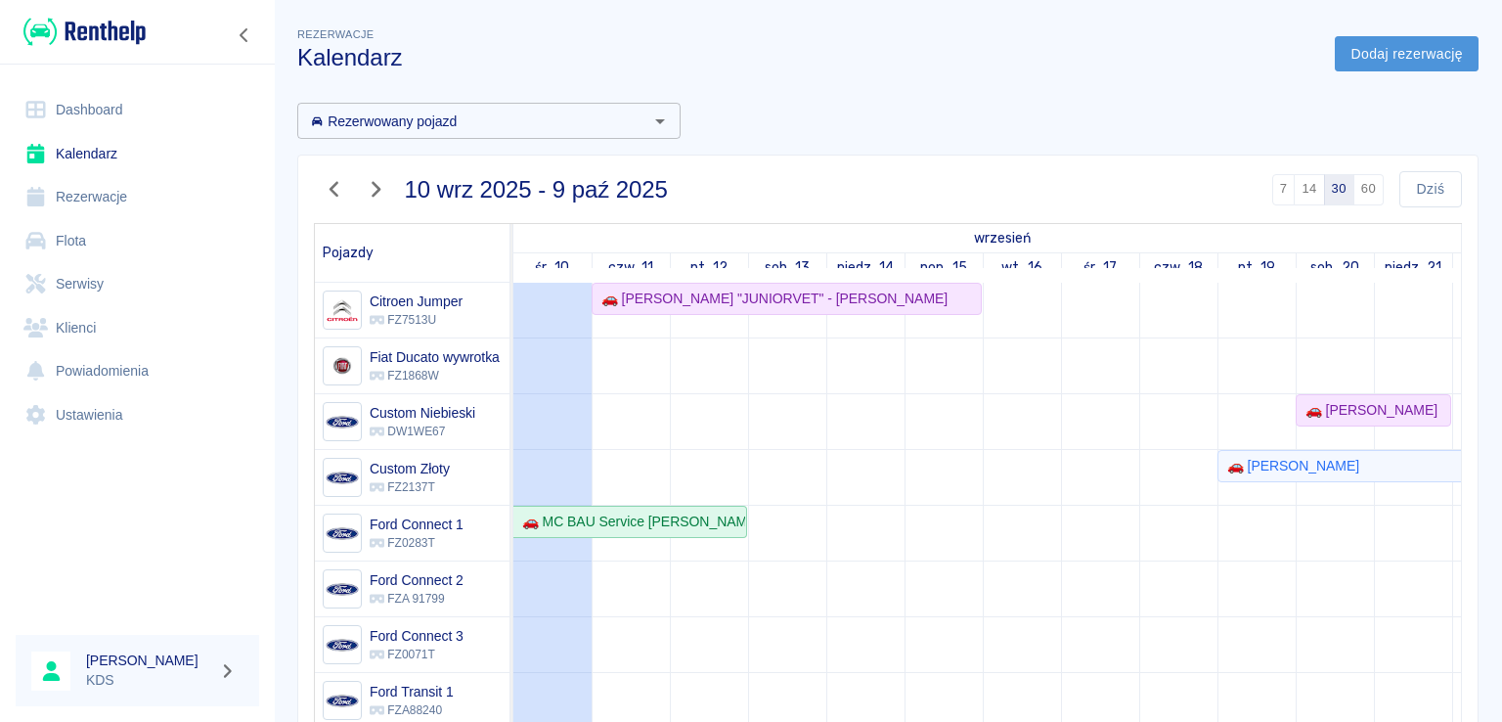
click at [1407, 66] on link "Dodaj rezerwację" at bounding box center [1407, 54] width 144 height 36
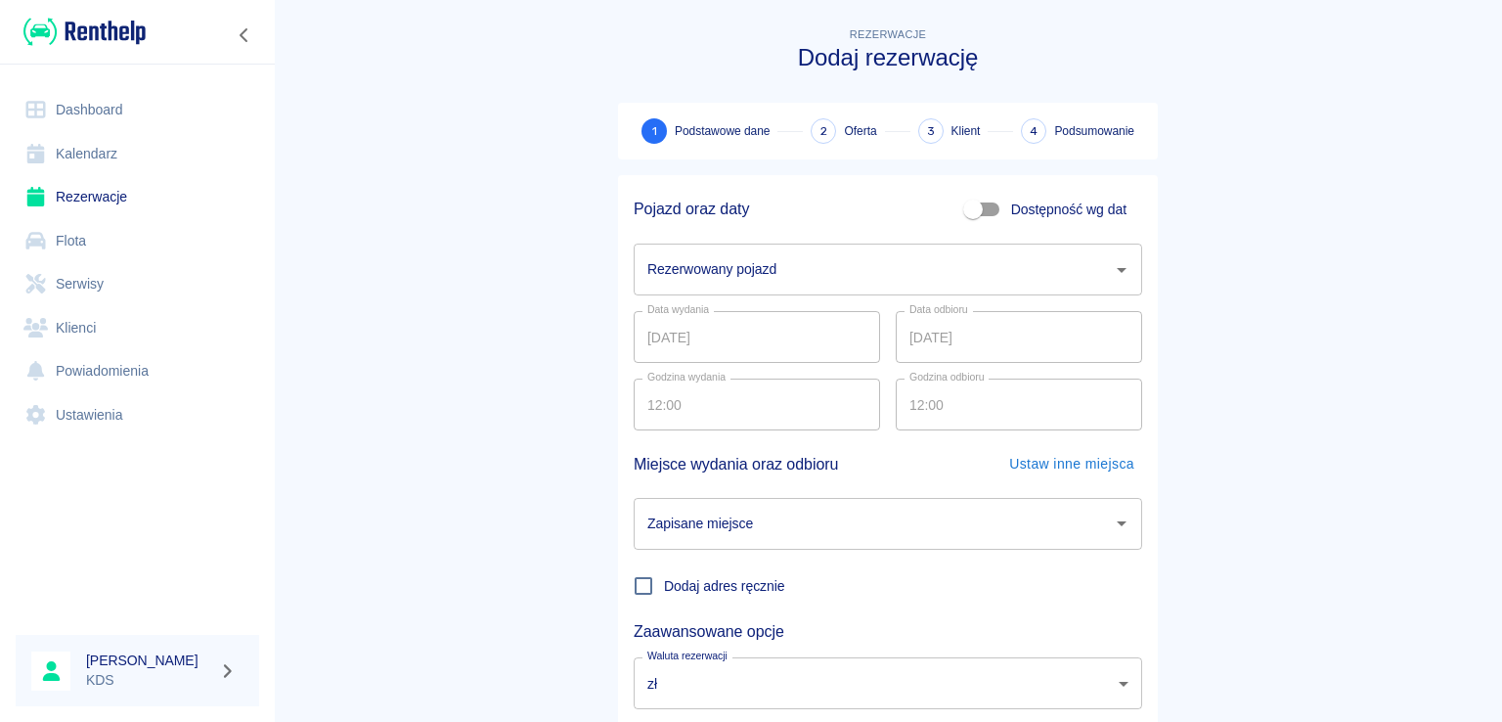
click at [923, 271] on input "Rezerwowany pojazd" at bounding box center [873, 269] width 462 height 34
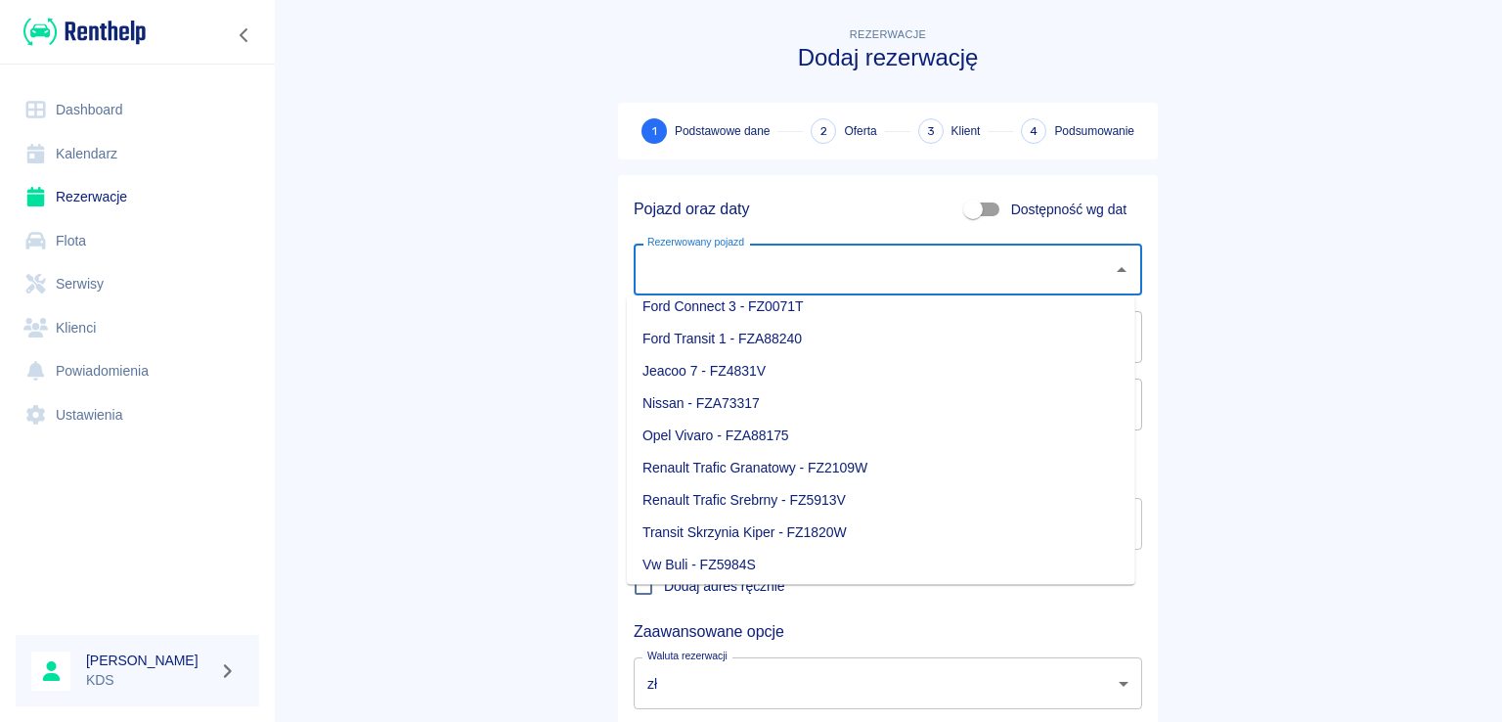
scroll to position [293, 0]
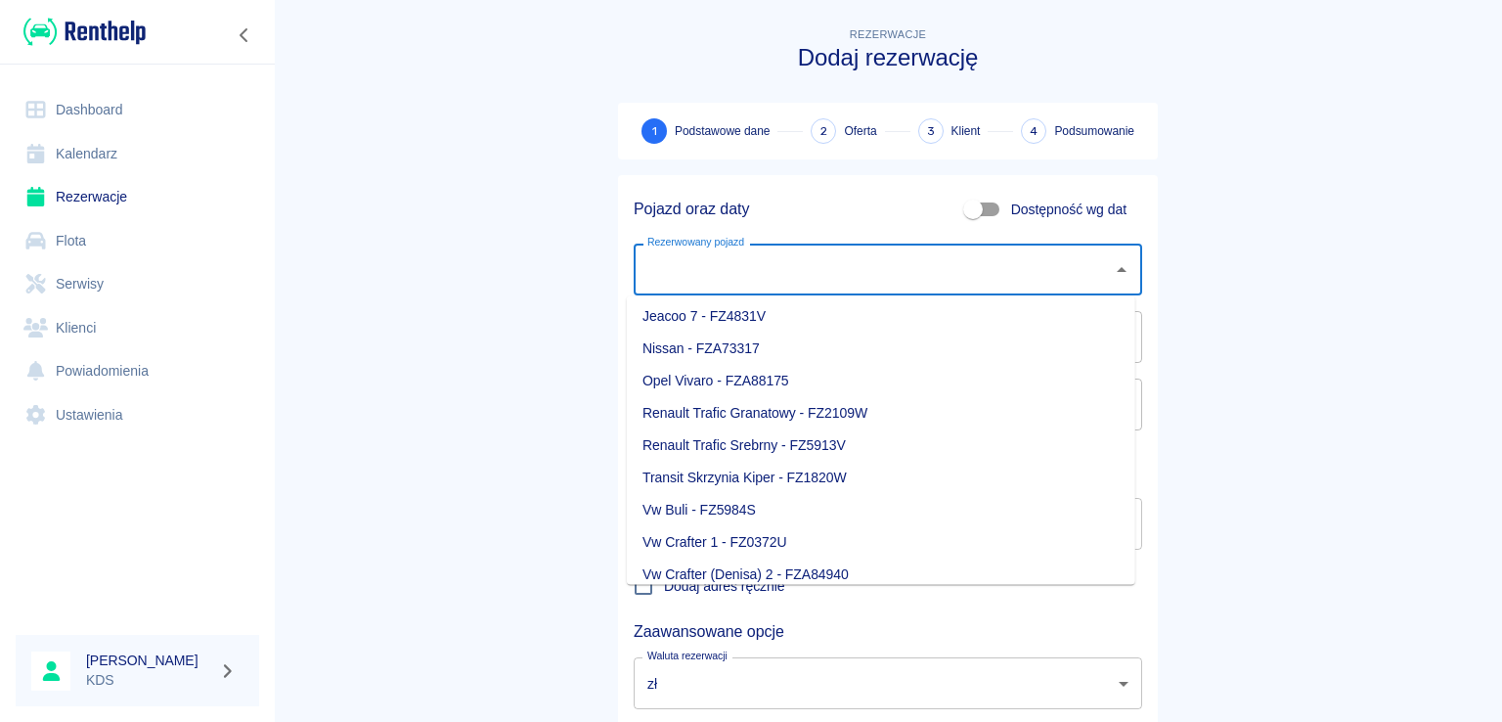
click at [796, 419] on li "Renault Trafic Granatowy - FZ2109W" at bounding box center [881, 413] width 508 height 32
type input "Renault Trafic Granatowy - FZ2109W"
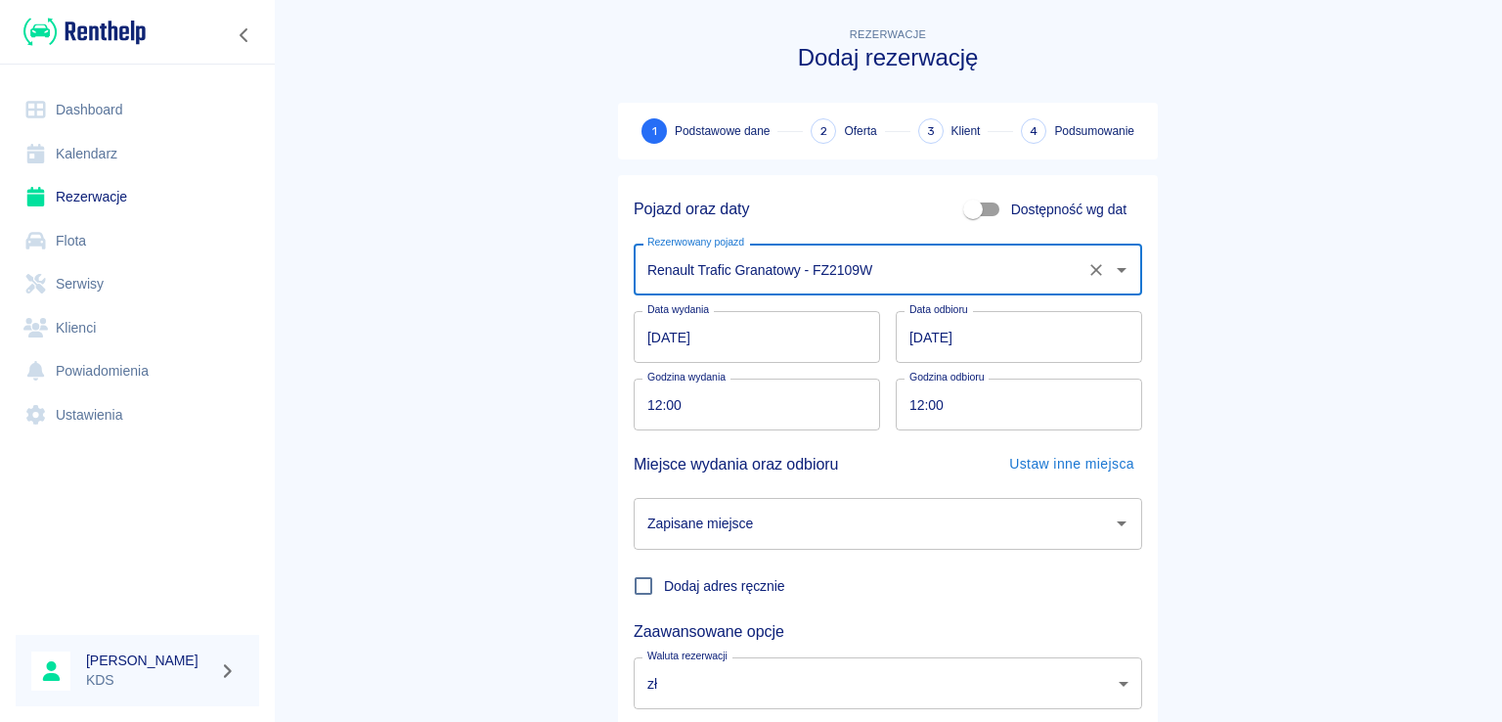
click at [795, 344] on input "[DATE]" at bounding box center [757, 337] width 246 height 52
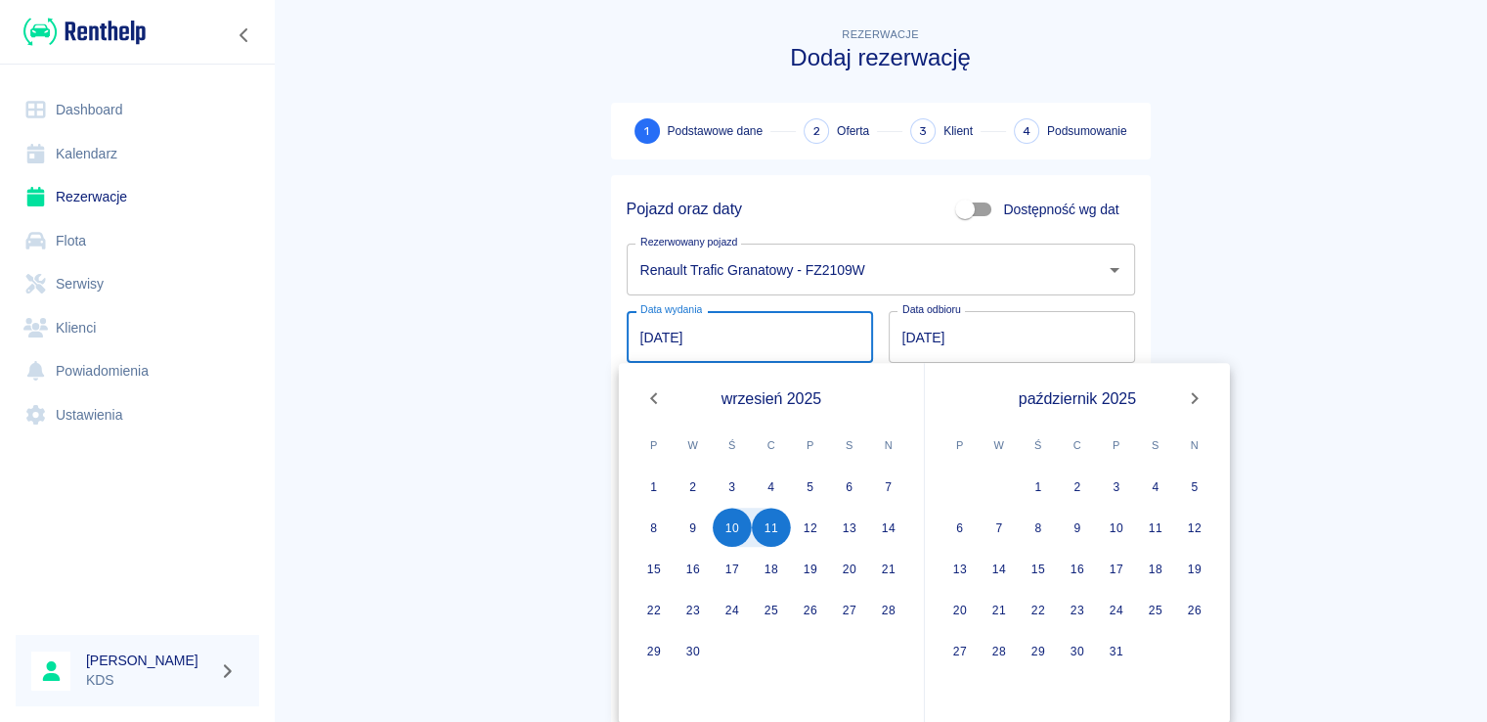
click at [1198, 401] on icon "Next month" at bounding box center [1194, 397] width 23 height 23
click at [1177, 396] on button "Next month" at bounding box center [1194, 397] width 39 height 39
click at [1045, 528] on button "10" at bounding box center [1038, 527] width 39 height 39
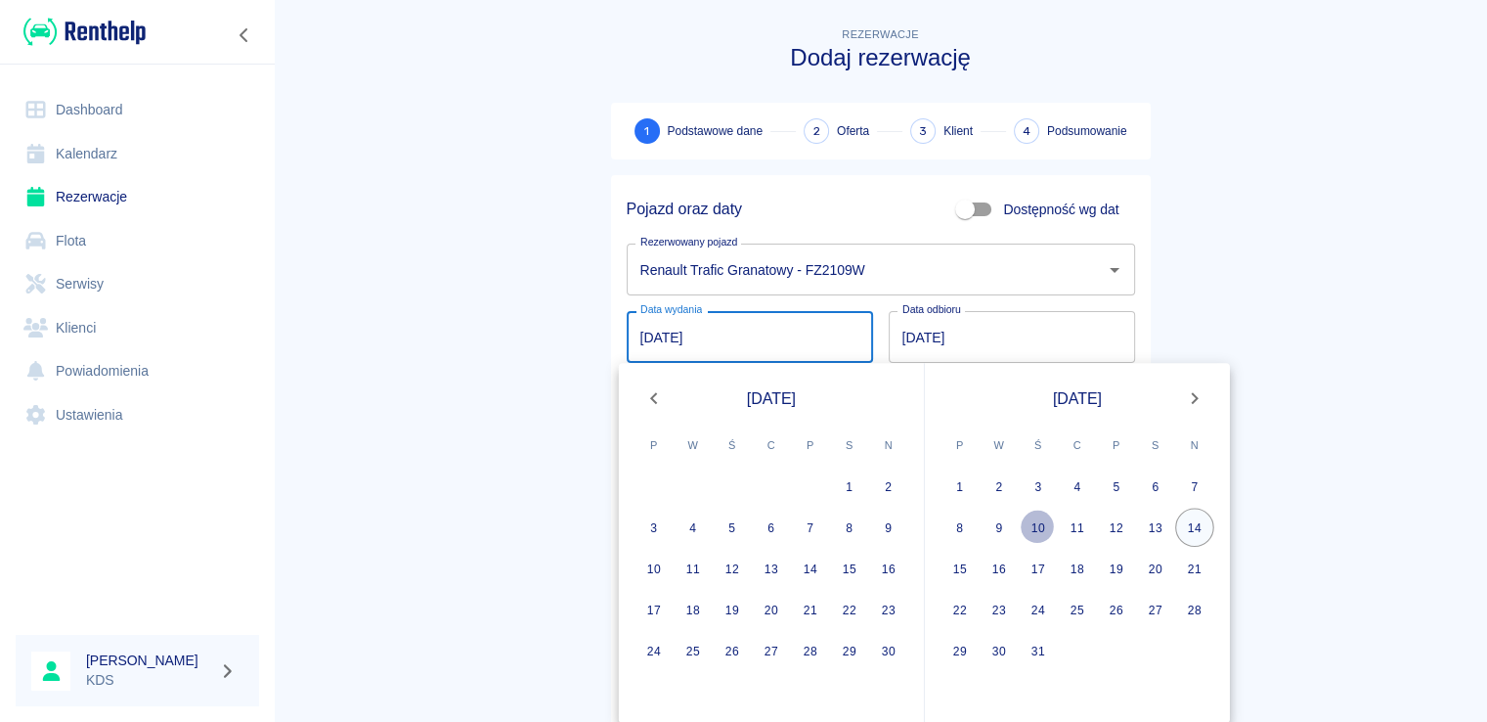
type input "[DATE]"
type input "DD.MM.YYYY"
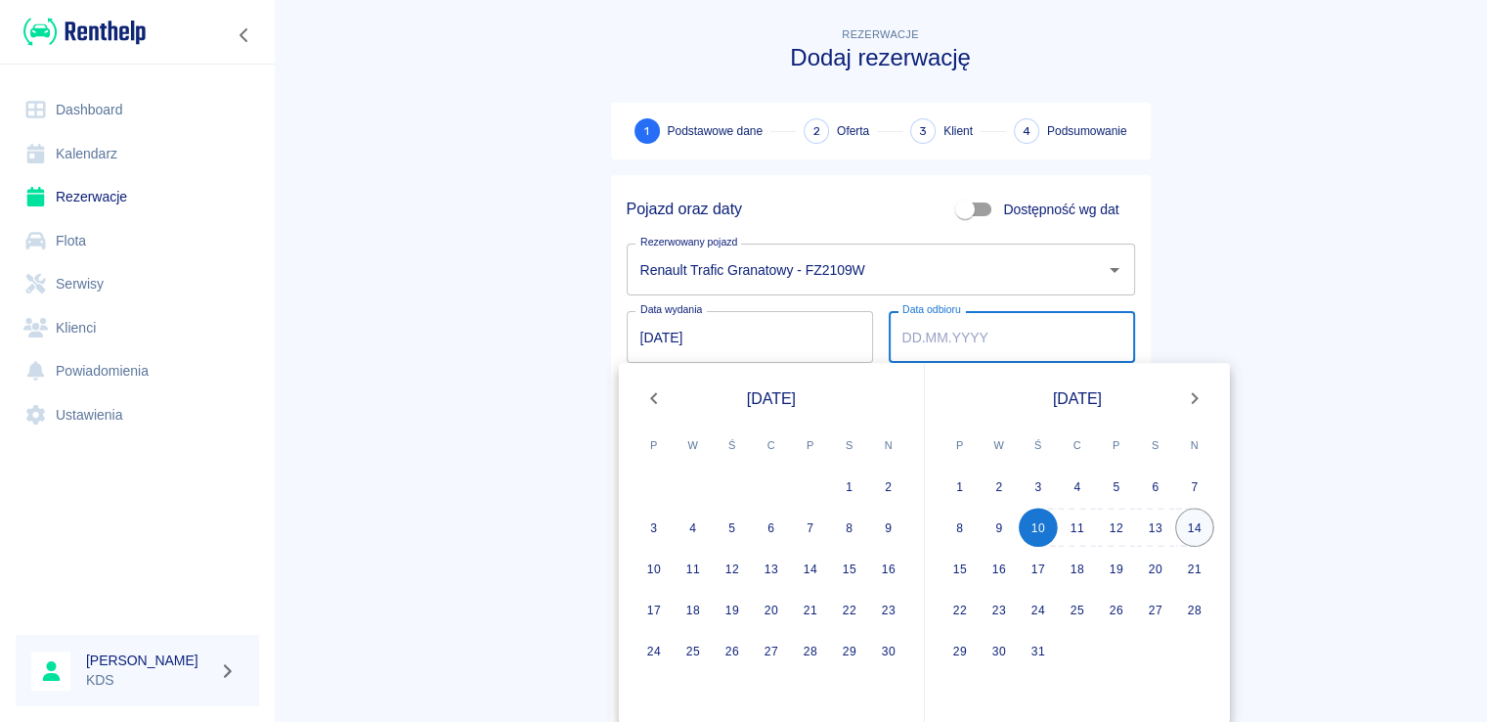
click at [1193, 525] on button "14" at bounding box center [1194, 527] width 39 height 39
type input "[DATE]"
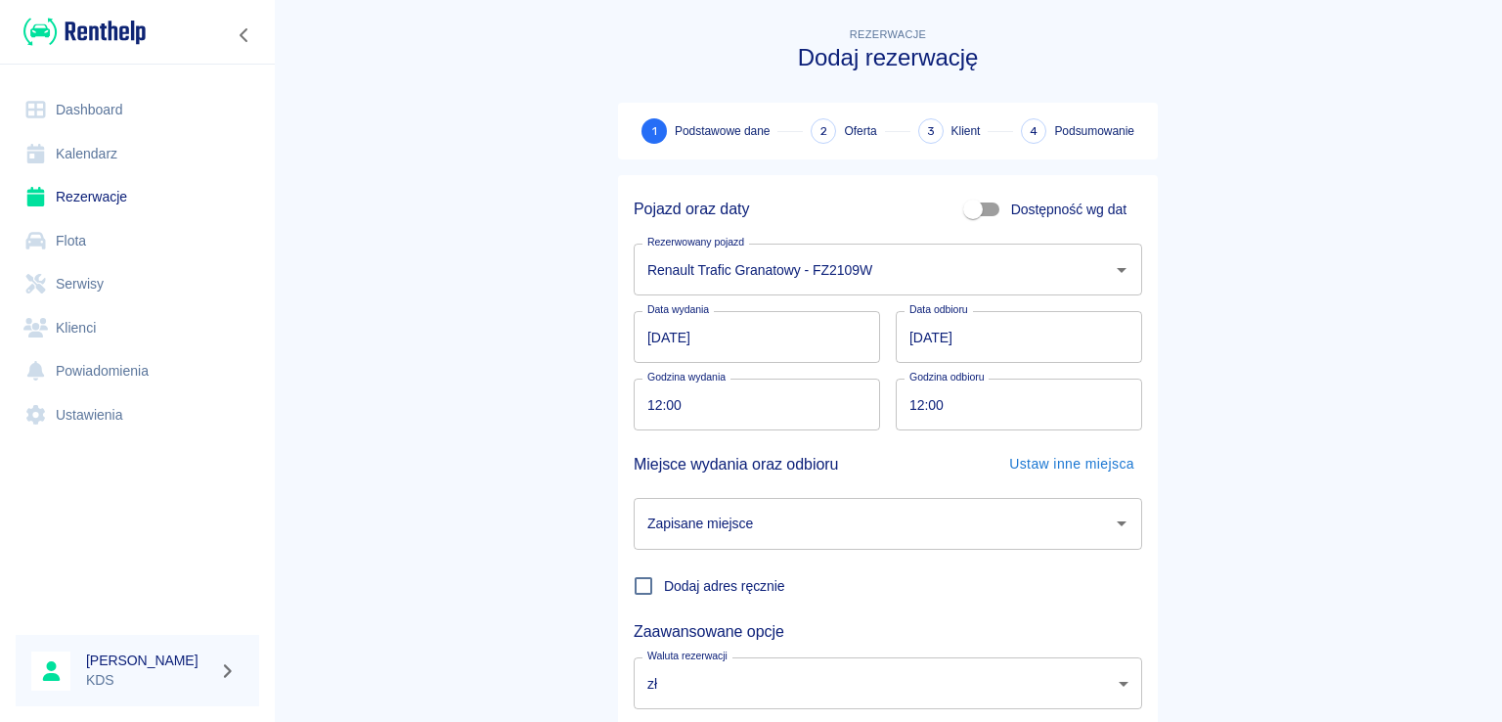
click at [755, 405] on input "12:00" at bounding box center [750, 404] width 233 height 52
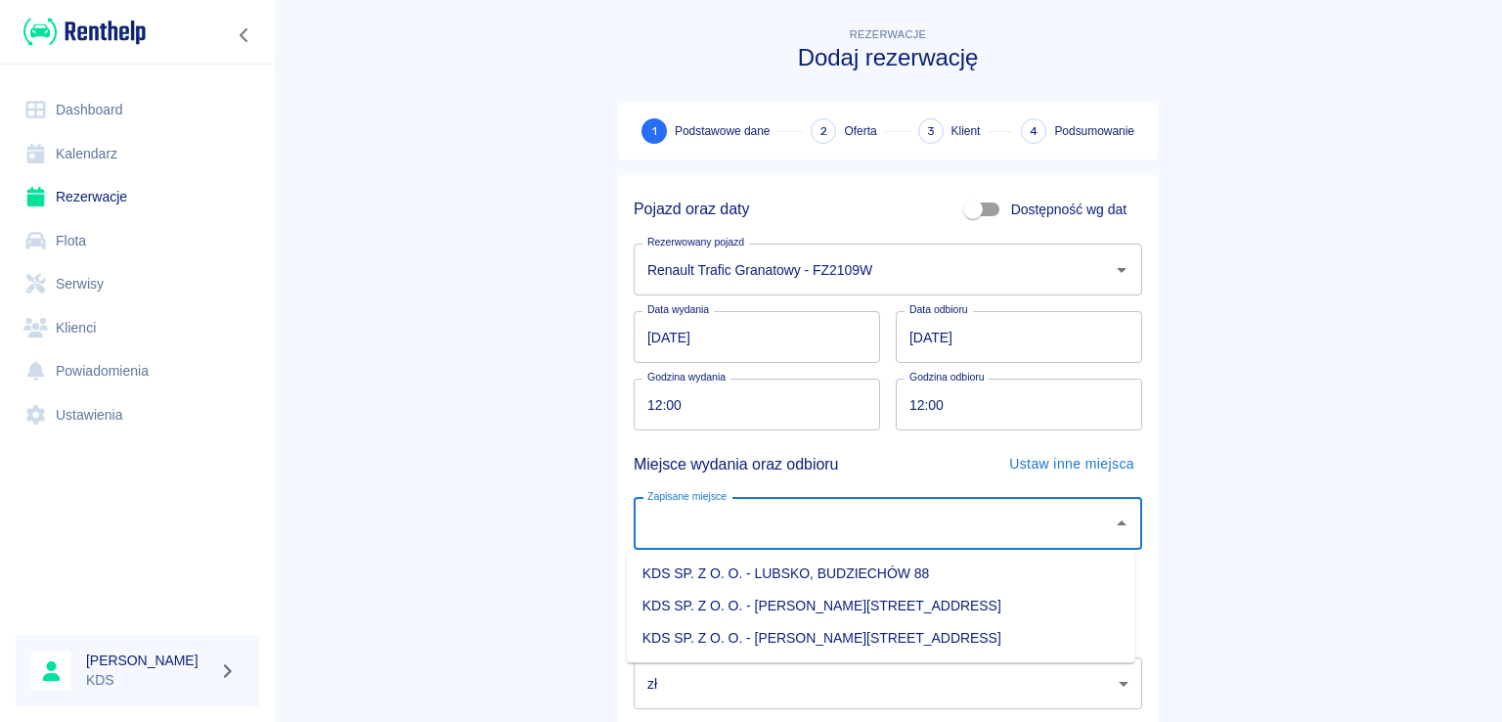
click at [845, 517] on input "Zapisane miejsce" at bounding box center [873, 524] width 462 height 34
click at [830, 639] on li "KDS SP. Z O. O. - [PERSON_NAME][STREET_ADDRESS]" at bounding box center [881, 638] width 508 height 32
type input "KDS SP. Z O. O. - [PERSON_NAME][STREET_ADDRESS]"
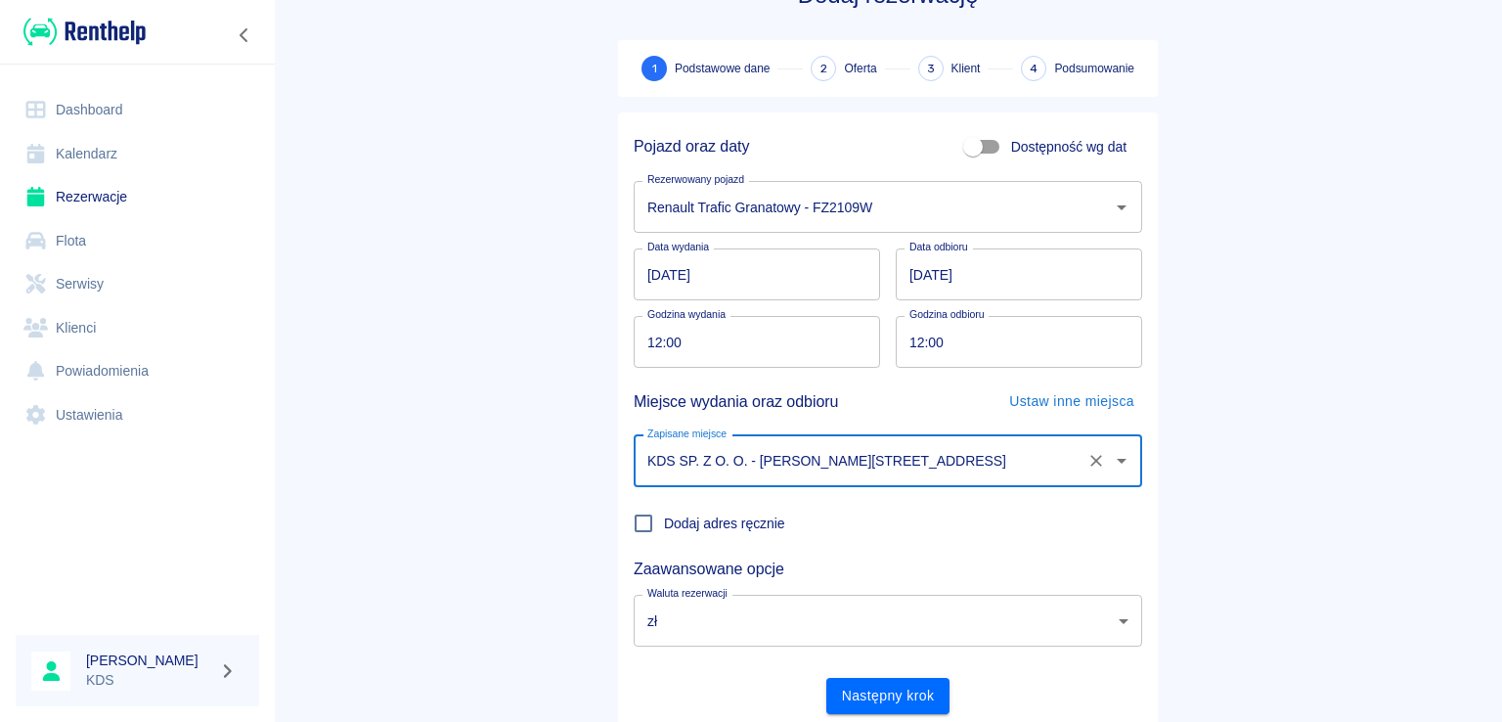
scroll to position [127, 0]
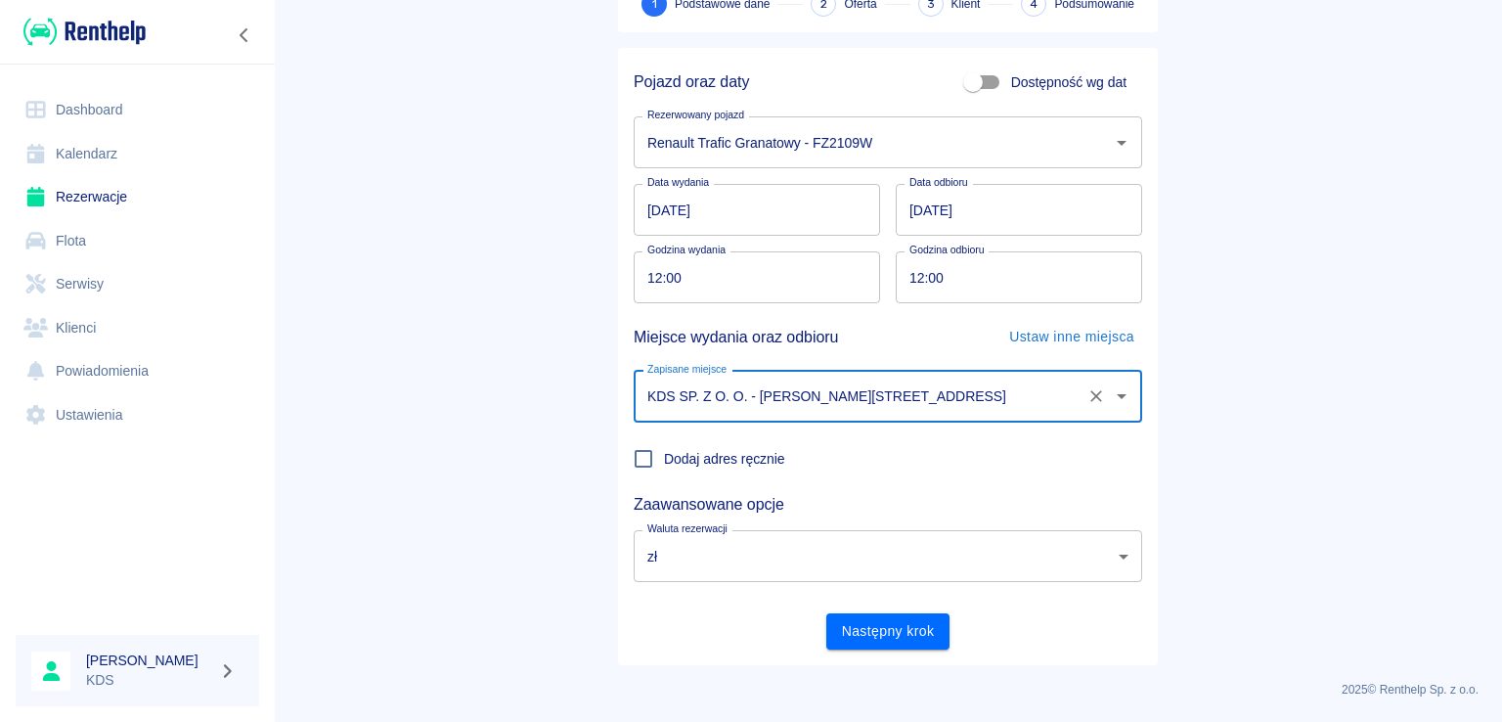
drag, startPoint x: 873, startPoint y: 626, endPoint x: 843, endPoint y: 533, distance: 97.7
click at [872, 626] on button "Następny krok" at bounding box center [888, 631] width 124 height 36
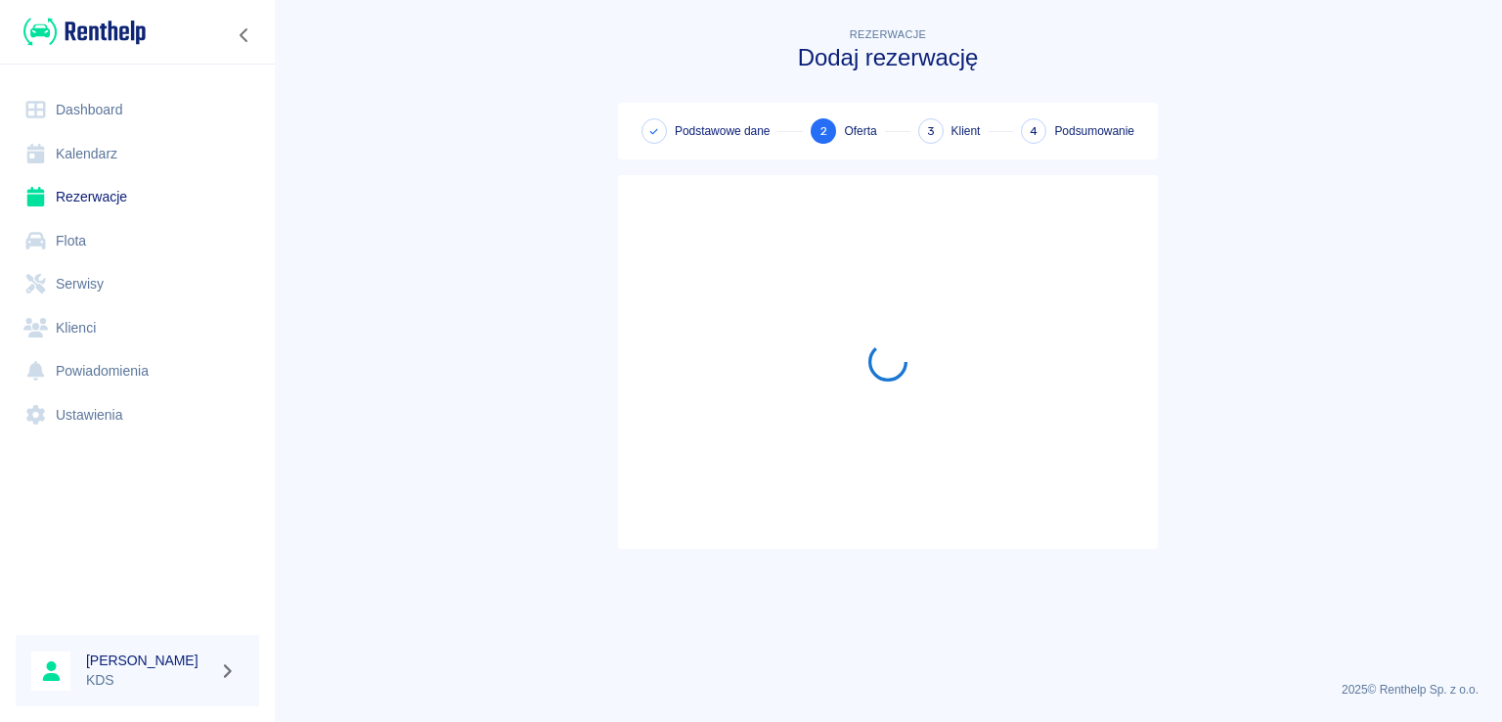
scroll to position [0, 0]
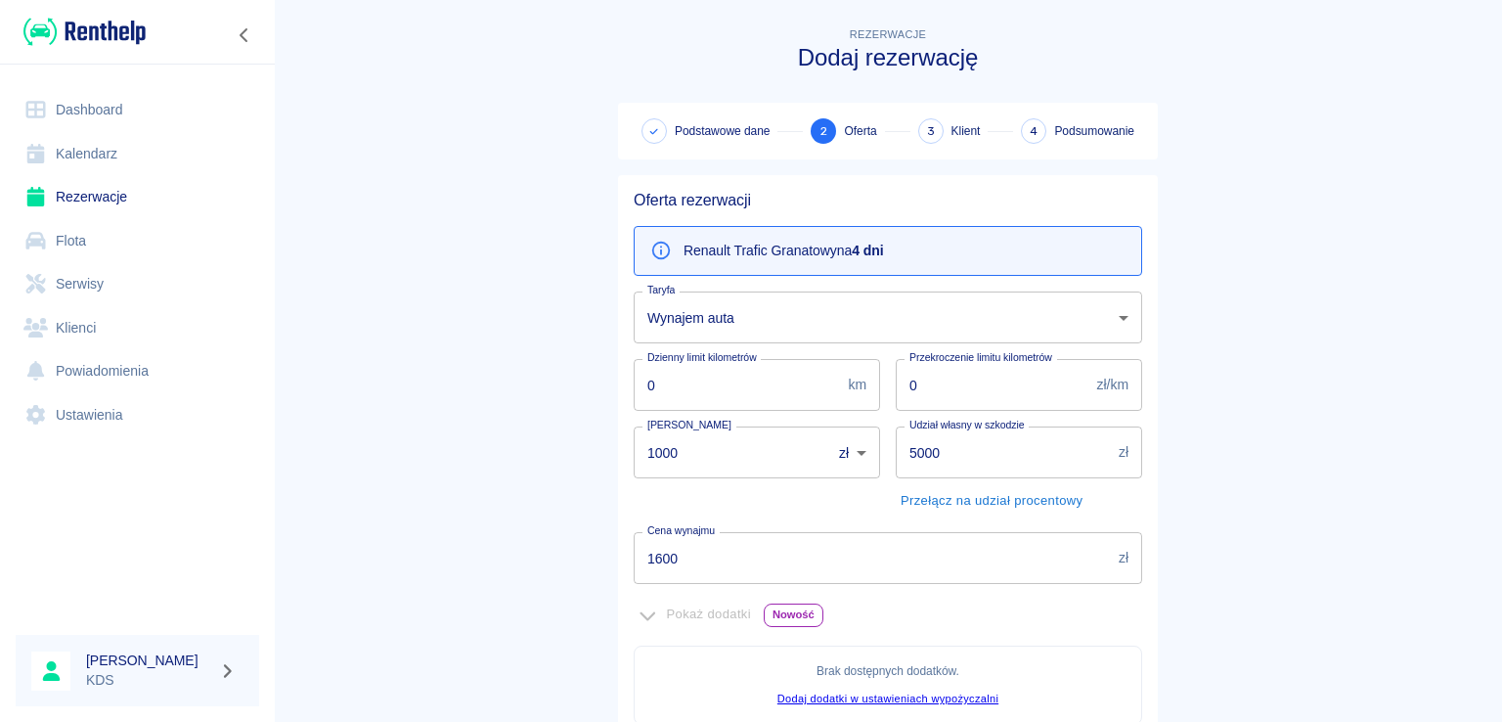
click at [769, 544] on input "1600" at bounding box center [872, 558] width 477 height 52
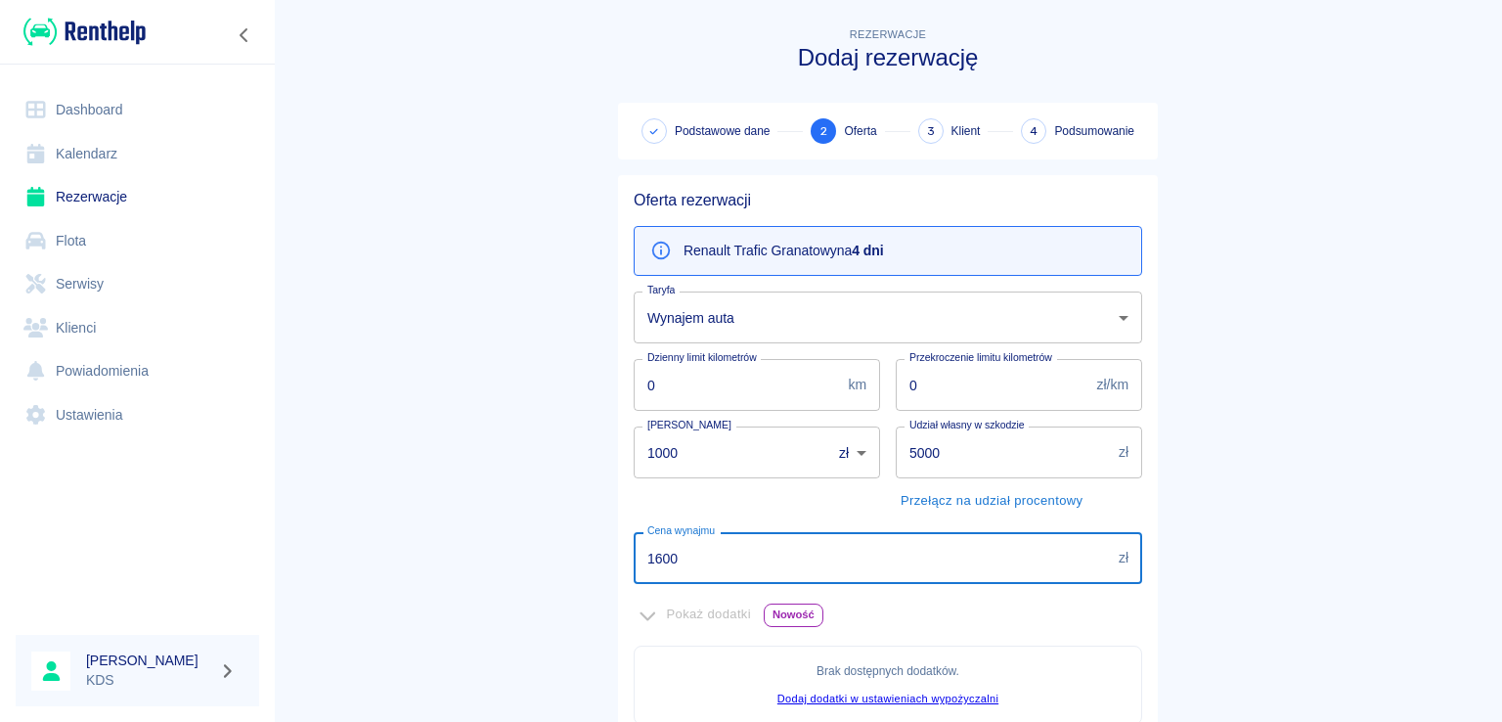
click at [769, 544] on input "1600" at bounding box center [872, 558] width 477 height 52
drag, startPoint x: 769, startPoint y: 544, endPoint x: 771, endPoint y: 524, distance: 19.7
click at [771, 525] on div "Cena wynajmu 1600 zł Cena wynajmu" at bounding box center [880, 549] width 524 height 67
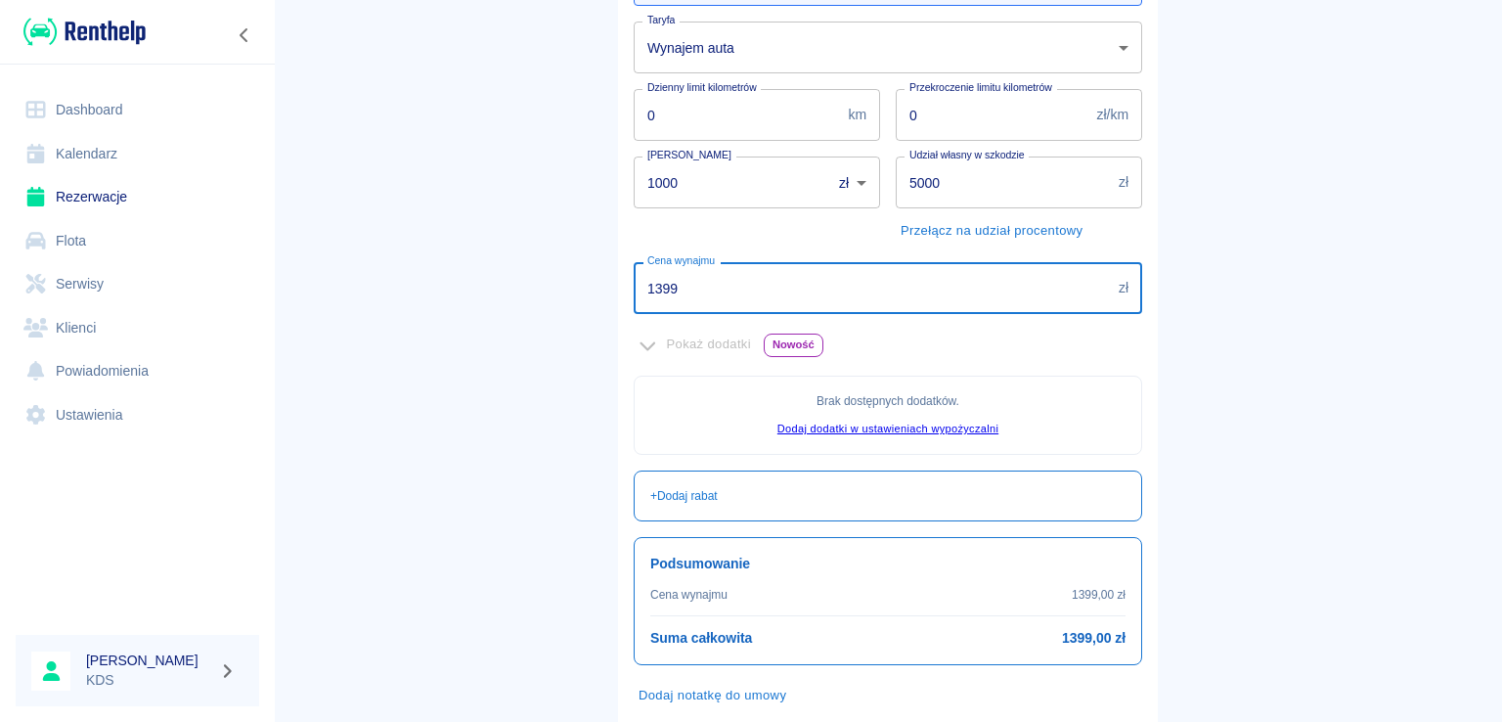
scroll to position [380, 0]
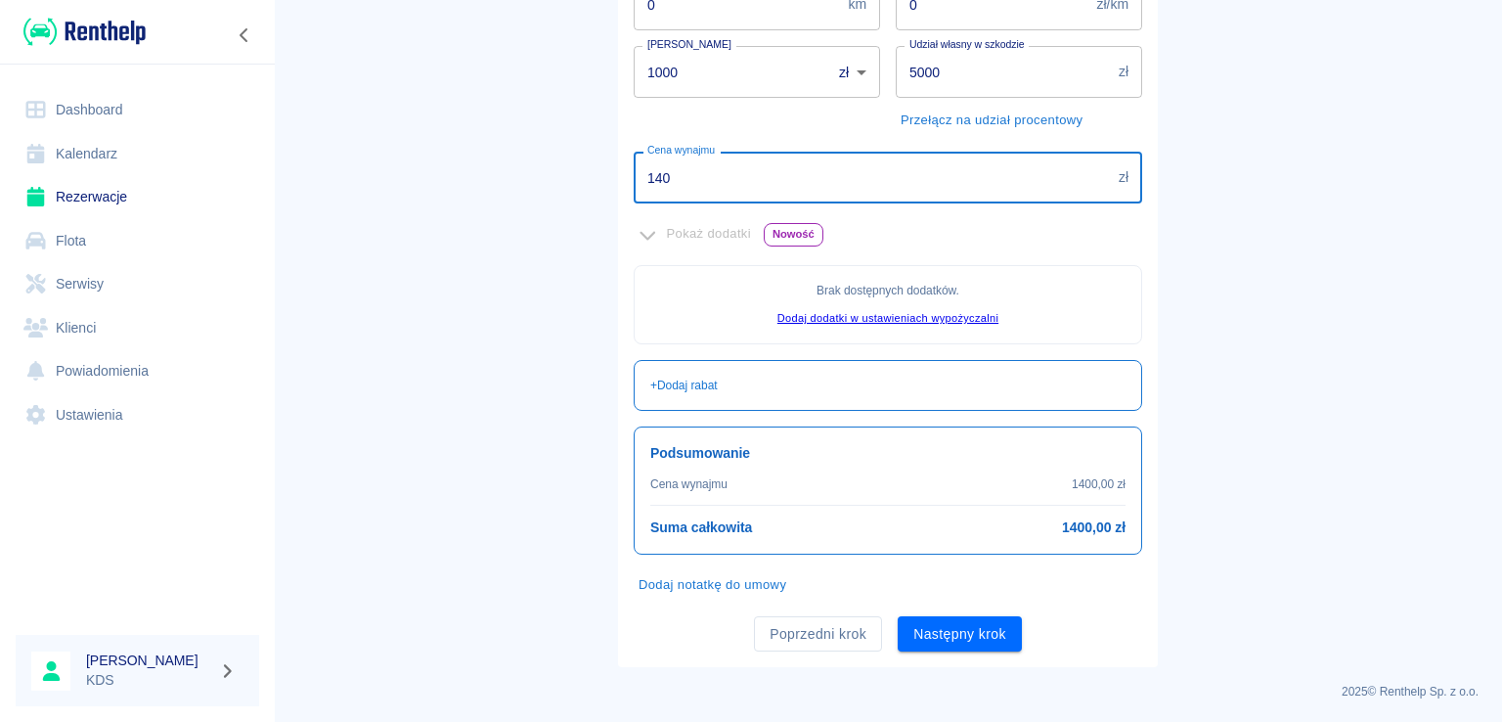
type input "1400"
click button "Następny krok" at bounding box center [960, 634] width 124 height 36
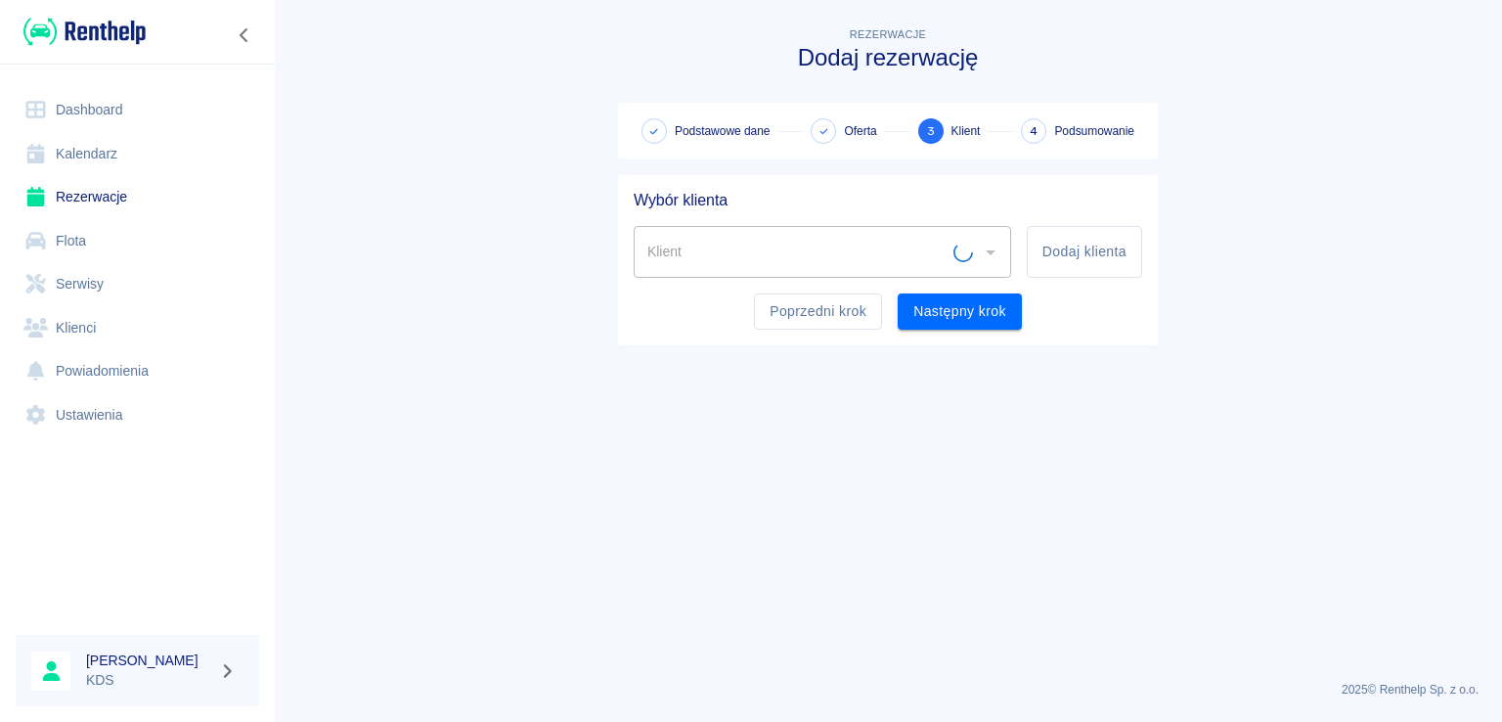
scroll to position [0, 0]
click at [836, 315] on button "Poprzedni krok" at bounding box center [818, 311] width 128 height 36
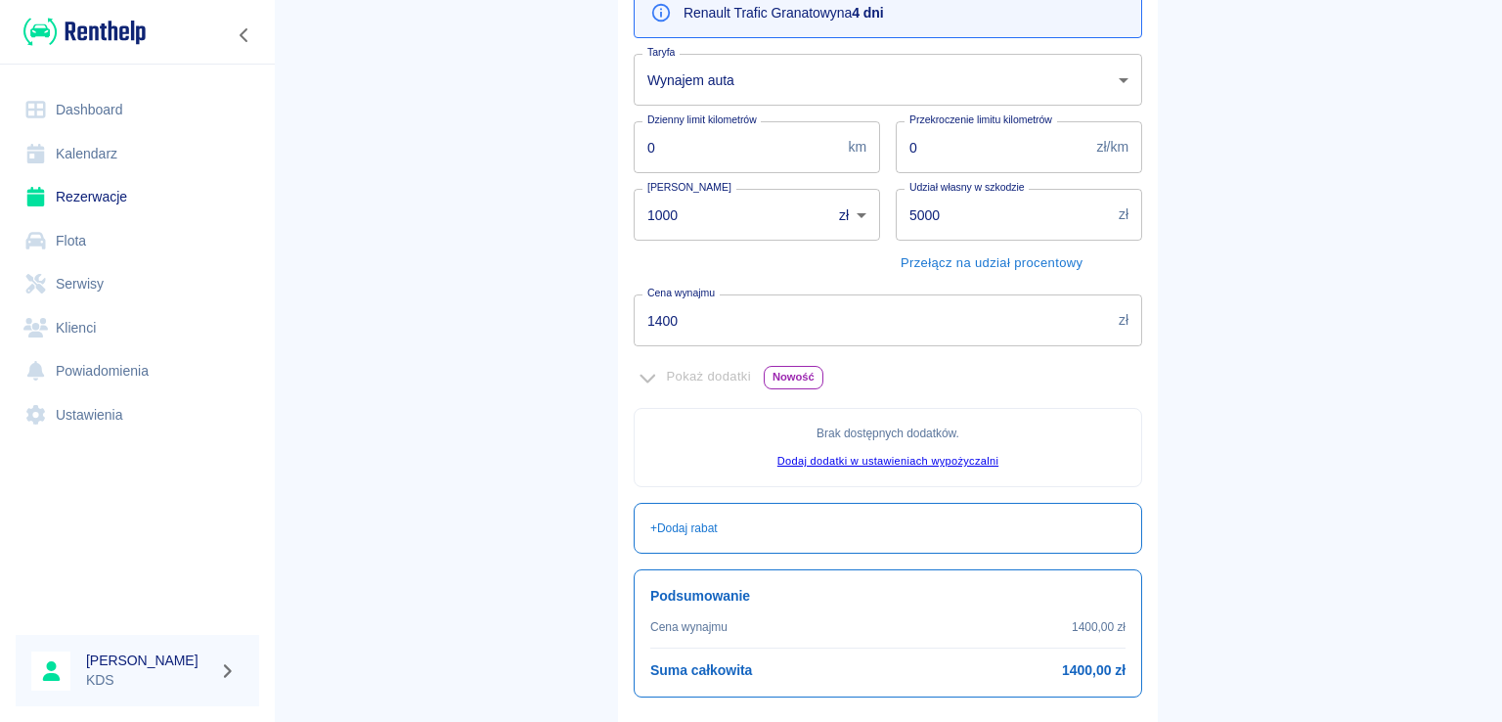
scroll to position [380, 0]
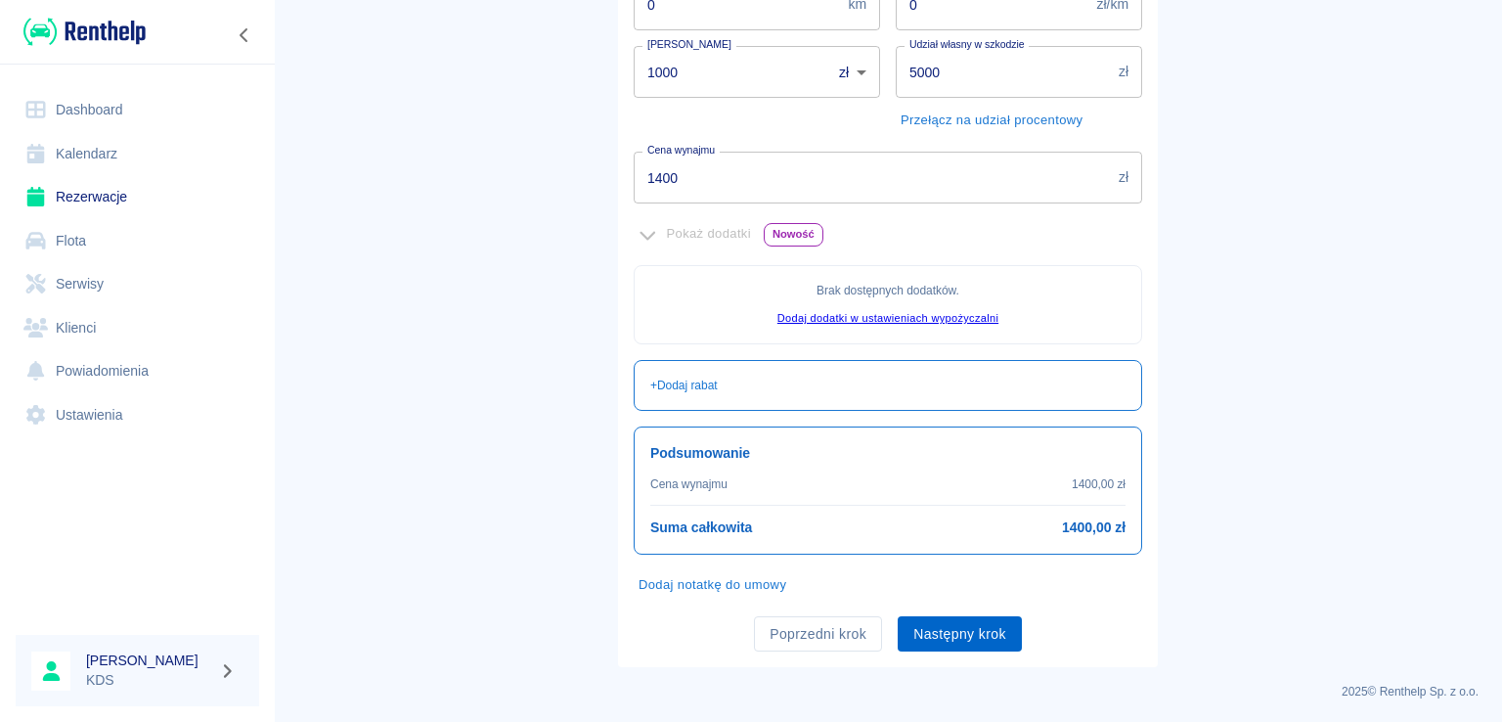
click at [935, 639] on button "Następny krok" at bounding box center [960, 634] width 124 height 36
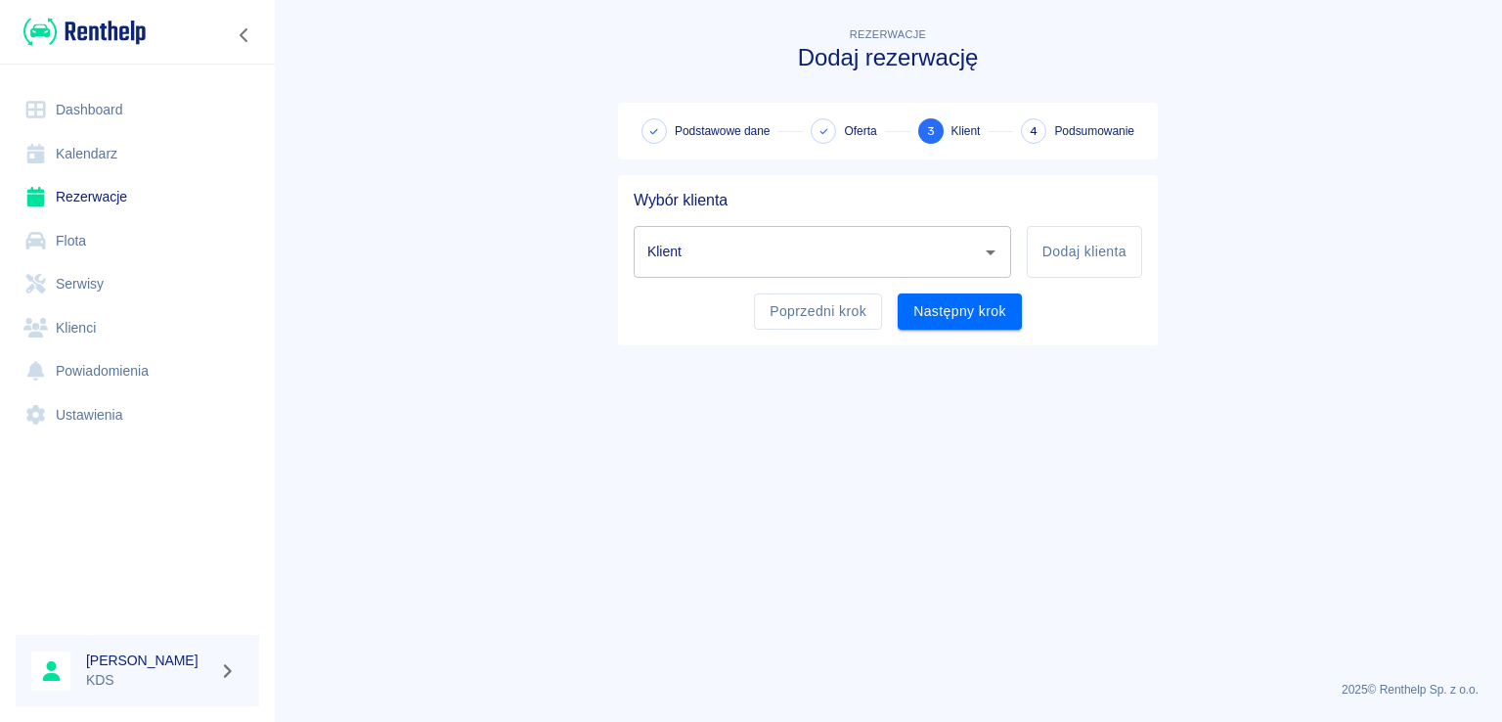
scroll to position [0, 0]
click at [1078, 255] on button "Dodaj klienta" at bounding box center [1084, 252] width 115 height 52
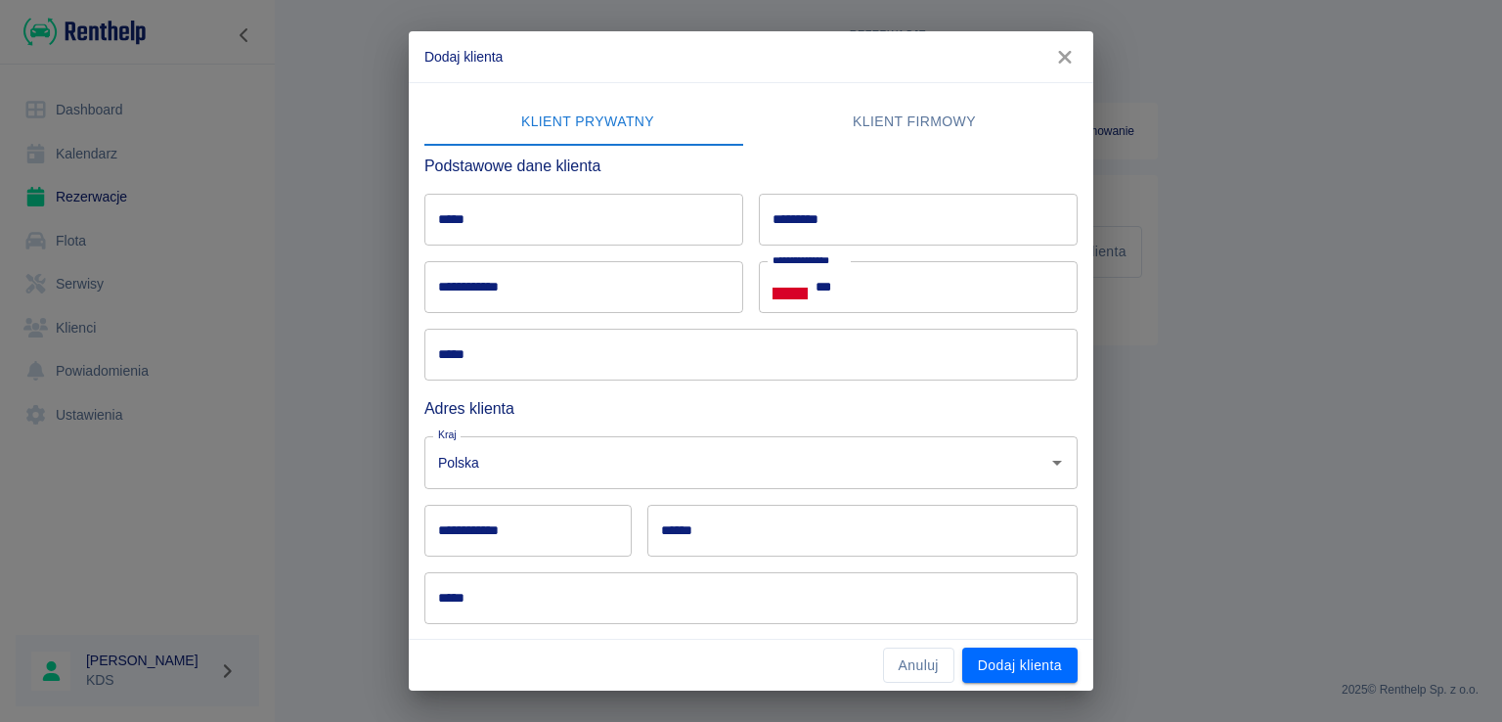
click at [695, 212] on input "*****" at bounding box center [583, 220] width 319 height 52
type input "******"
click at [805, 199] on div "********* *********" at bounding box center [918, 220] width 319 height 52
type input "*****"
click at [588, 297] on input "**********" at bounding box center [583, 287] width 319 height 52
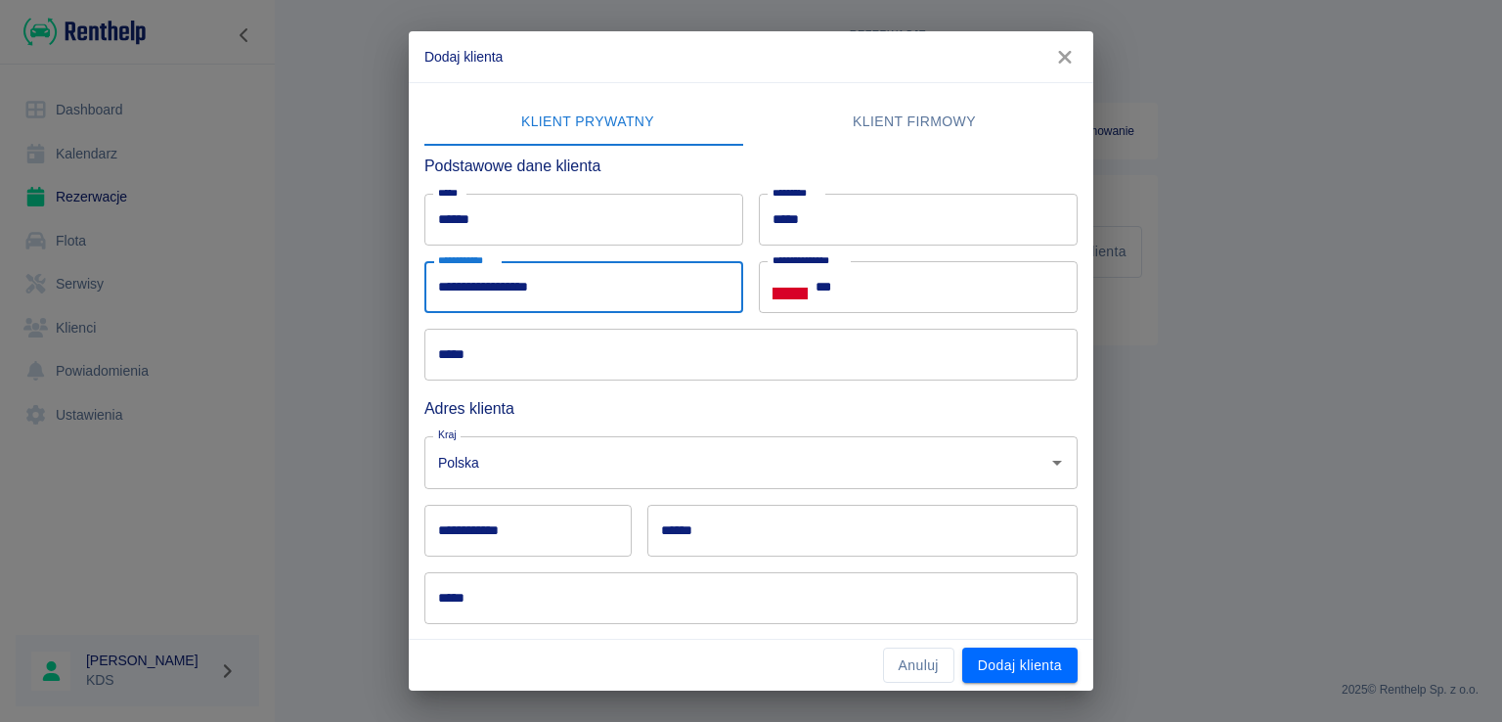
type input "**********"
click at [909, 279] on input "***" at bounding box center [947, 287] width 262 height 52
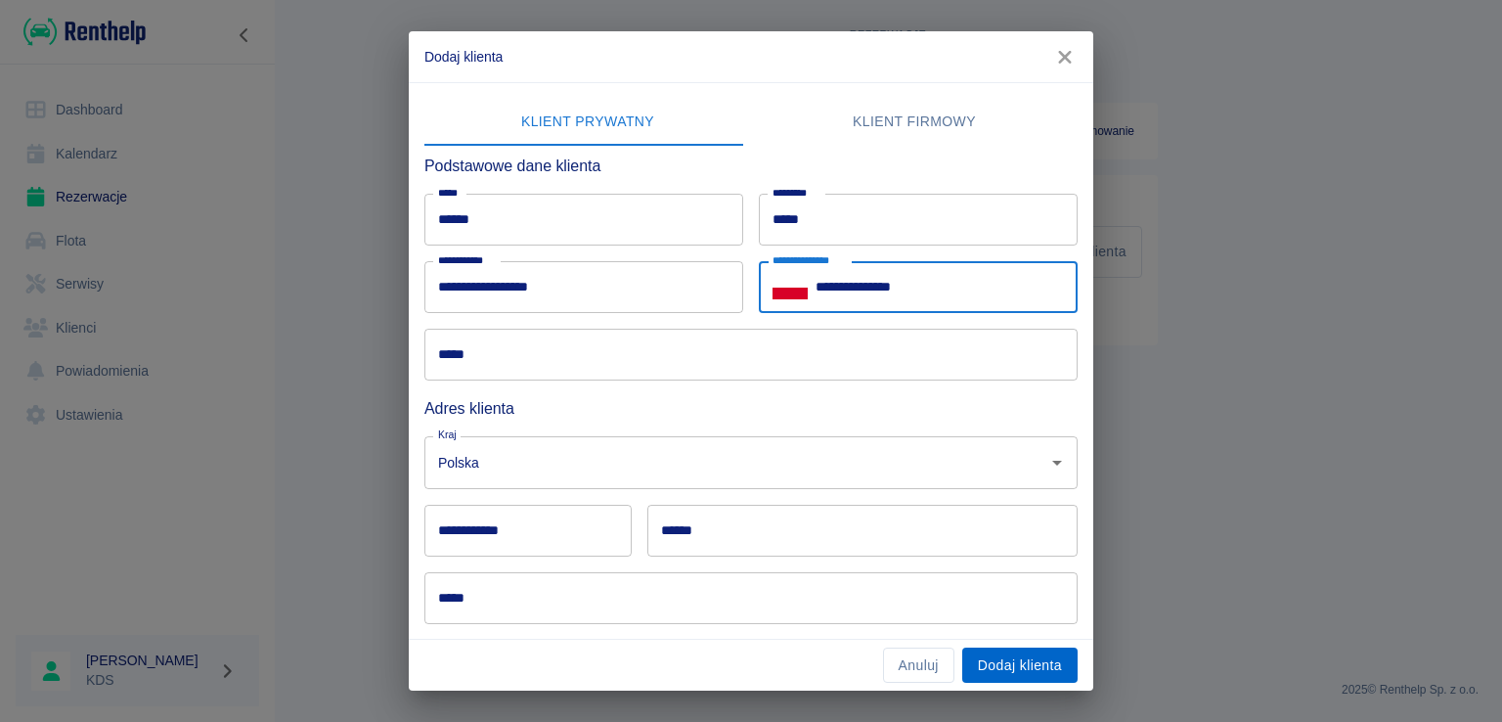
type input "**********"
click at [1044, 674] on button "Dodaj klienta" at bounding box center [1019, 665] width 115 height 36
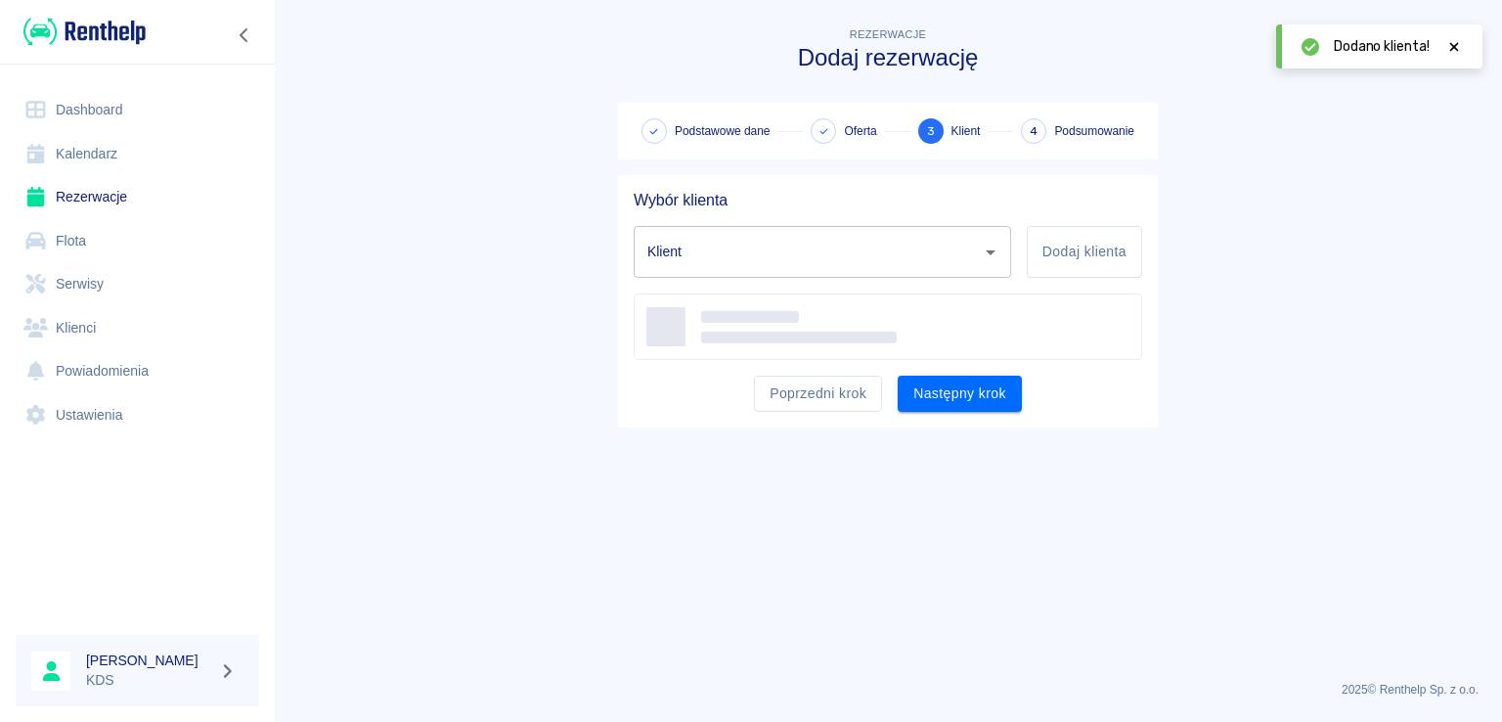
type input "[PERSON_NAME] ([PHONE_NUMBER])"
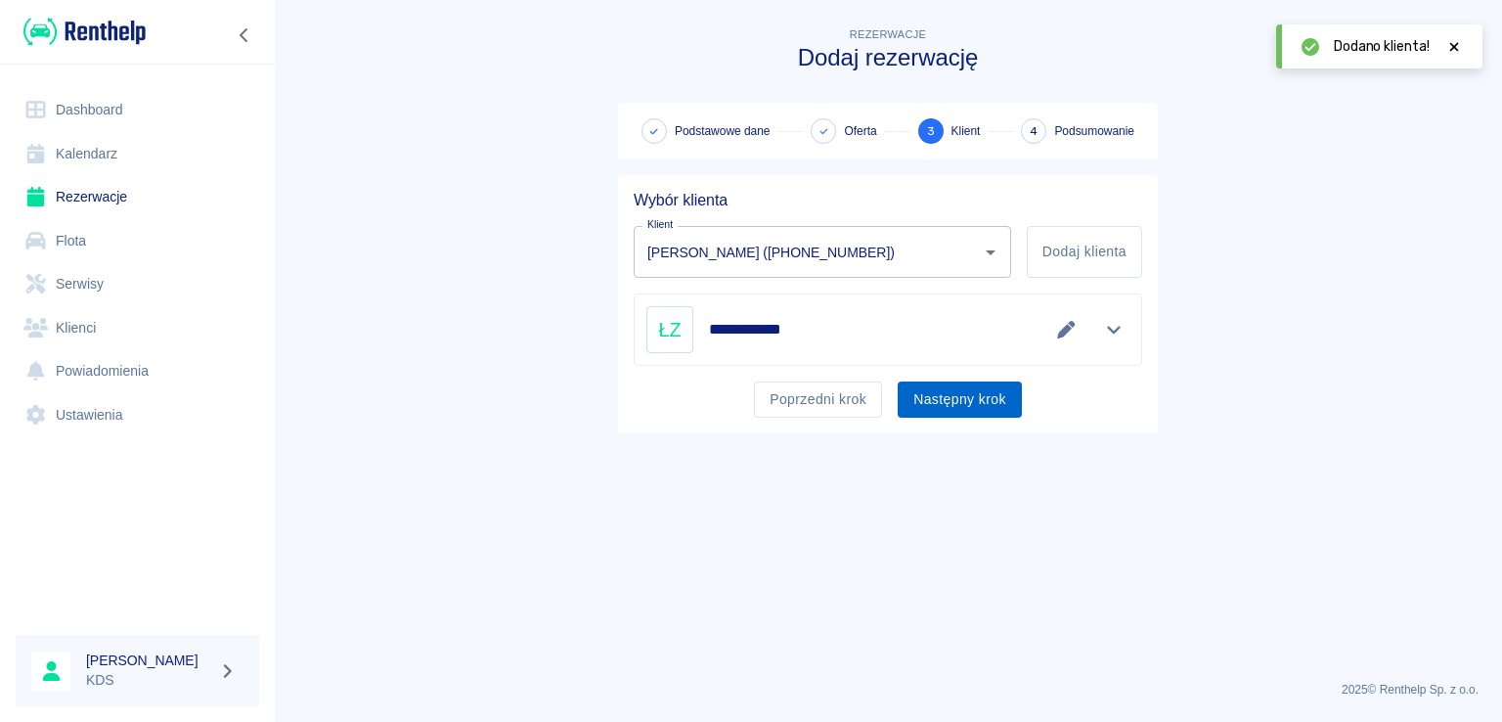
click at [976, 388] on button "Następny krok" at bounding box center [960, 399] width 124 height 36
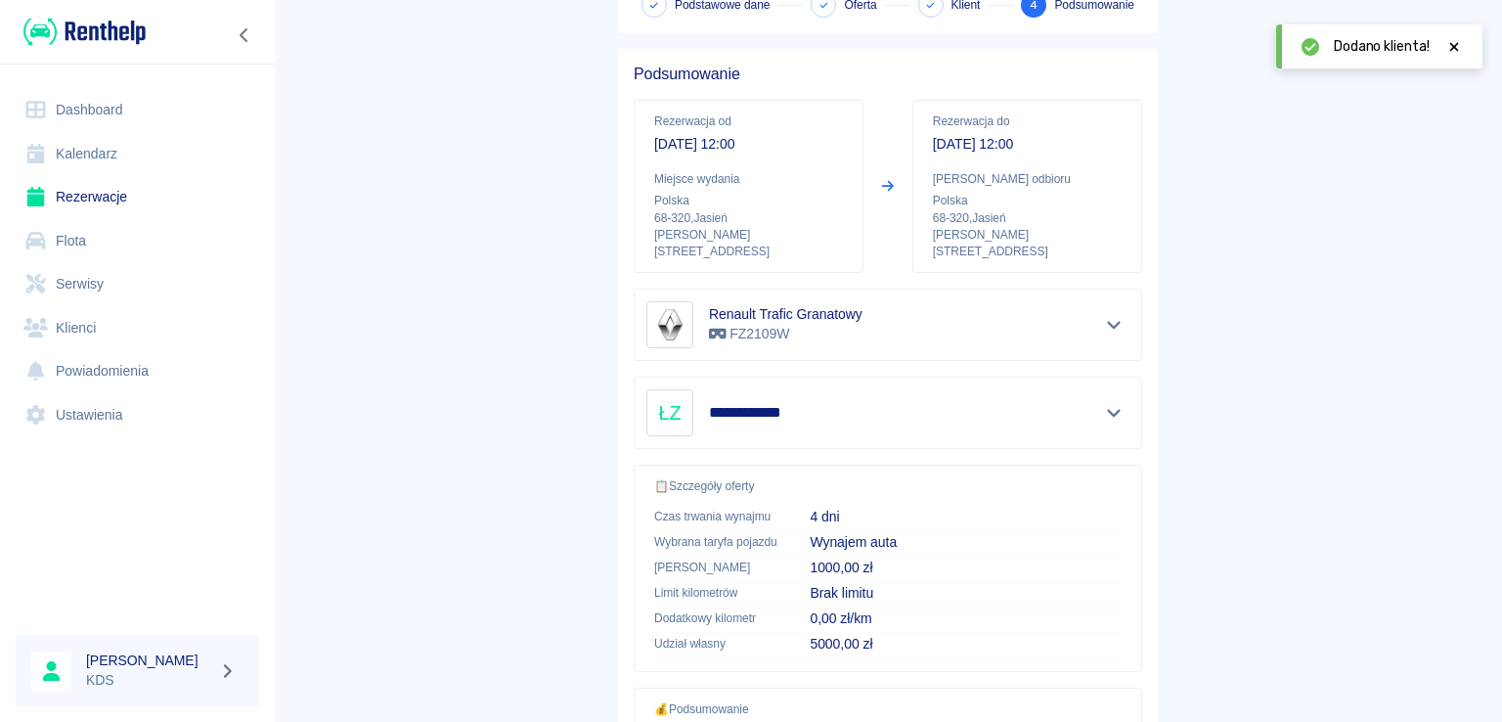
scroll to position [331, 0]
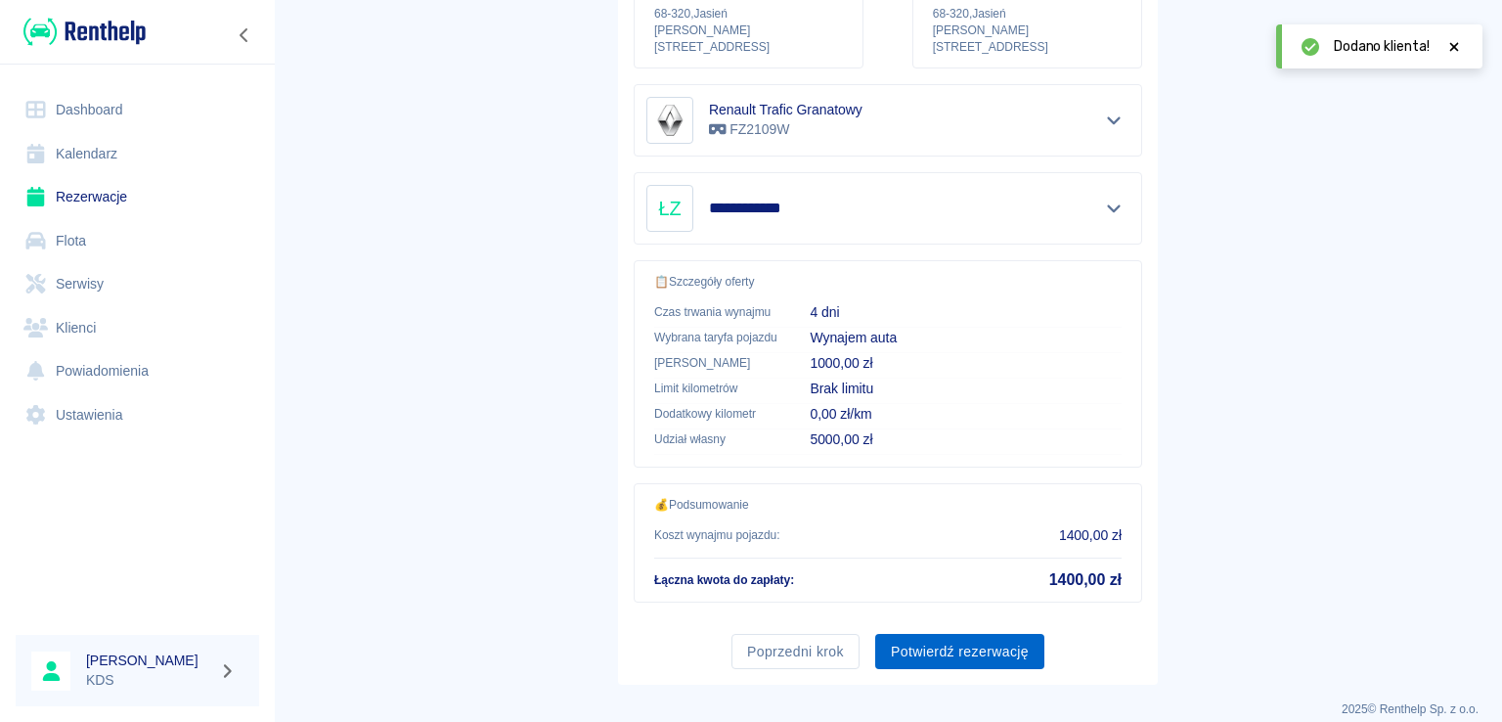
click at [967, 639] on button "Potwierdź rezerwację" at bounding box center [959, 652] width 169 height 36
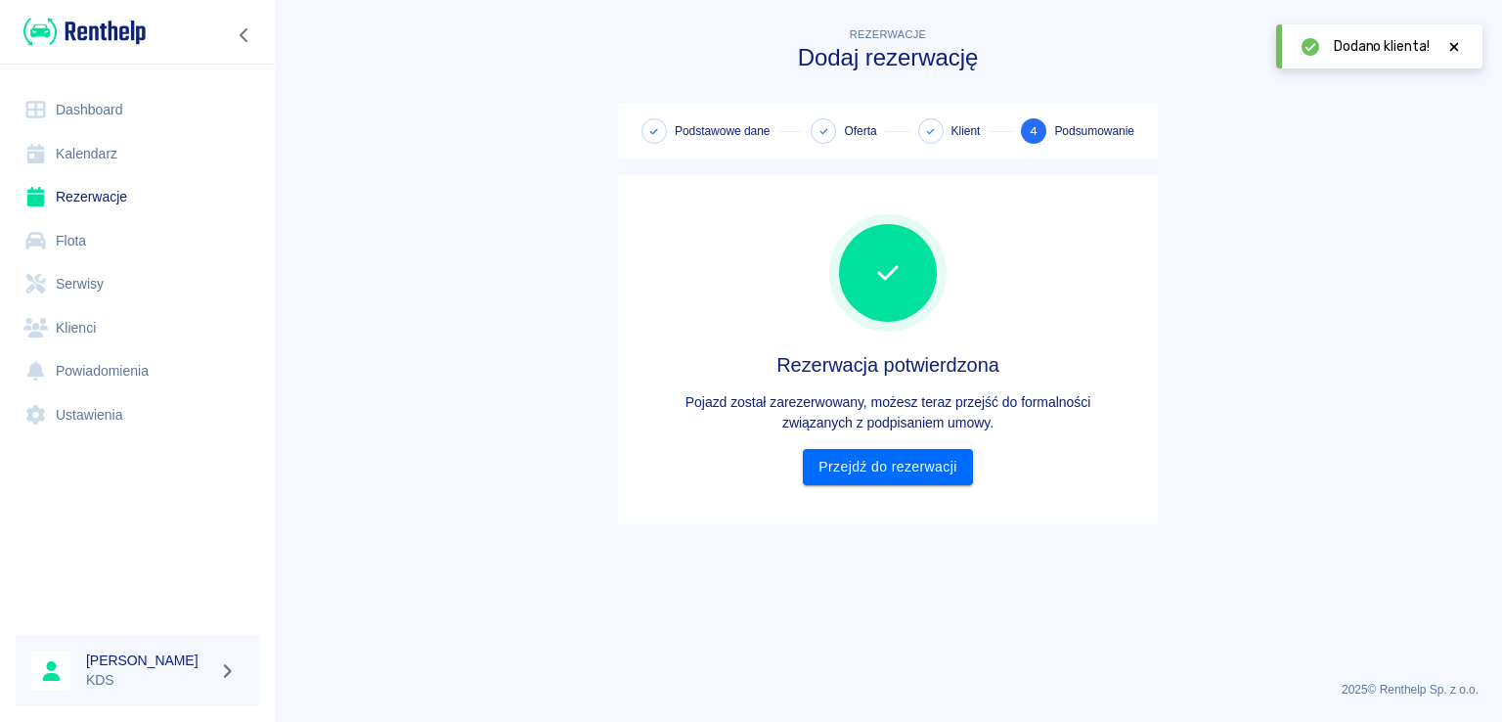
scroll to position [0, 0]
click at [833, 475] on link "Przejdź do rezerwacji" at bounding box center [887, 467] width 169 height 36
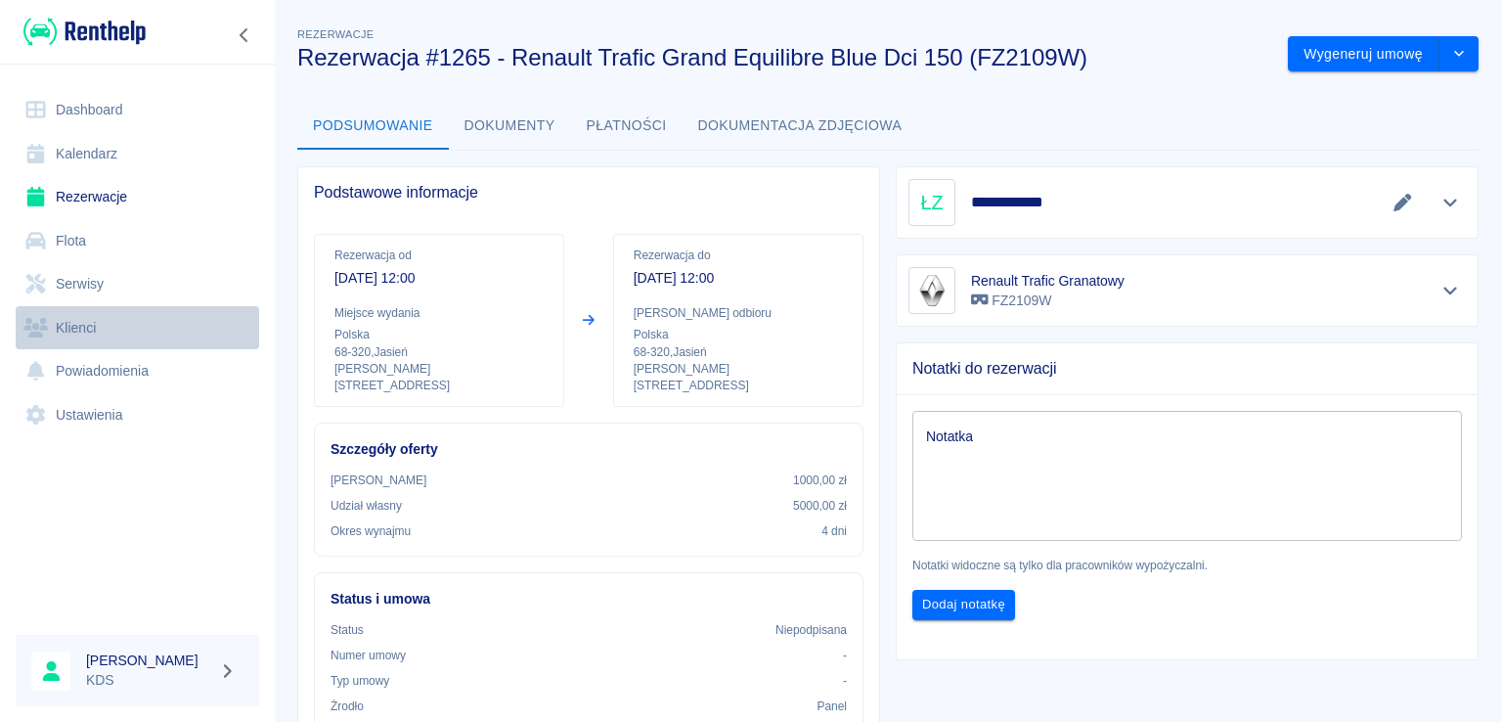
click at [88, 326] on link "Klienci" at bounding box center [137, 328] width 243 height 44
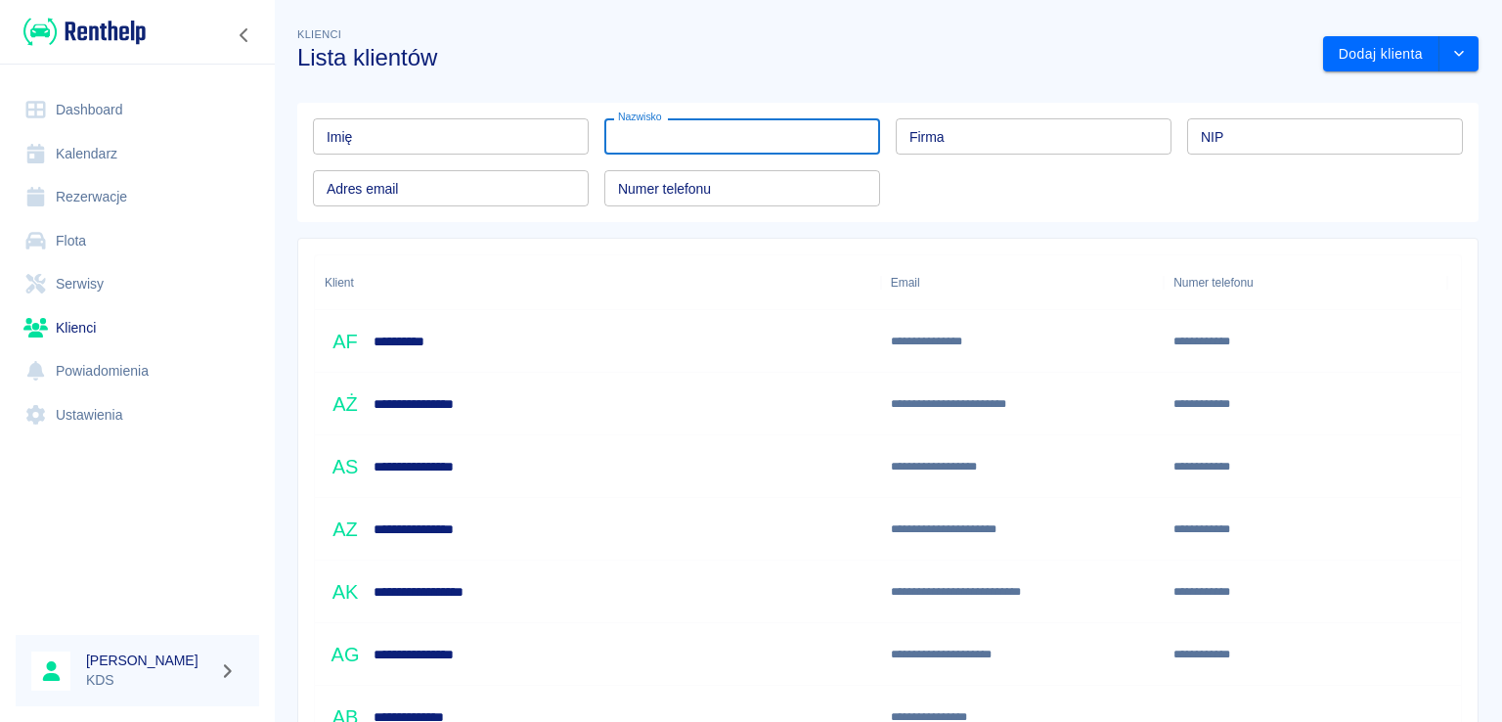
click at [638, 146] on input "Nazwisko" at bounding box center [742, 136] width 276 height 36
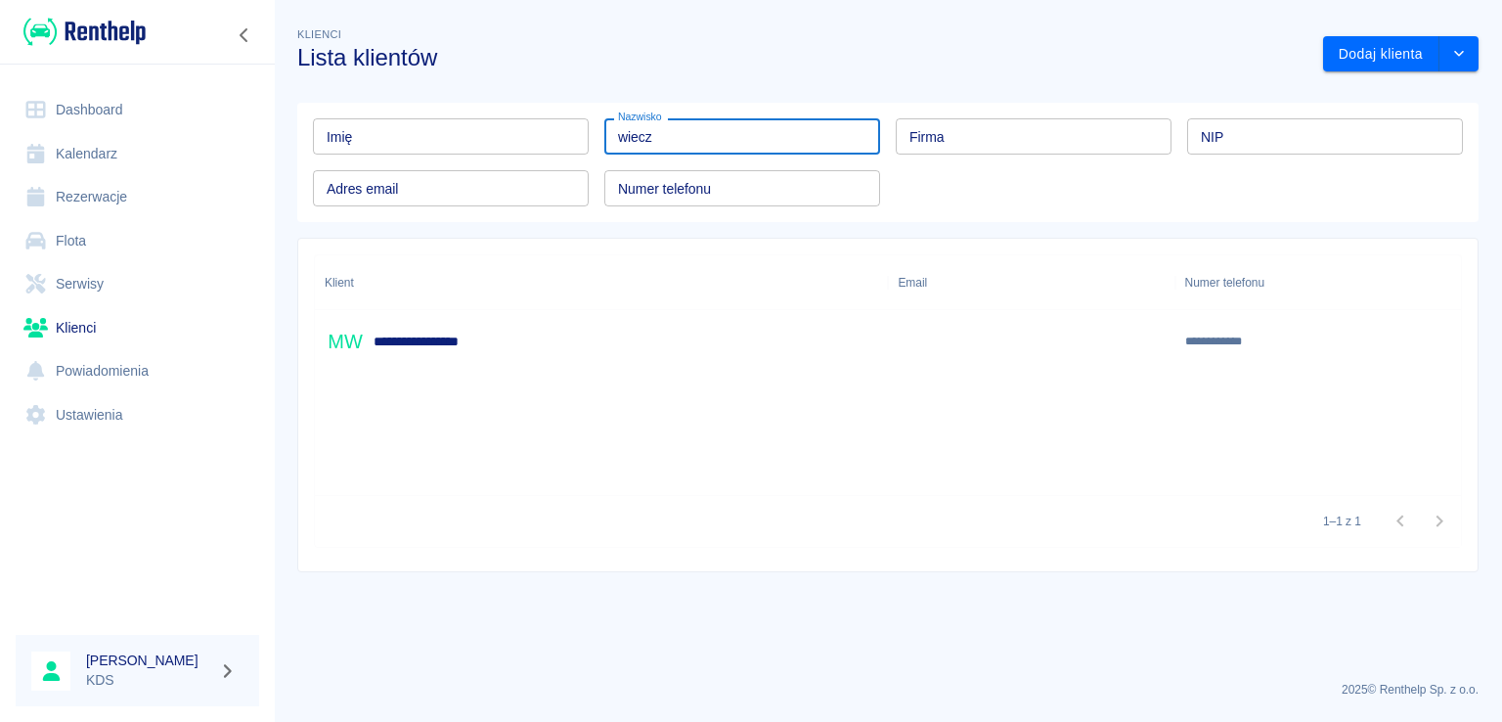
type input "wiecz"
click at [543, 342] on div "**********" at bounding box center [601, 341] width 573 height 63
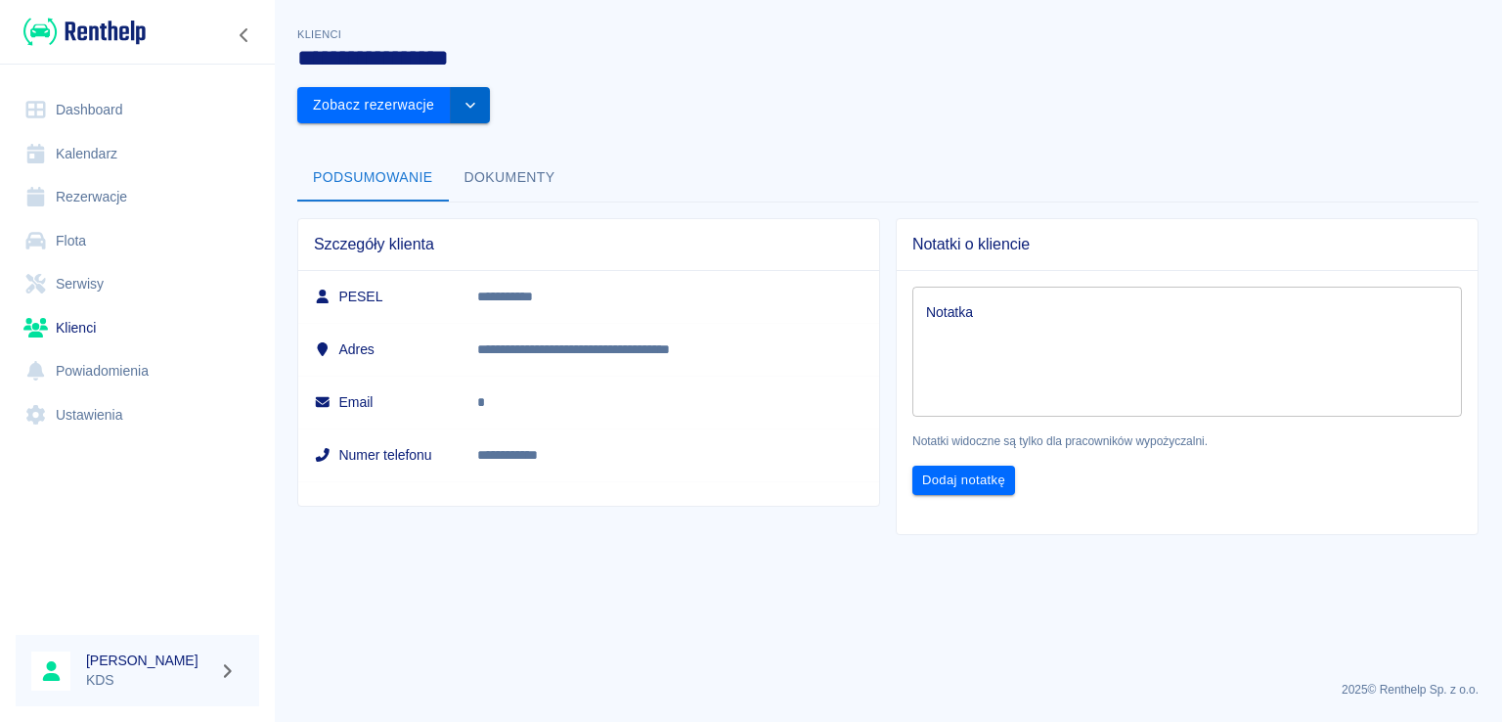
click at [490, 87] on button "drop-down" at bounding box center [470, 105] width 39 height 36
click at [1349, 95] on li "Edytuj klienta" at bounding box center [1382, 95] width 176 height 32
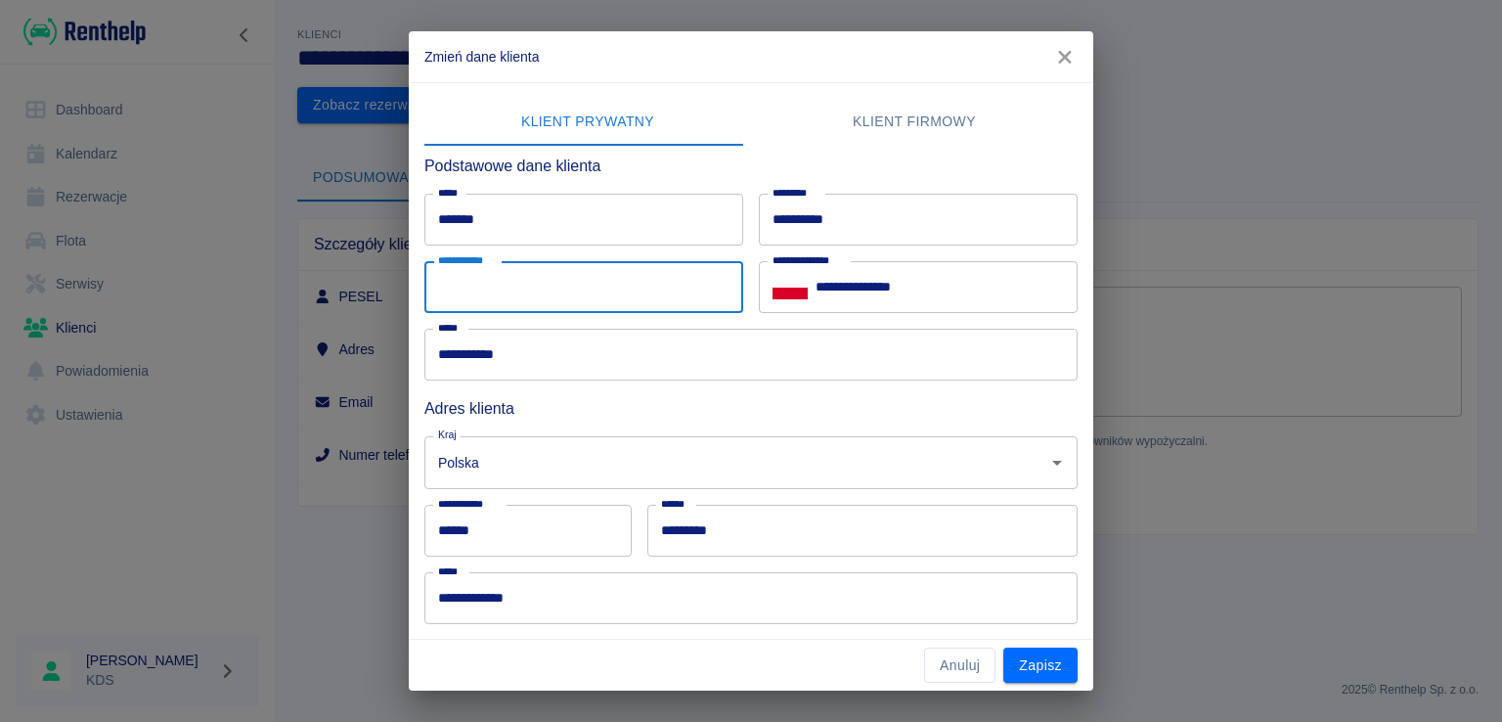
click at [593, 296] on input "**********" at bounding box center [583, 287] width 319 height 52
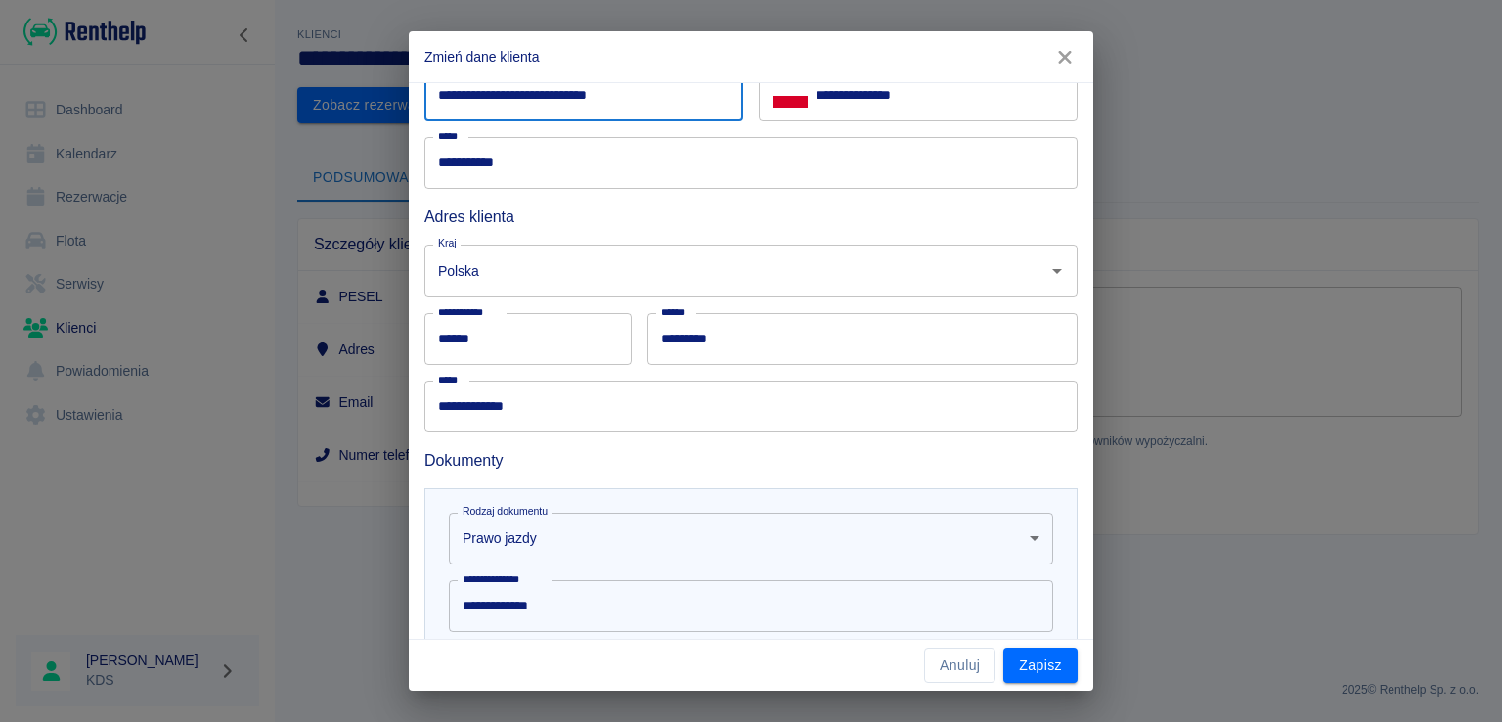
scroll to position [196, 0]
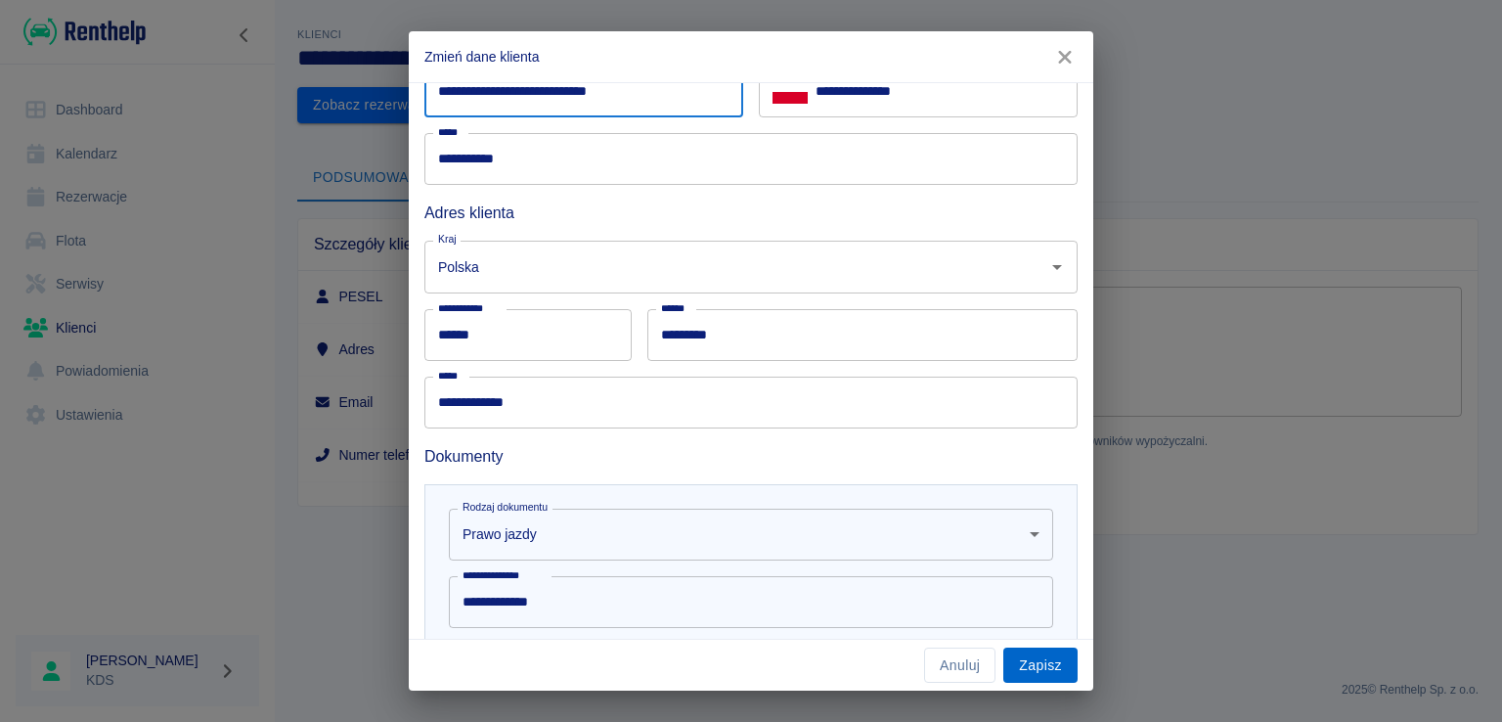
type input "**********"
click at [1048, 654] on button "Zapisz" at bounding box center [1040, 665] width 74 height 36
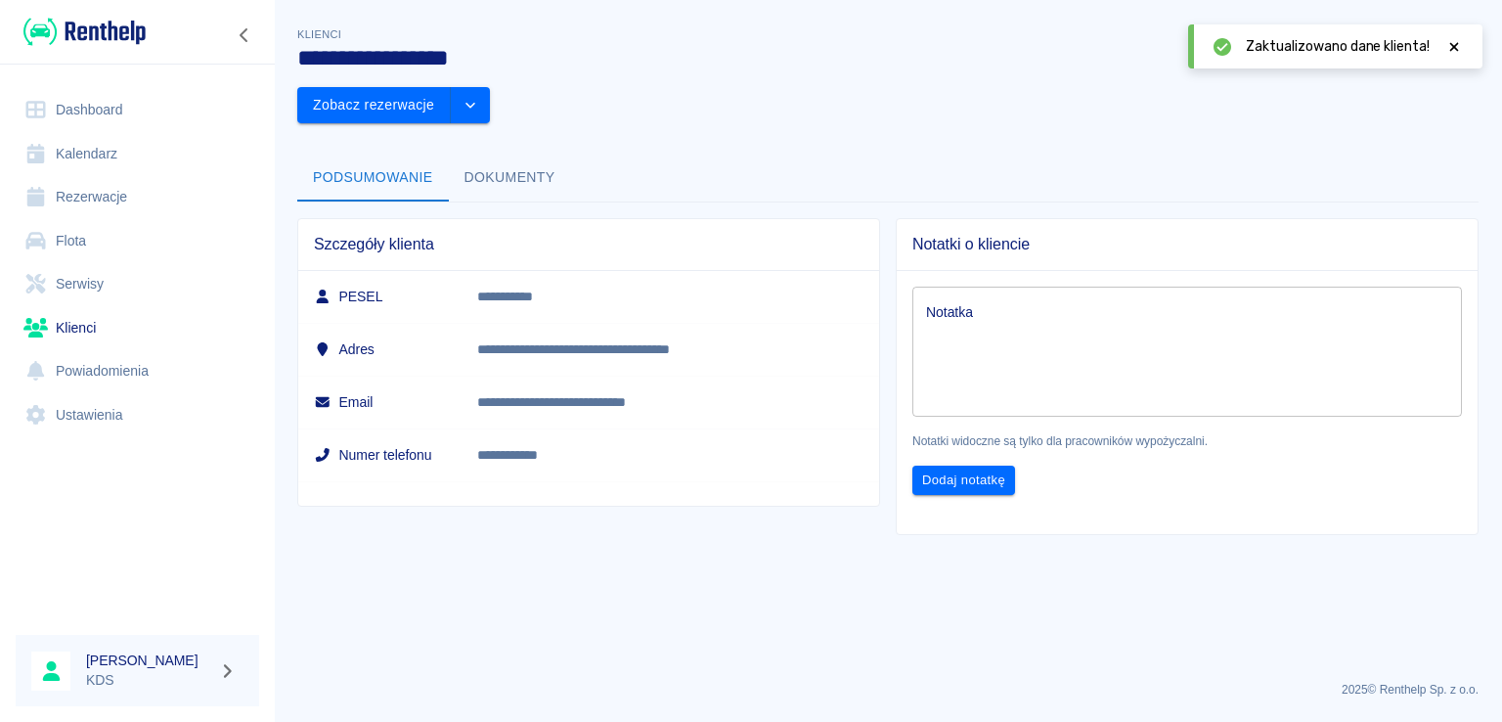
drag, startPoint x: 1453, startPoint y: 45, endPoint x: 1472, endPoint y: 69, distance: 30.7
click at [1453, 47] on icon at bounding box center [1454, 46] width 9 height 9
click at [490, 87] on button "drop-down" at bounding box center [470, 105] width 39 height 36
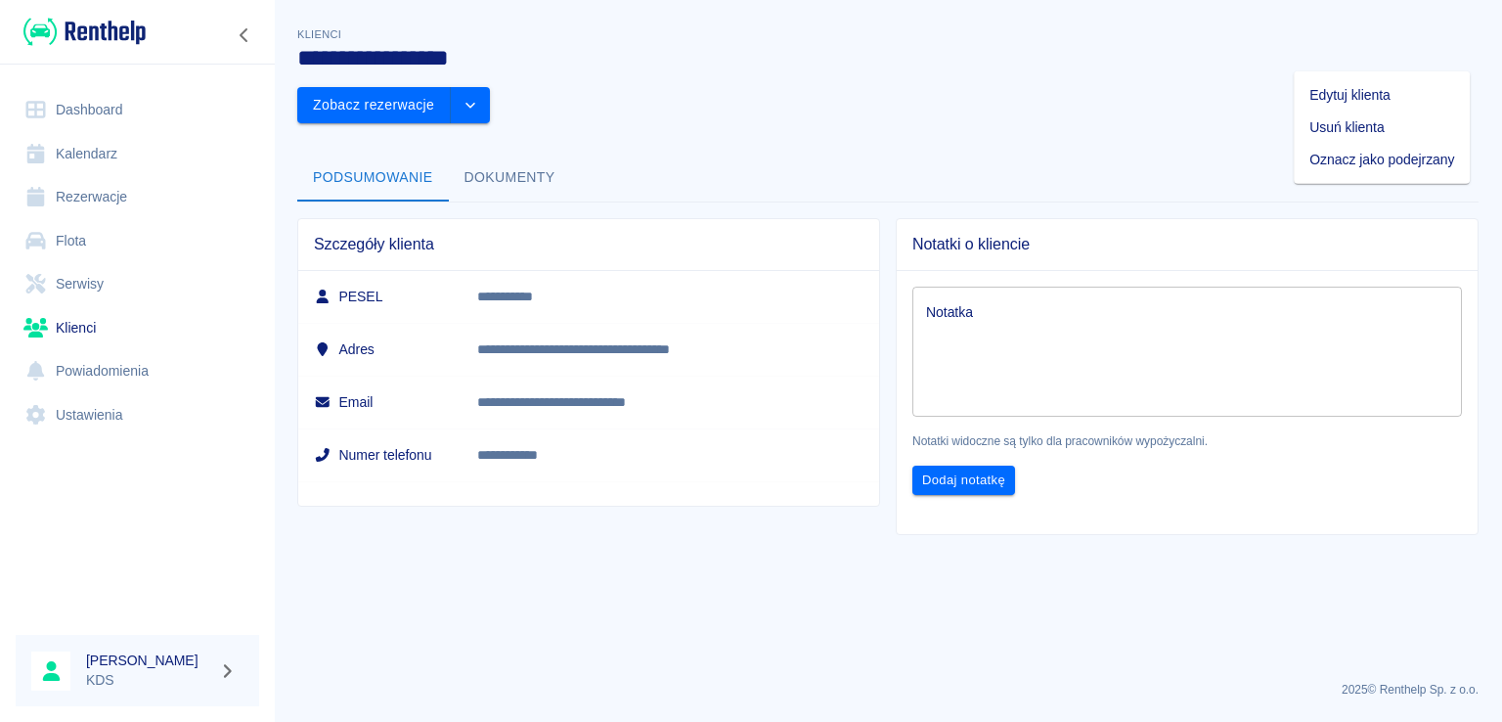
click at [1391, 98] on li "Edytuj klienta" at bounding box center [1382, 95] width 176 height 32
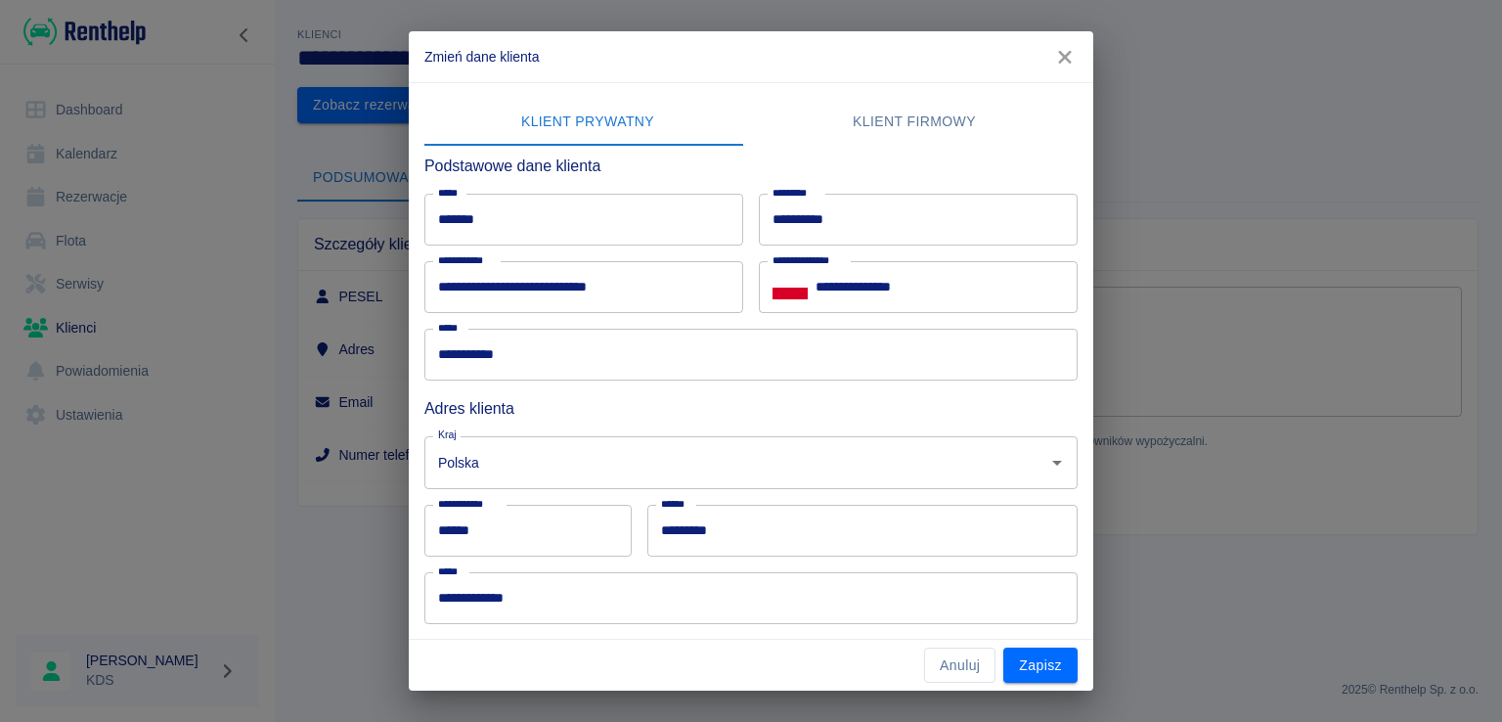
click at [930, 128] on button "Klient firmowy" at bounding box center [914, 122] width 327 height 47
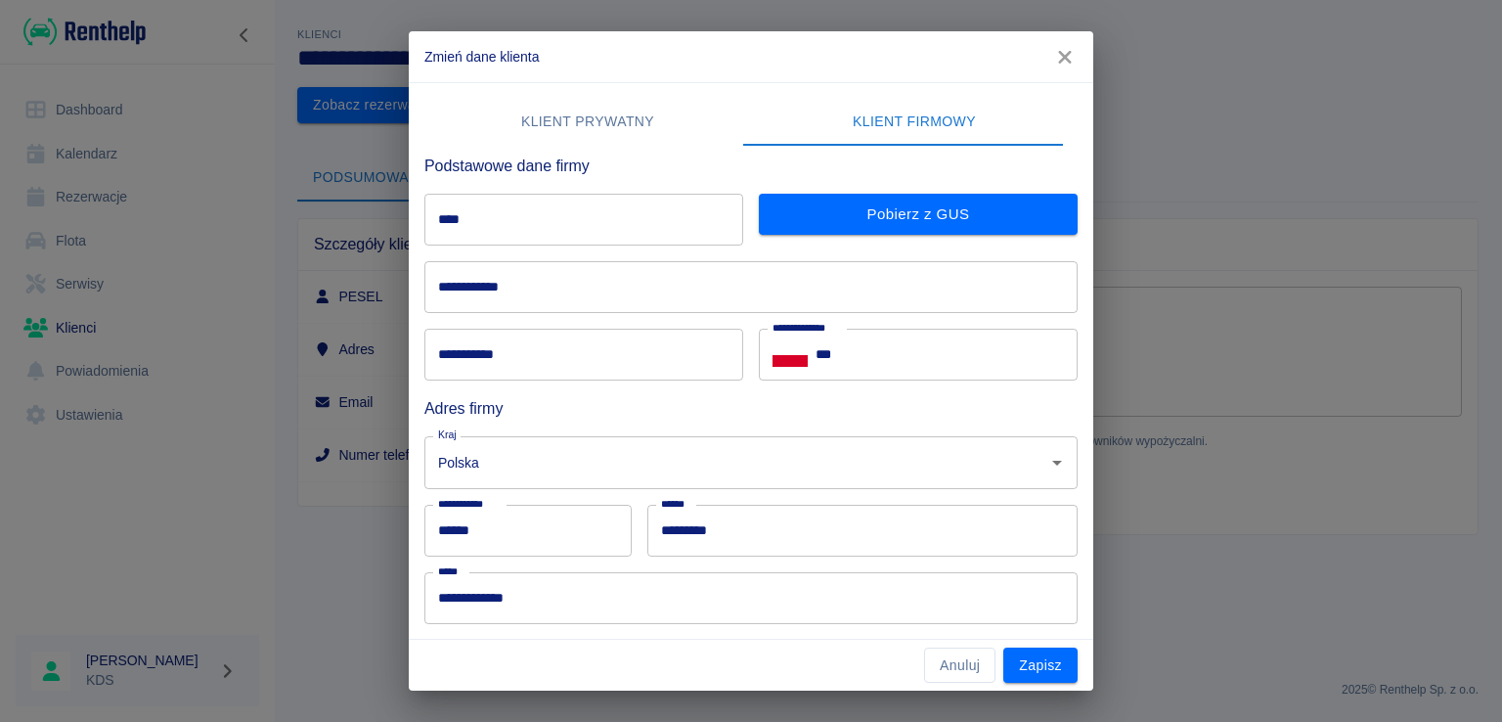
click at [555, 234] on input "****" at bounding box center [583, 220] width 319 height 52
type input "**********"
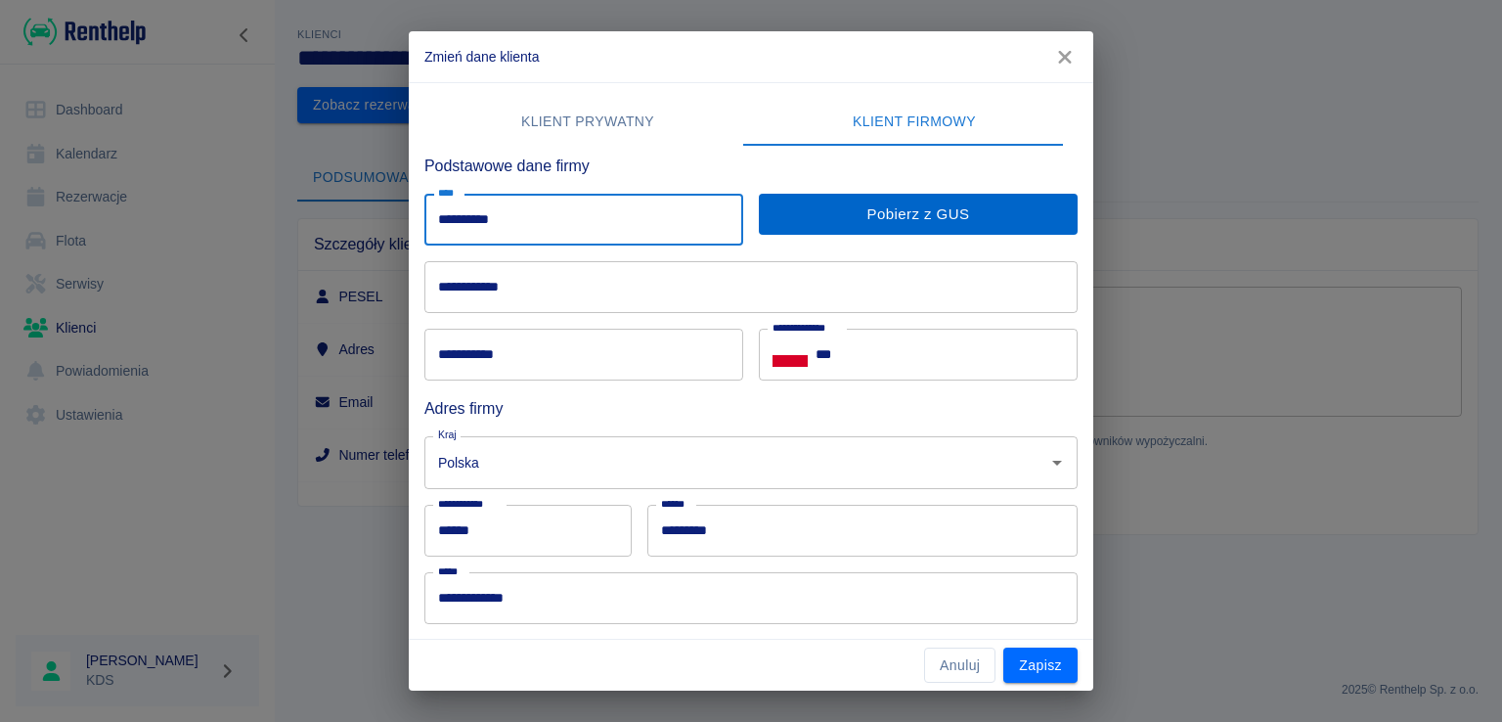
click at [861, 215] on button "Pobierz z GUS" at bounding box center [918, 214] width 319 height 41
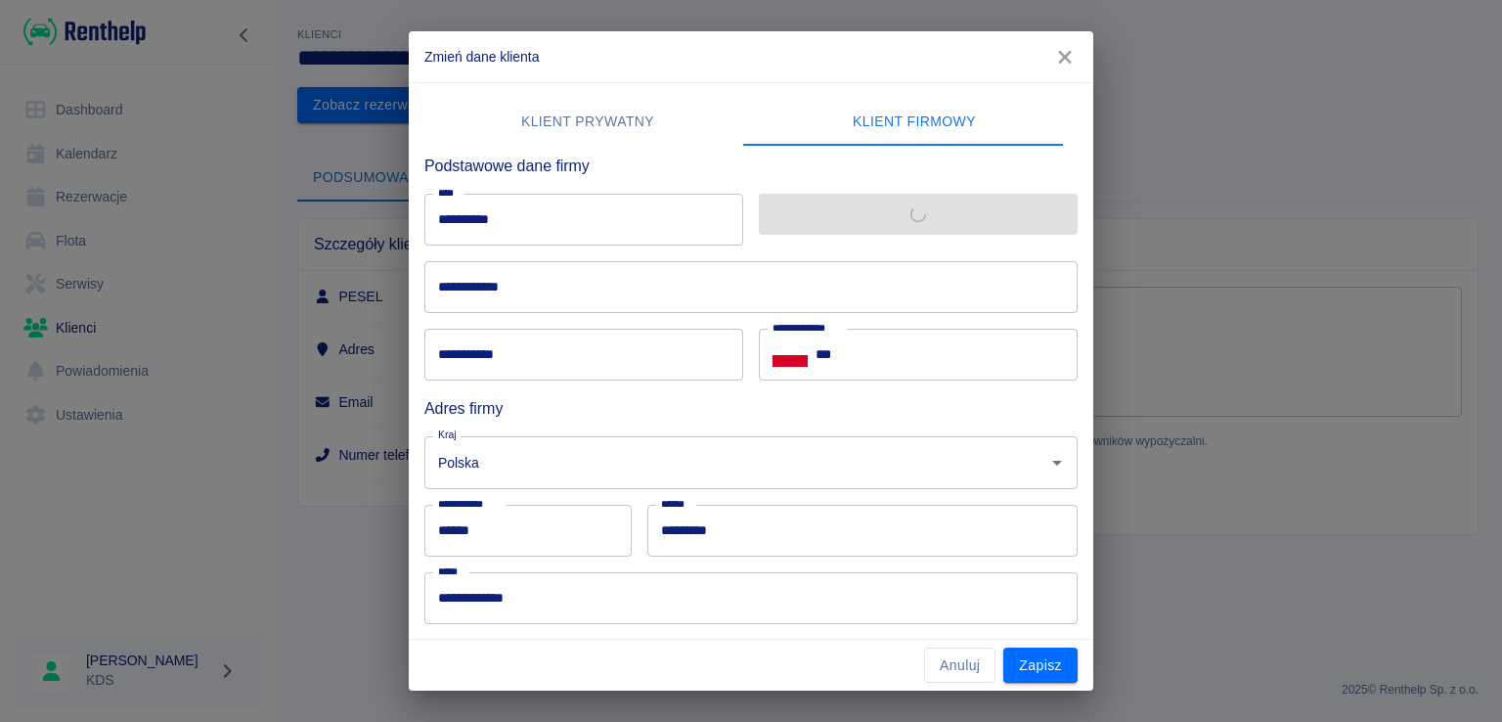
type input "**********"
type input "******"
type input "**"
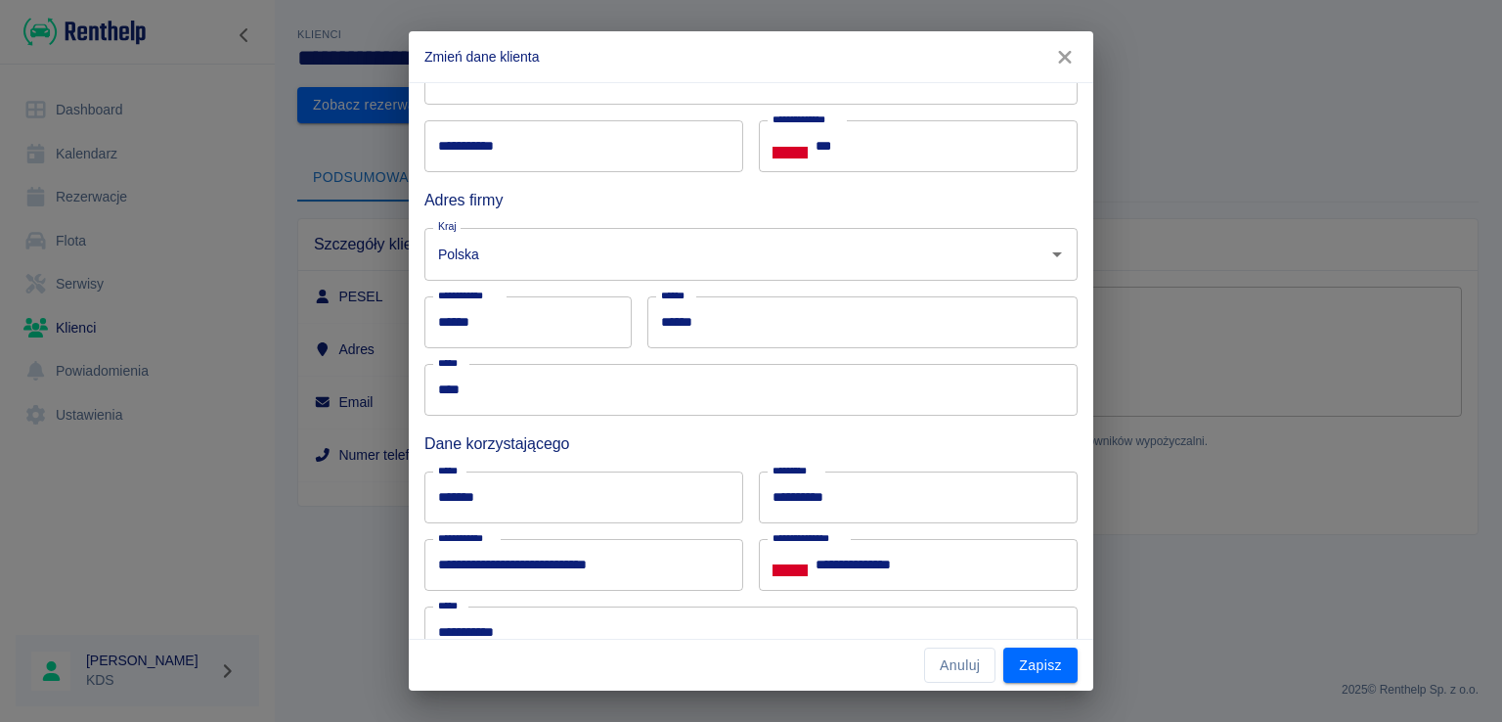
scroll to position [98, 0]
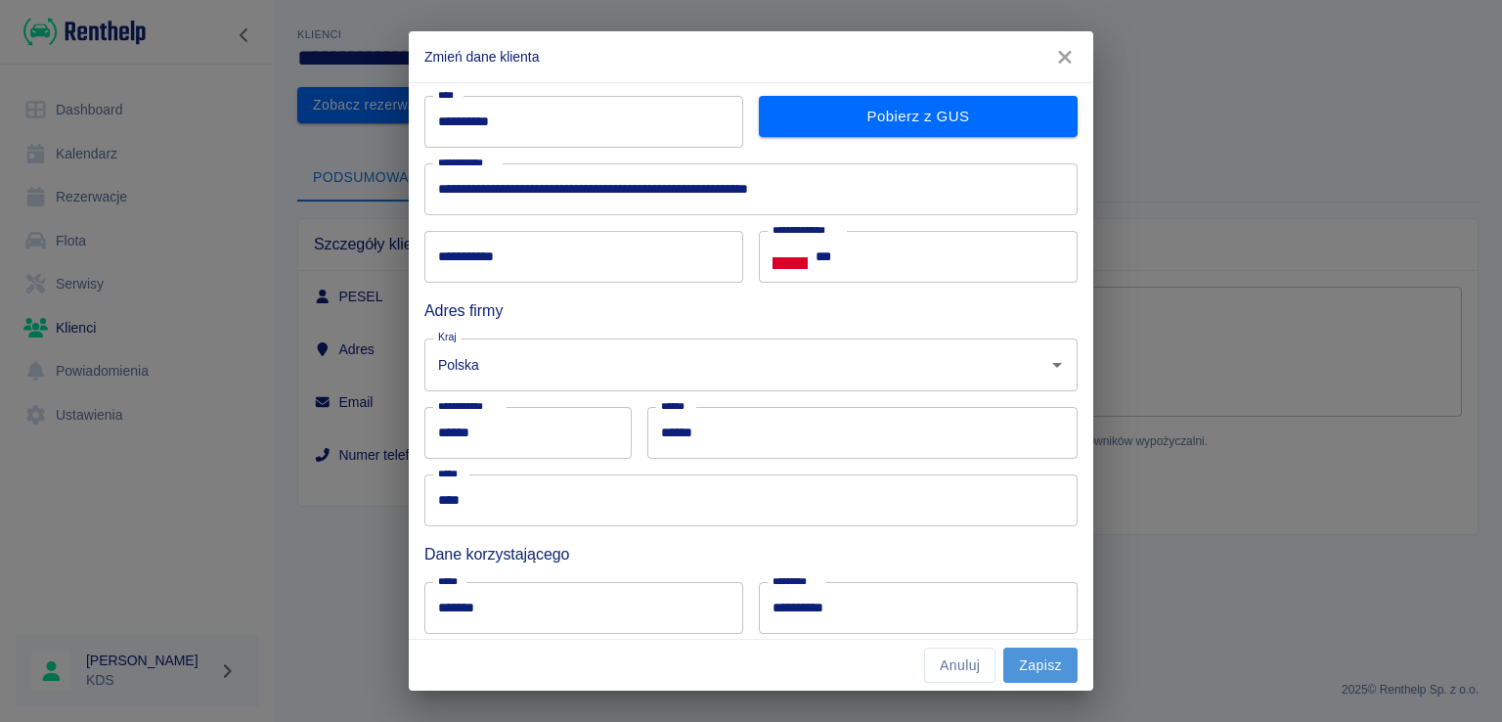
click at [1035, 663] on button "Zapisz" at bounding box center [1040, 665] width 74 height 36
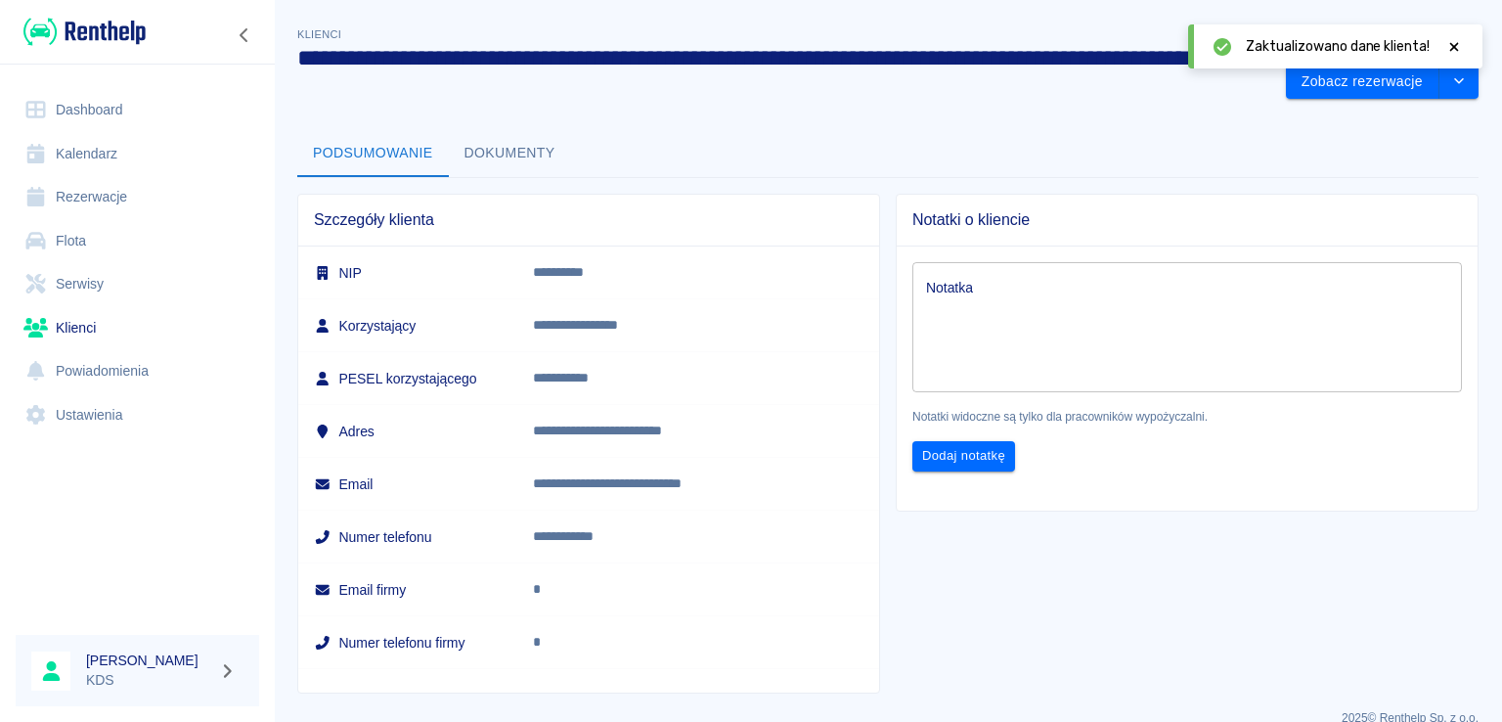
click at [99, 157] on link "Kalendarz" at bounding box center [137, 154] width 243 height 44
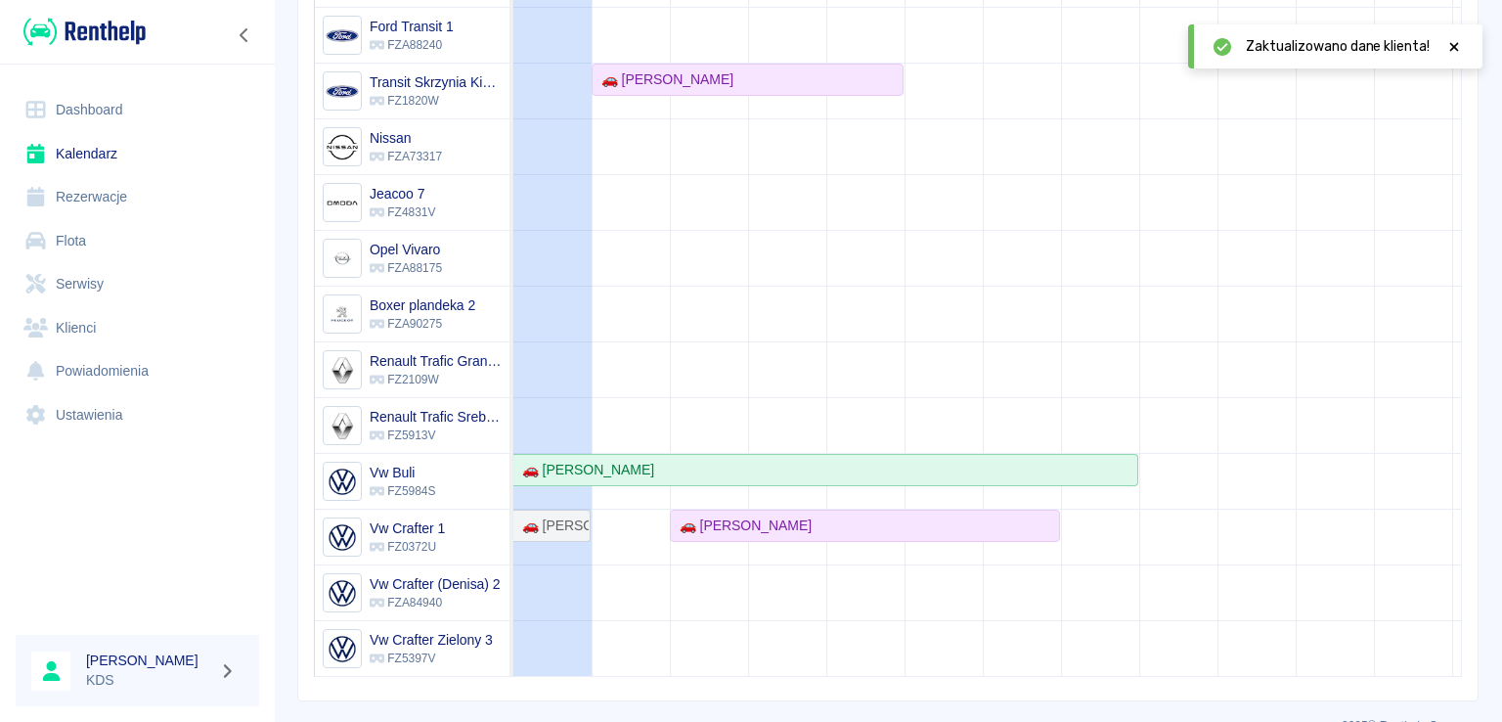
scroll to position [366, 0]
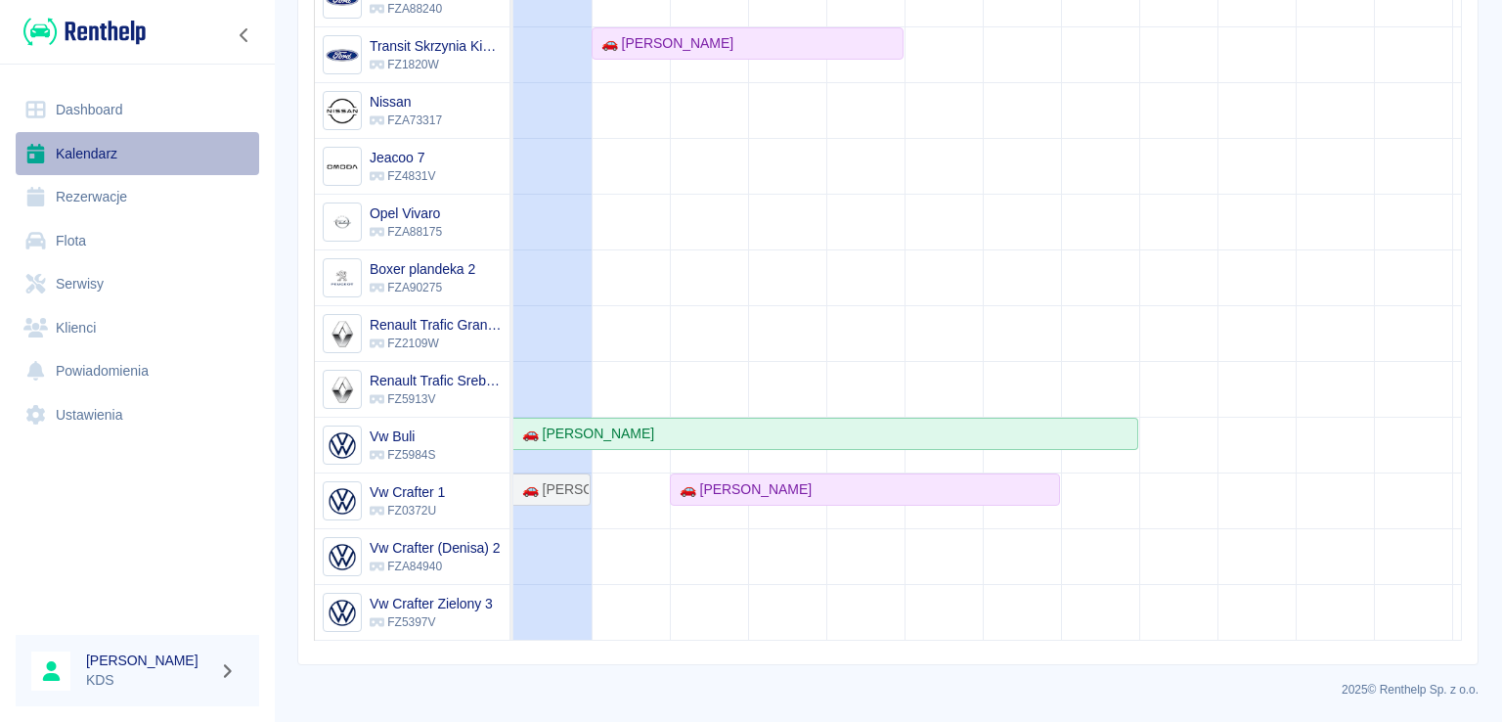
click at [104, 161] on link "Kalendarz" at bounding box center [137, 154] width 243 height 44
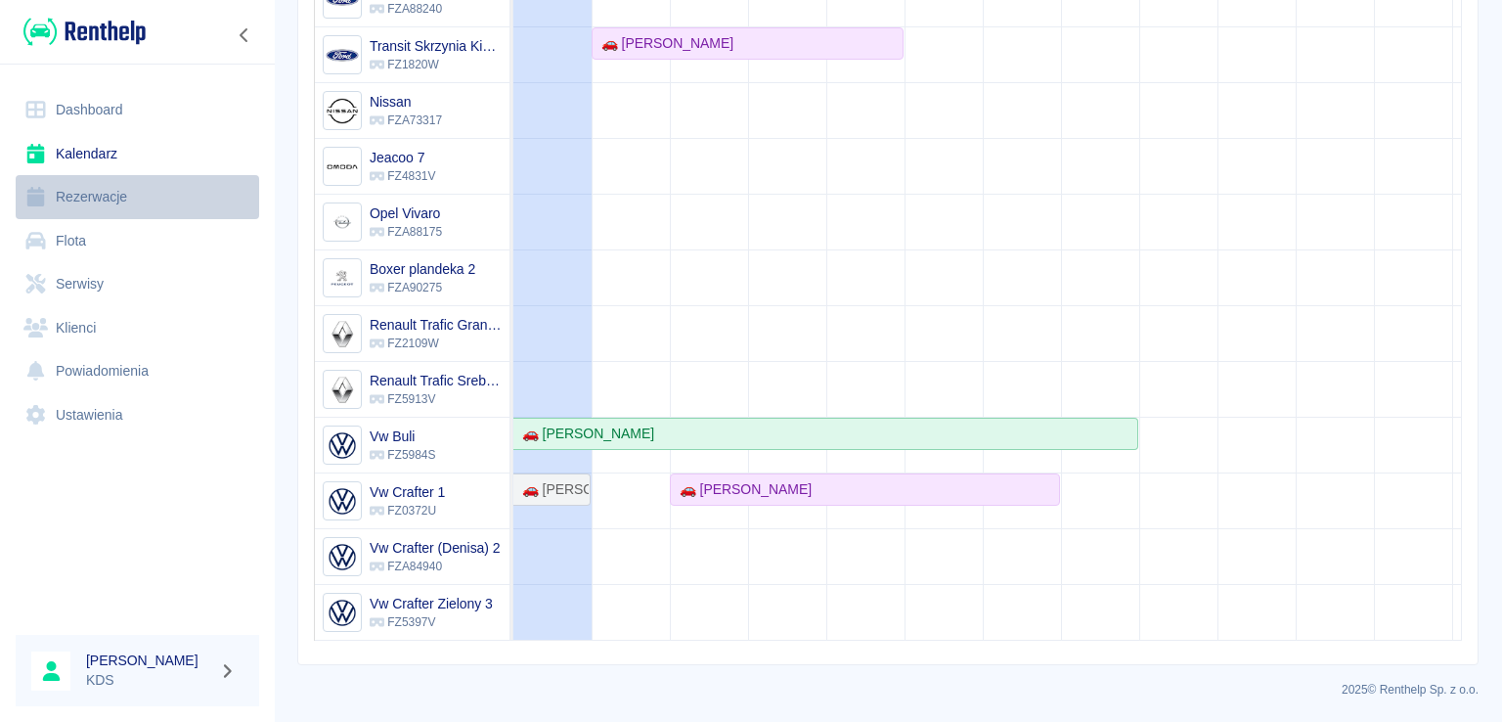
click at [121, 195] on link "Rezerwacje" at bounding box center [137, 197] width 243 height 44
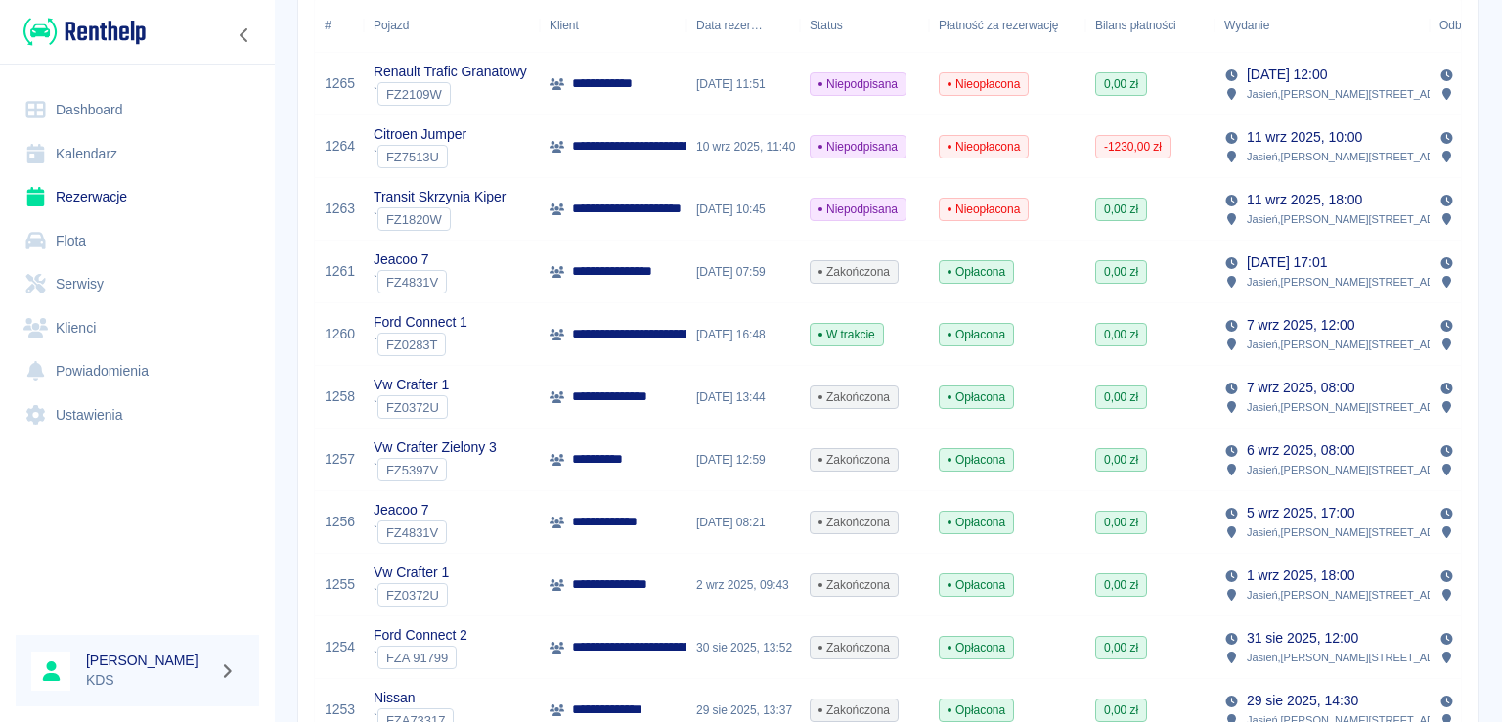
scroll to position [313, 0]
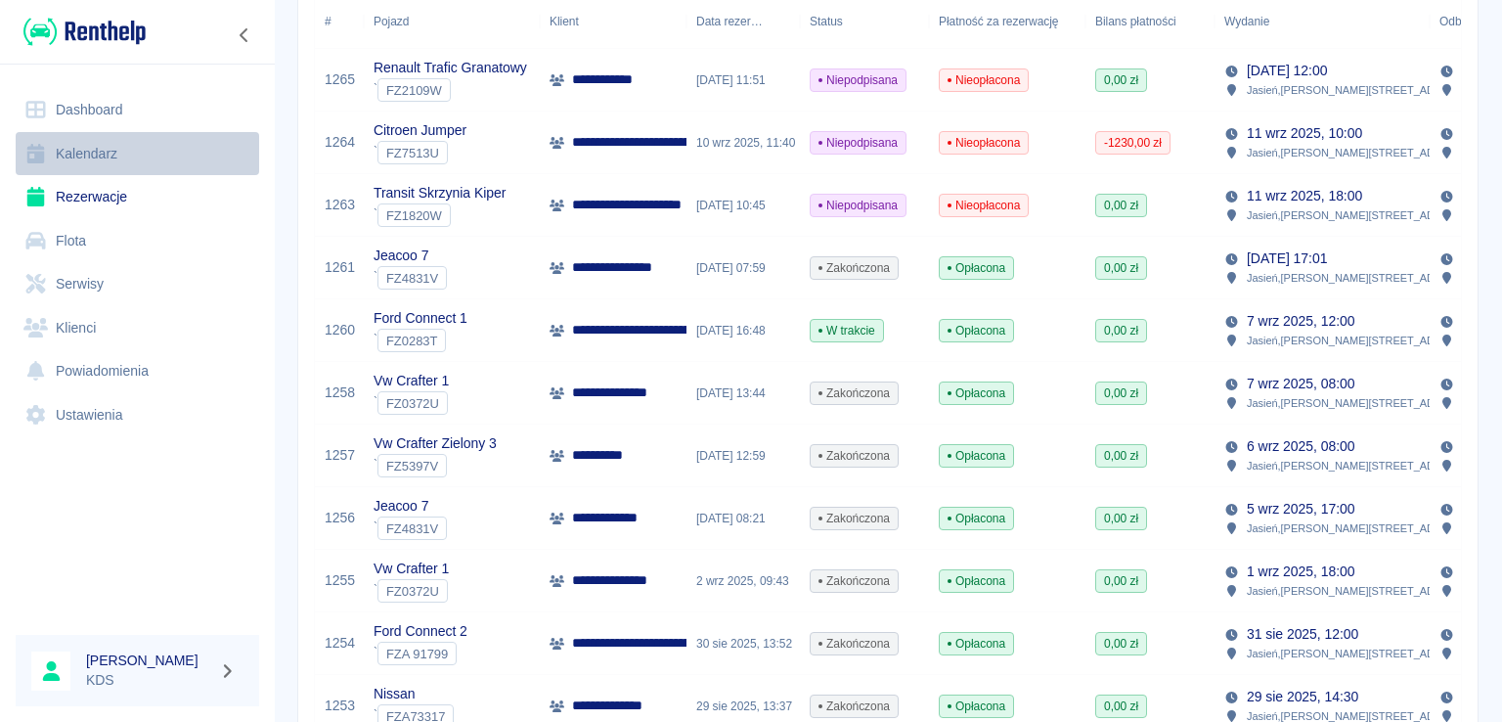
click at [108, 157] on link "Kalendarz" at bounding box center [137, 154] width 243 height 44
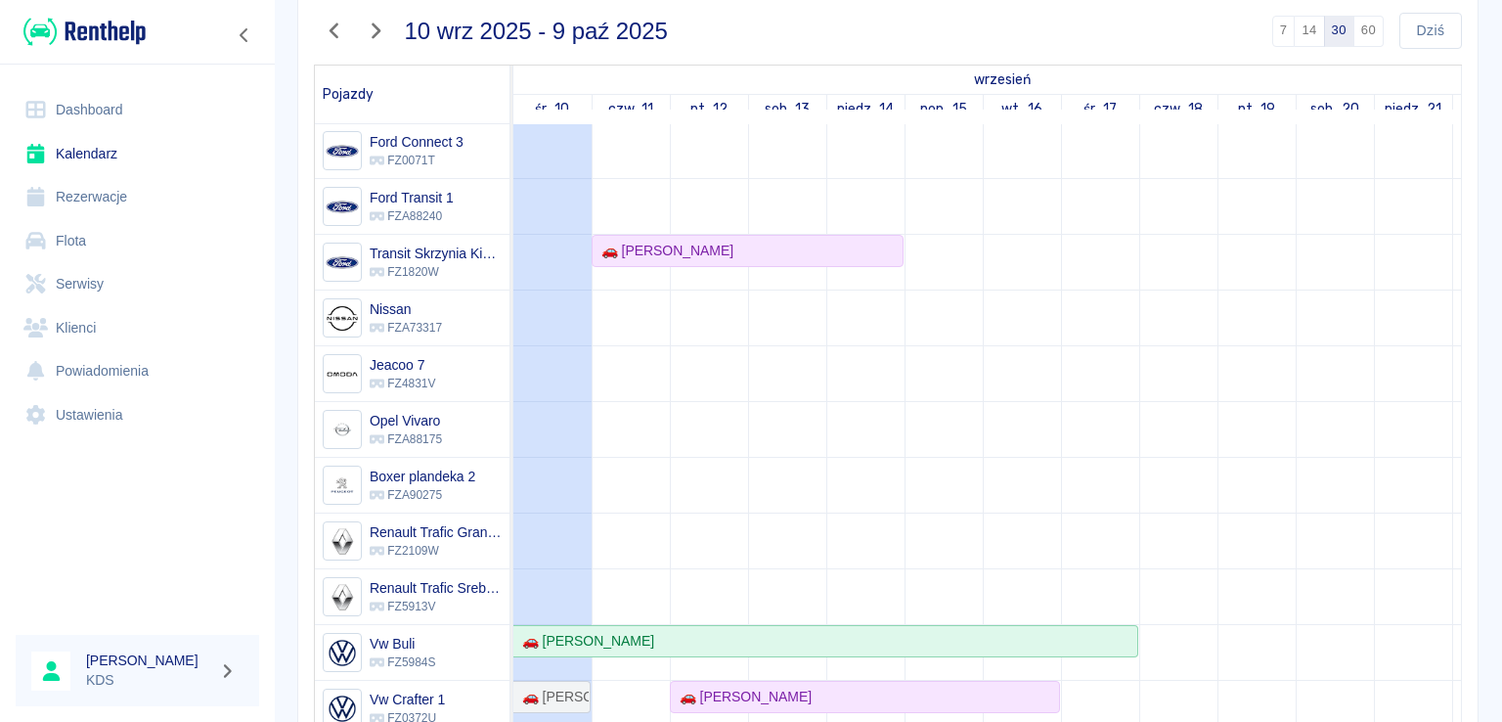
scroll to position [195, 0]
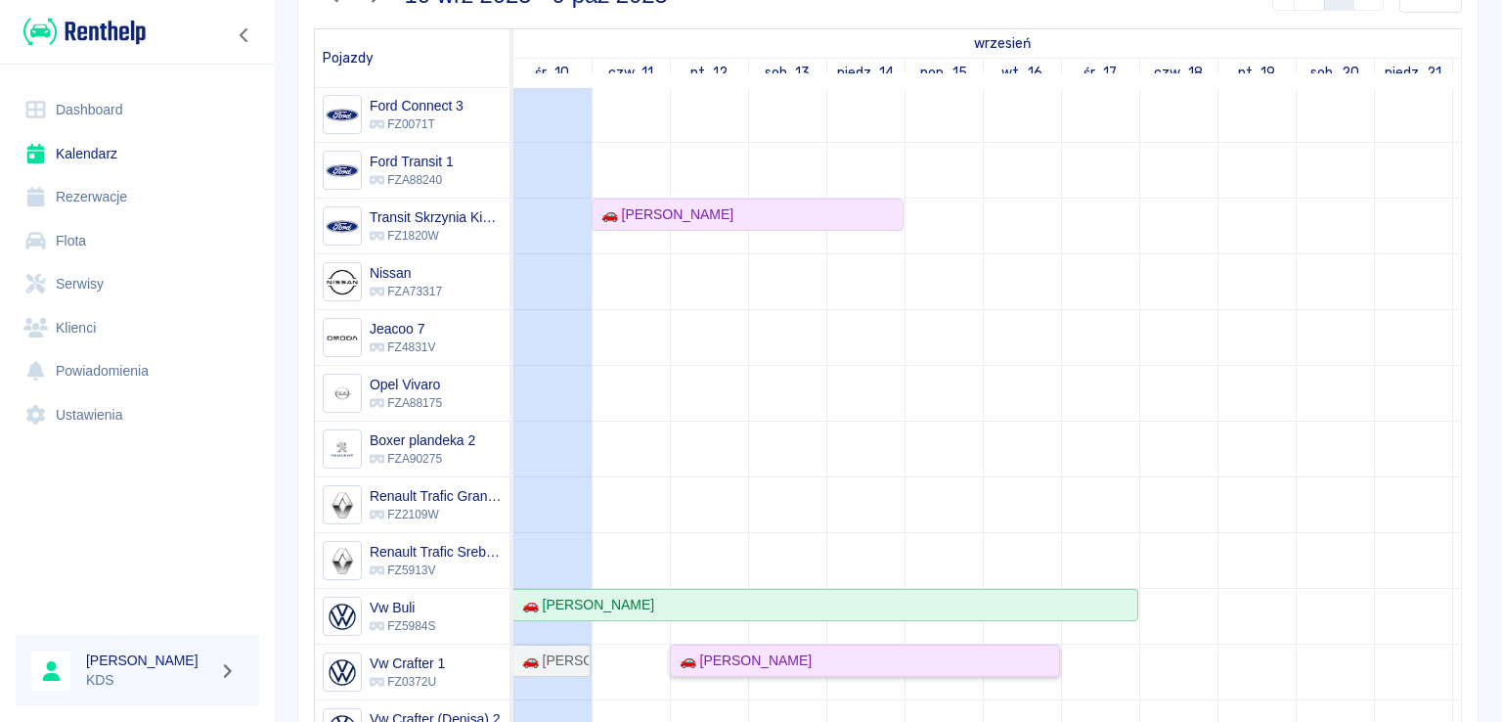
click at [756, 650] on div "🚗 [PERSON_NAME]" at bounding box center [742, 660] width 140 height 21
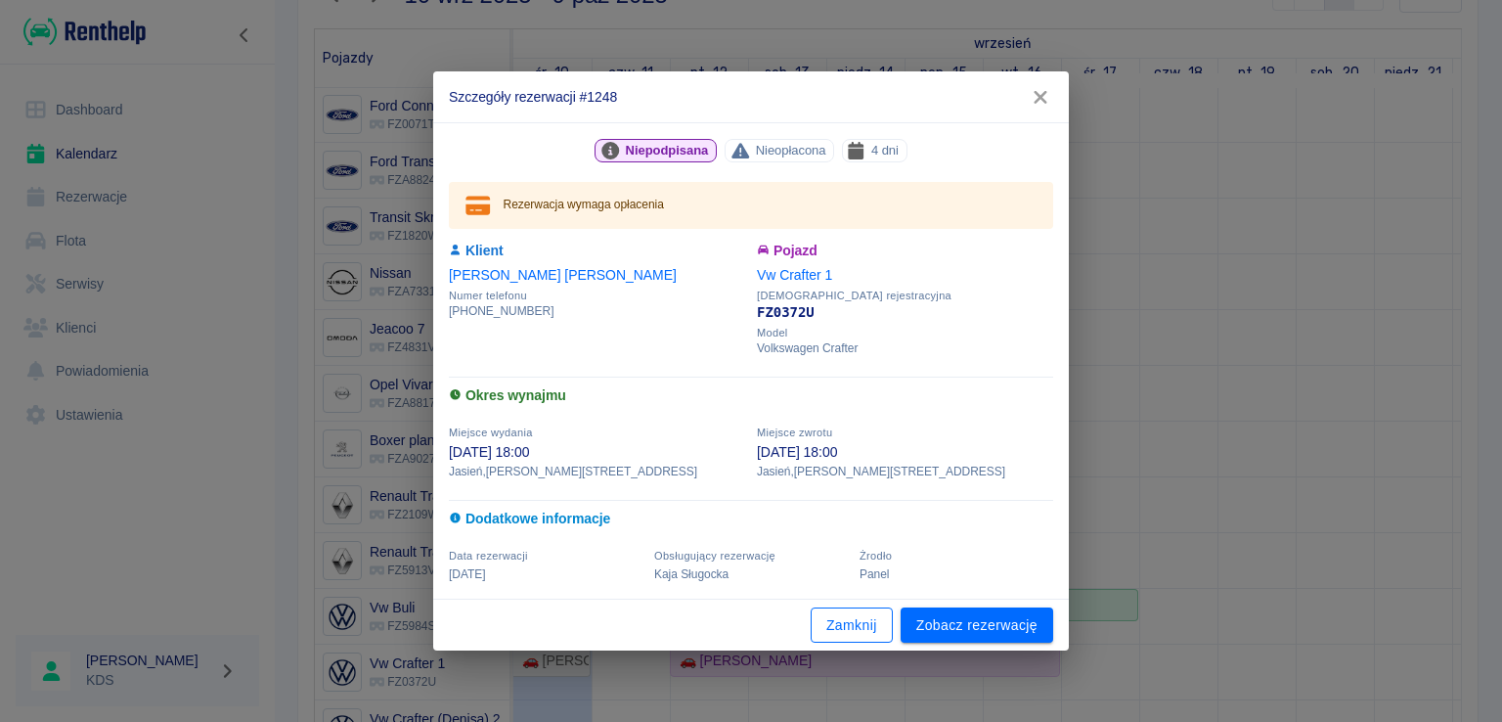
click at [873, 625] on button "Zamknij" at bounding box center [852, 625] width 82 height 36
